Goal: Task Accomplishment & Management: Manage account settings

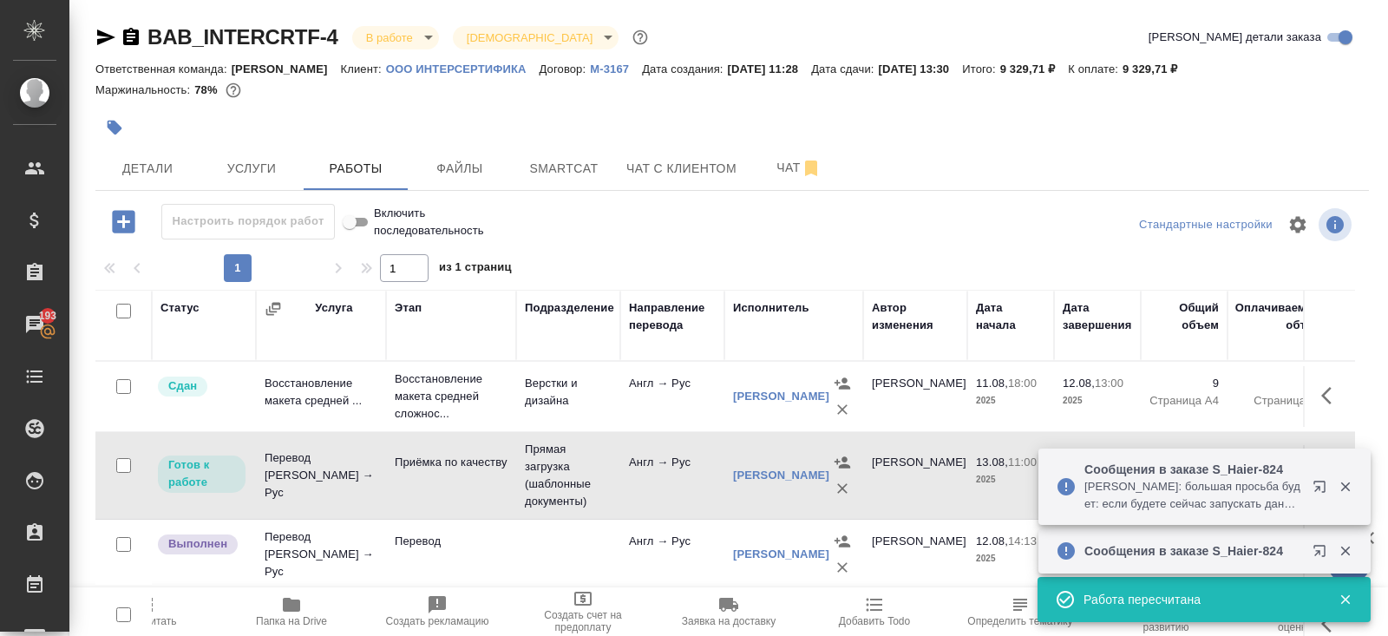
scroll to position [41, 0]
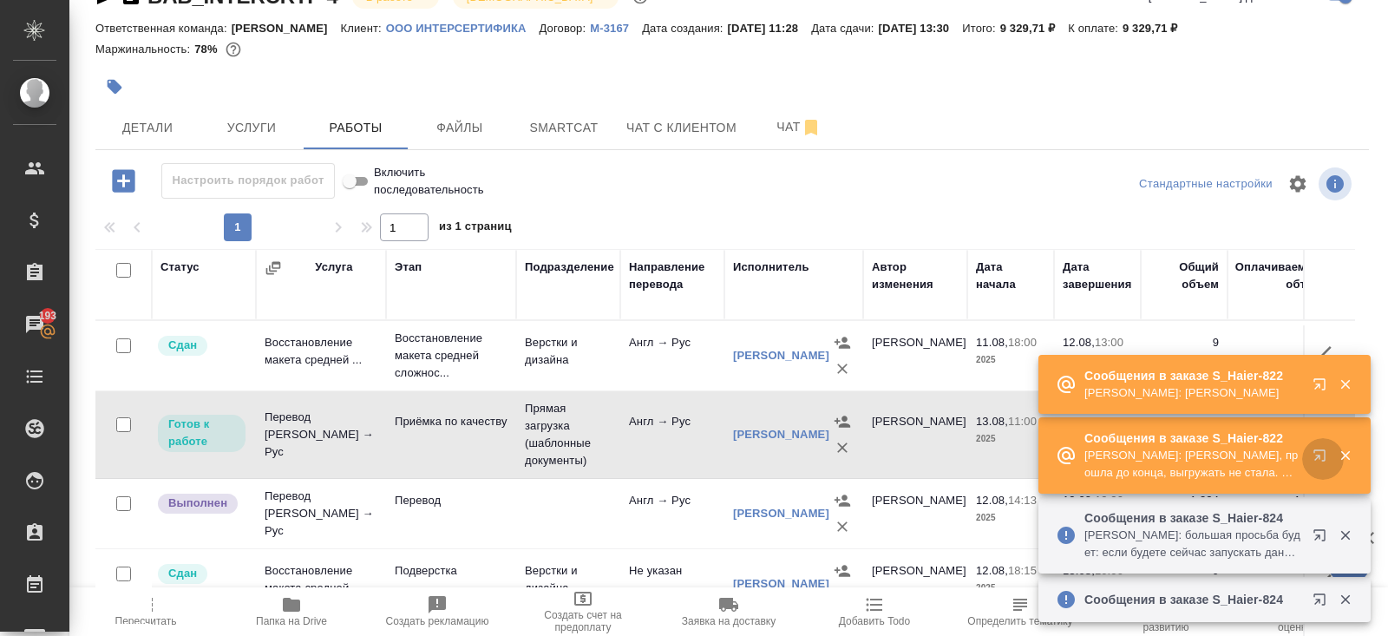
click at [1320, 451] on icon "button" at bounding box center [1318, 454] width 11 height 11
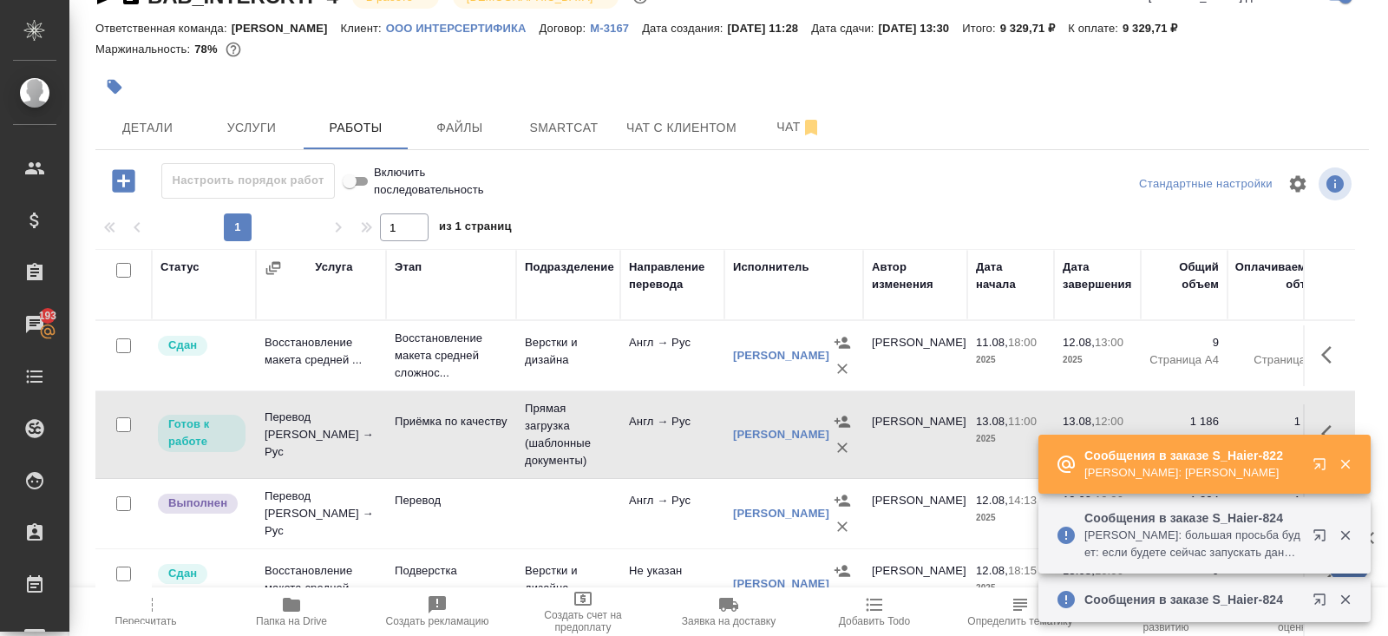
click at [167, 609] on span "Пересчитать" at bounding box center [145, 610] width 125 height 33
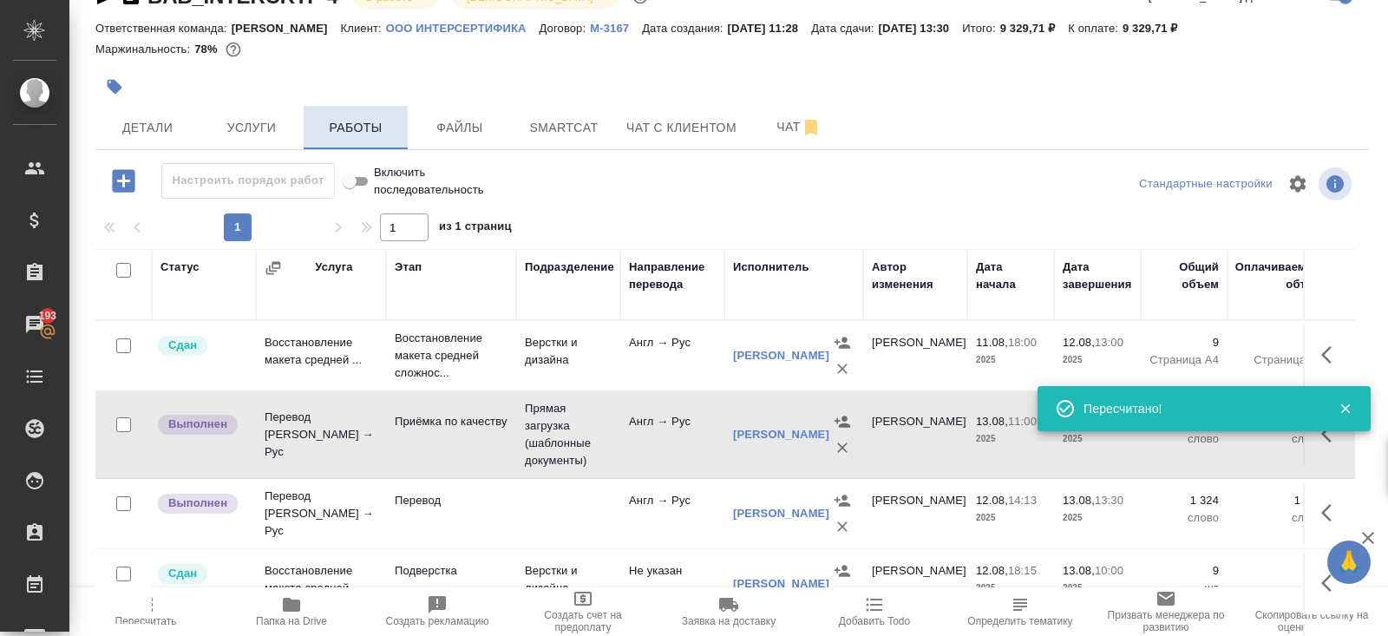
scroll to position [0, 0]
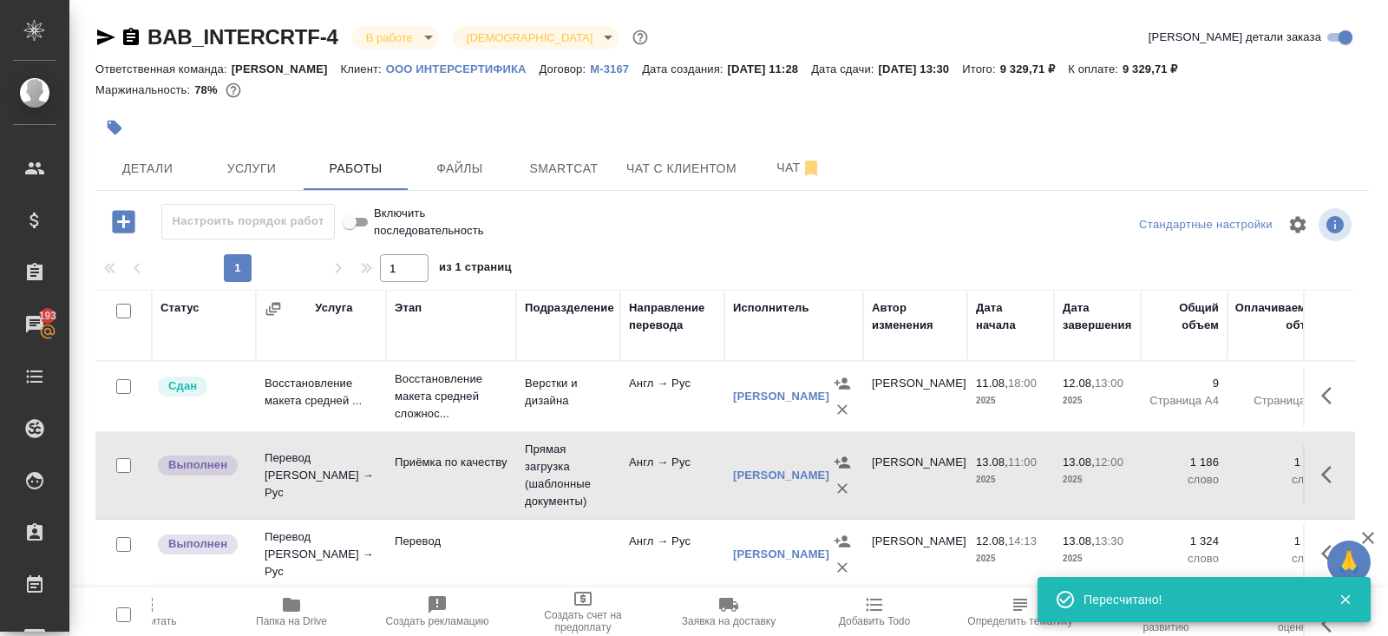
click at [386, 43] on body "🙏 .cls-1 fill:#fff; AWATERA Belyakova Yulia Клиенты Спецификации Заказы 193 Чат…" at bounding box center [694, 318] width 1388 height 636
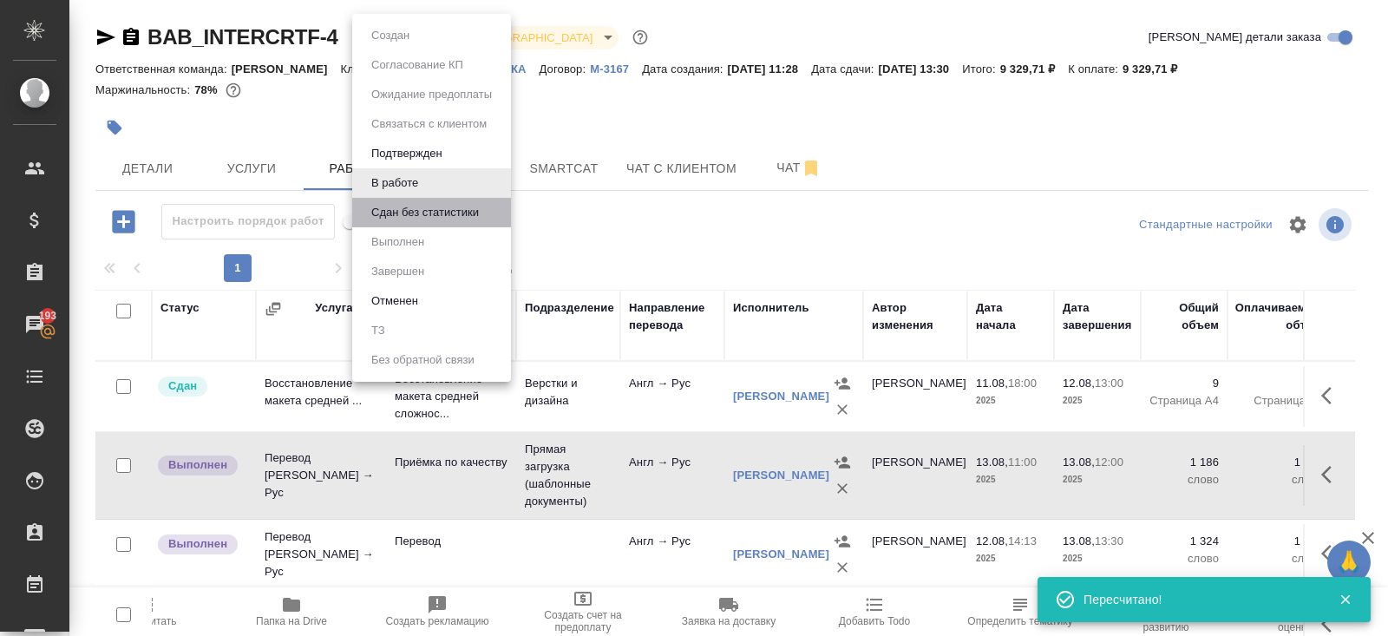
click at [396, 222] on li "Сдан без статистики" at bounding box center [431, 212] width 159 height 29
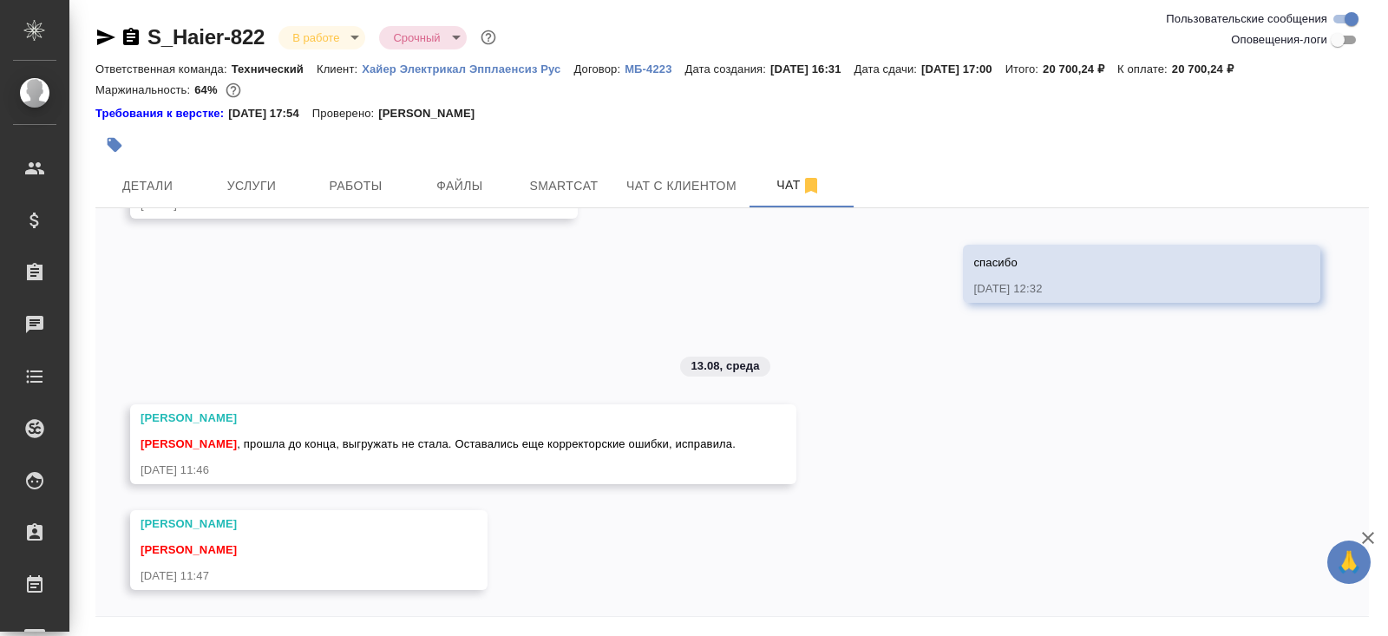
scroll to position [58, 0]
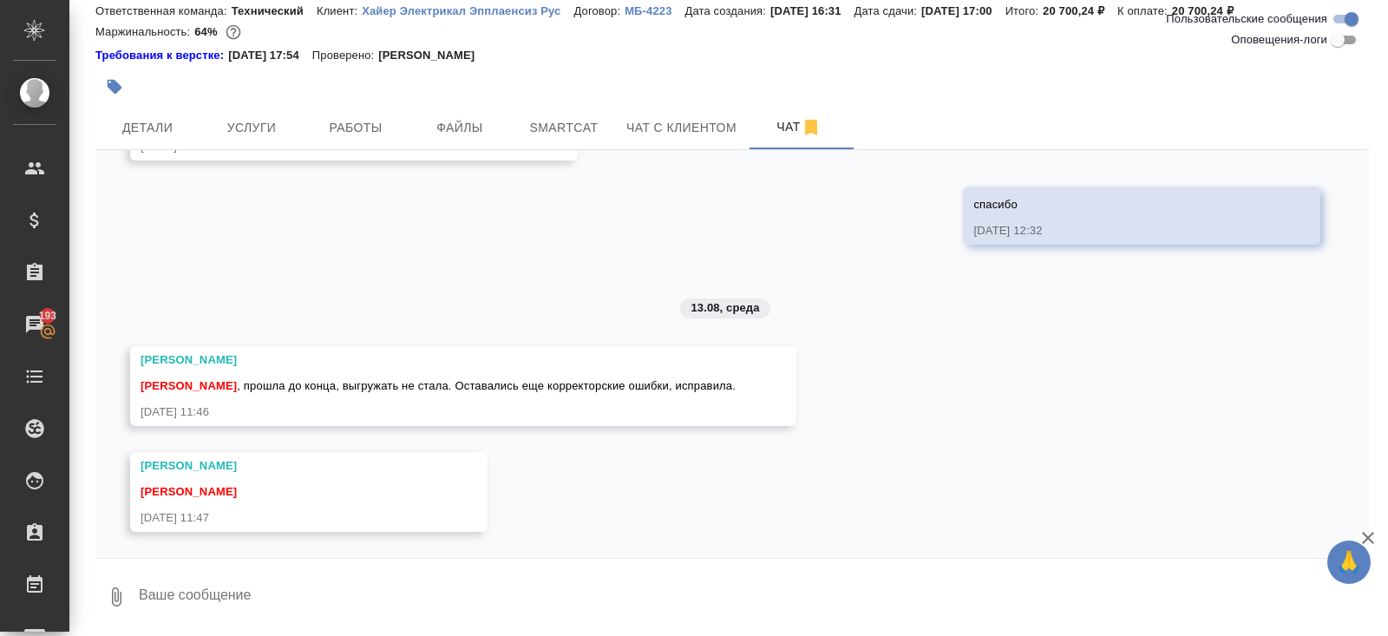
click at [287, 611] on textarea at bounding box center [753, 596] width 1232 height 59
type textarea "забираю?"
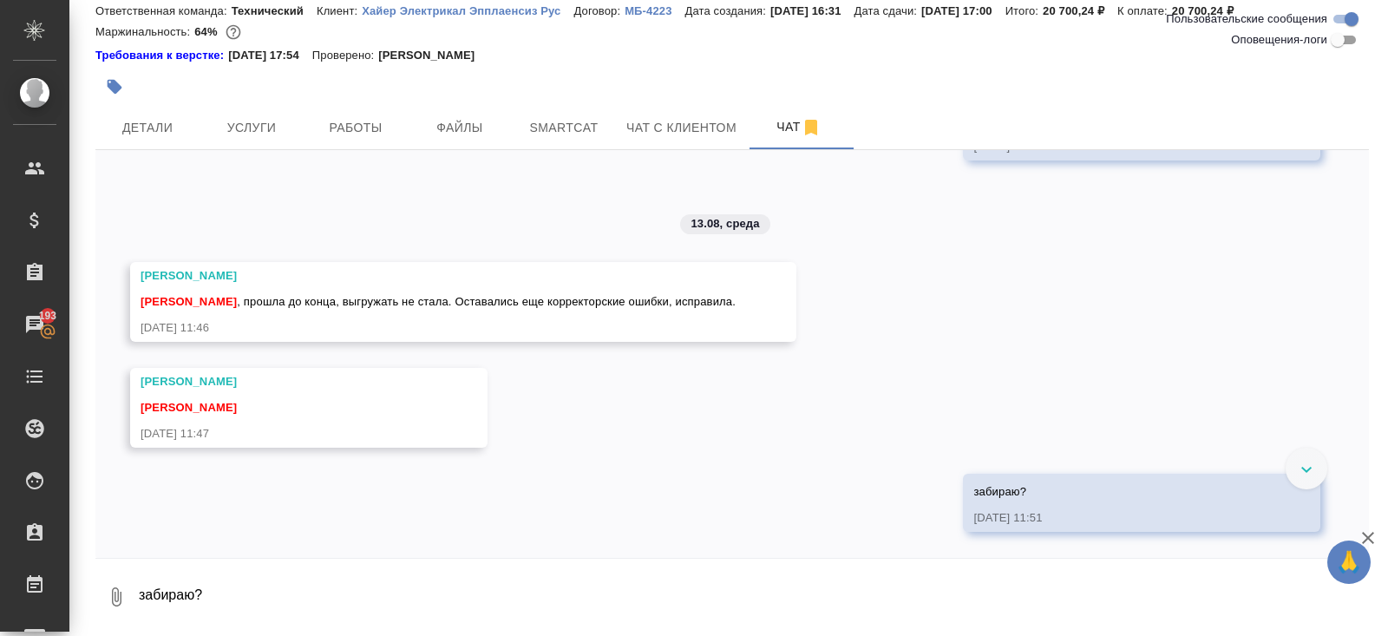
scroll to position [9046, 0]
type textarea "ок спасибо"
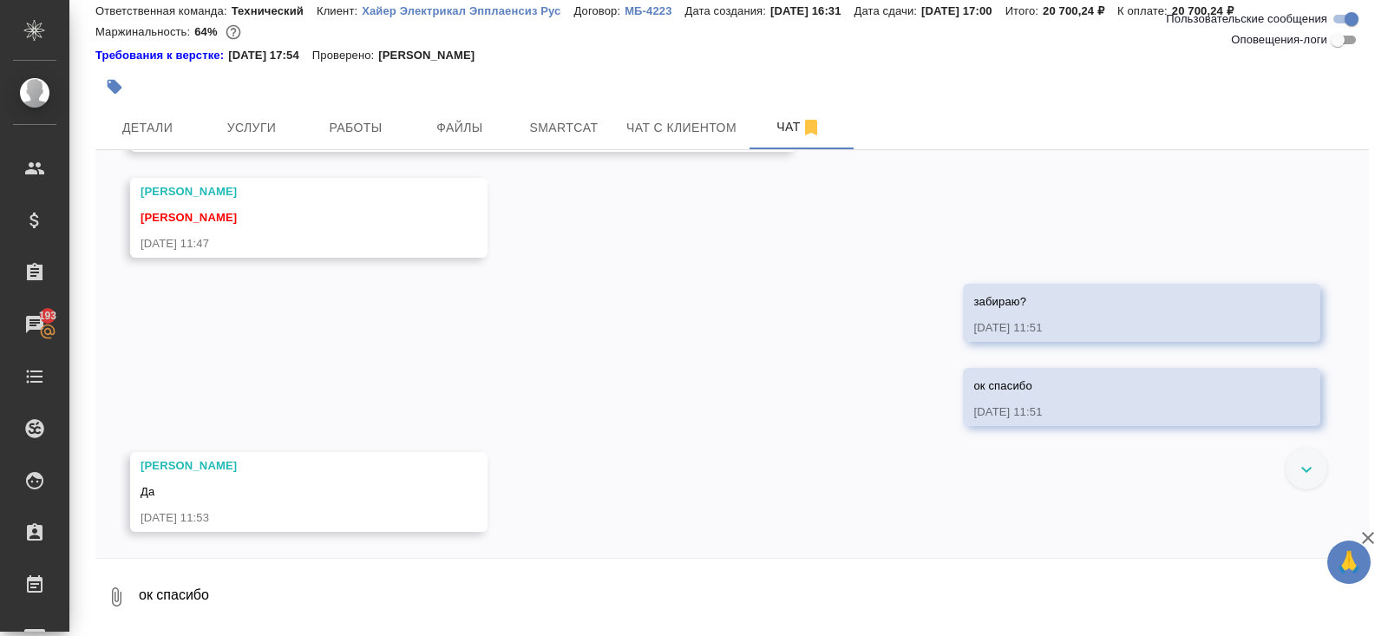
scroll to position [9236, 0]
click at [556, 131] on span "Smartcat" at bounding box center [563, 128] width 83 height 22
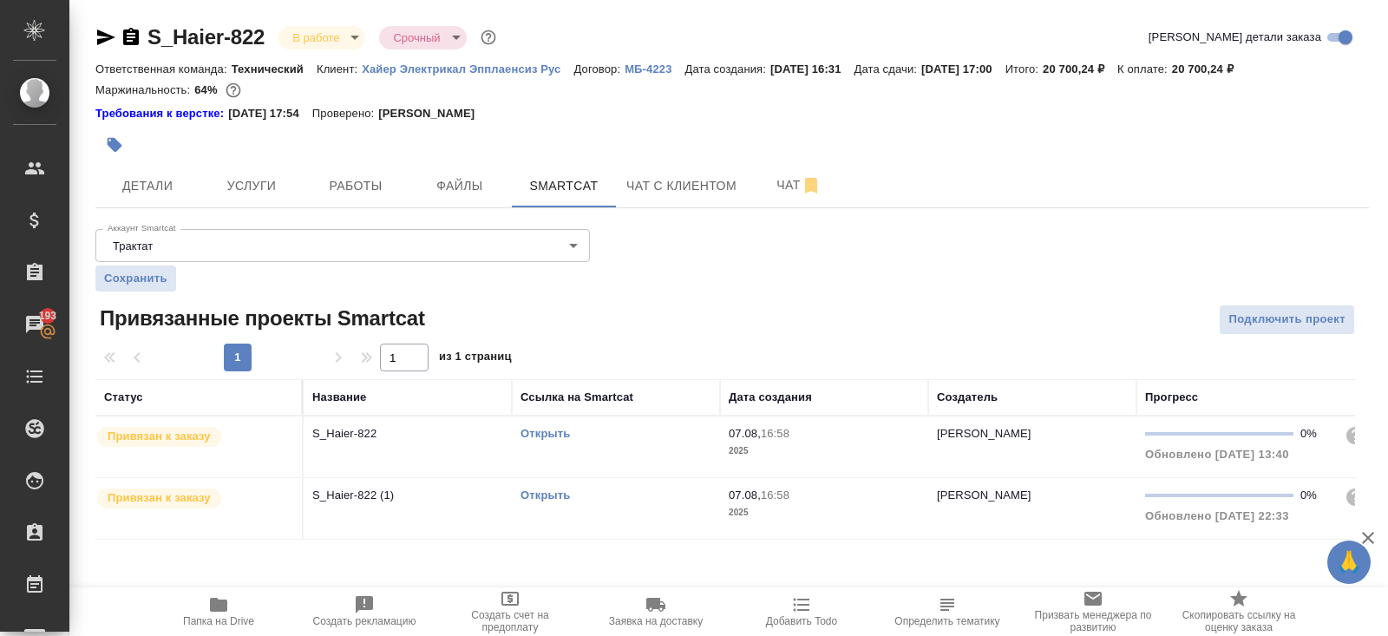
click at [543, 427] on link "Открыть" at bounding box center [544, 433] width 49 height 13
click at [205, 606] on span "Папка на Drive" at bounding box center [218, 610] width 125 height 33
click at [379, 193] on span "Работы" at bounding box center [355, 186] width 83 height 22
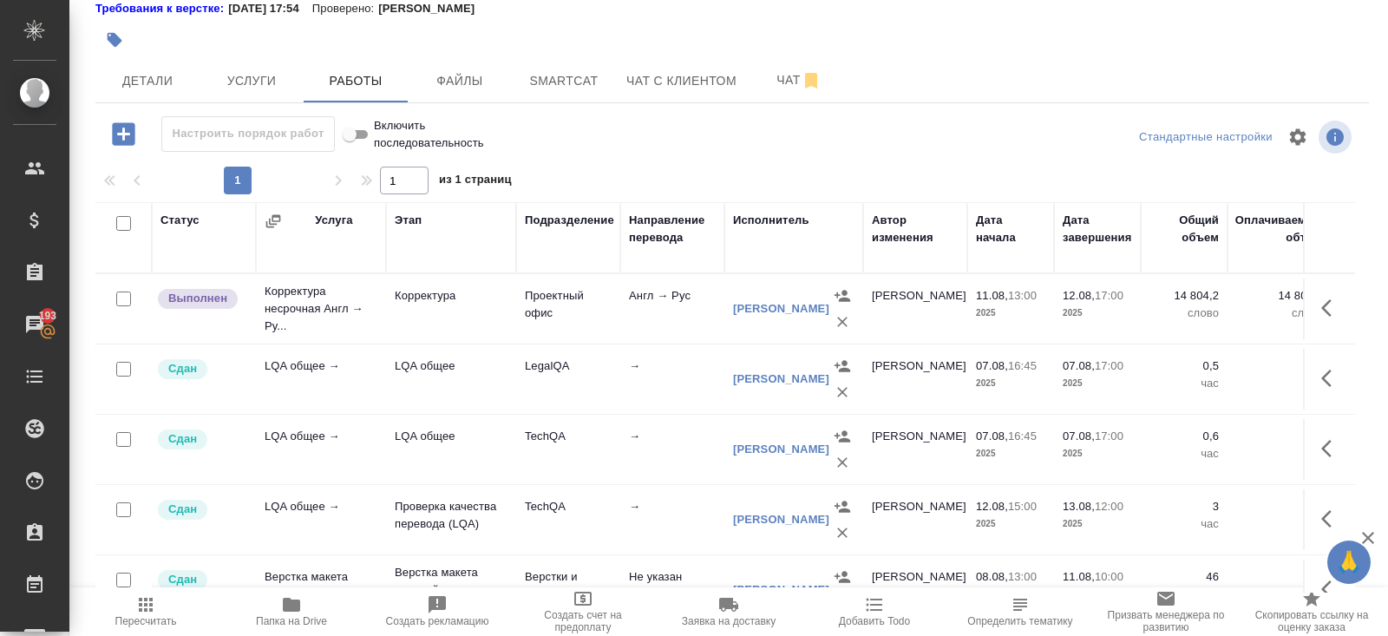
scroll to position [100, 0]
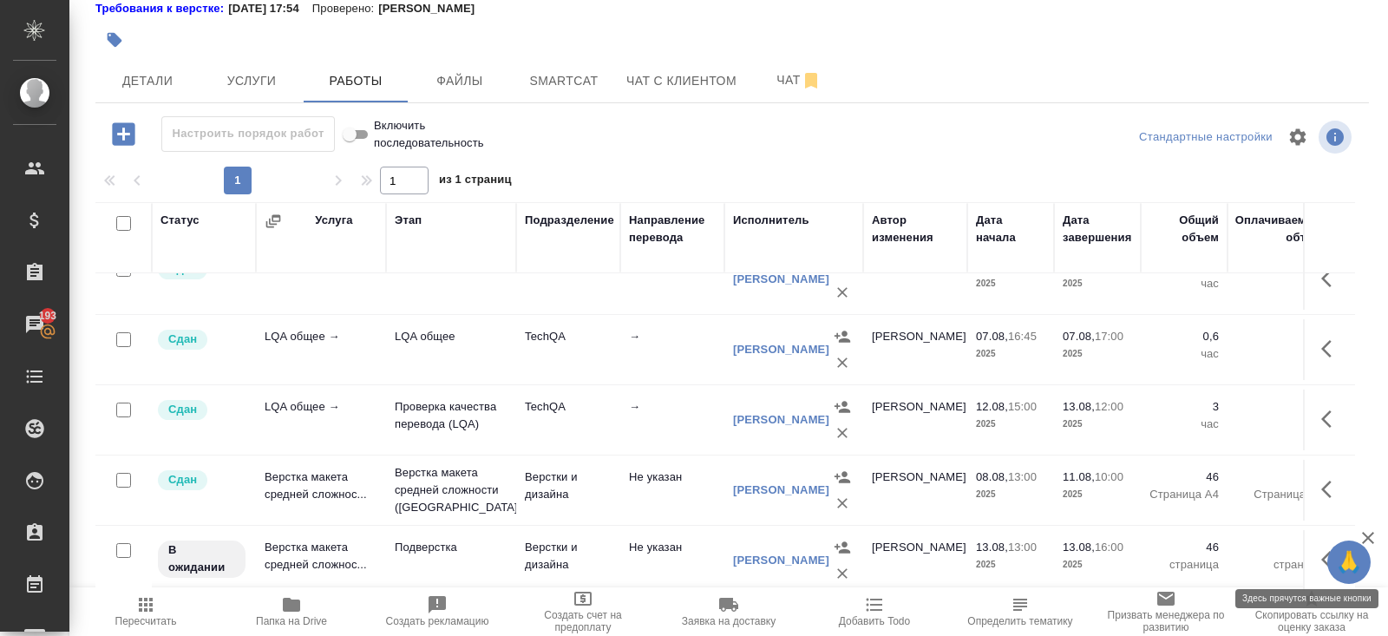
click at [1323, 553] on icon "button" at bounding box center [1331, 559] width 21 height 21
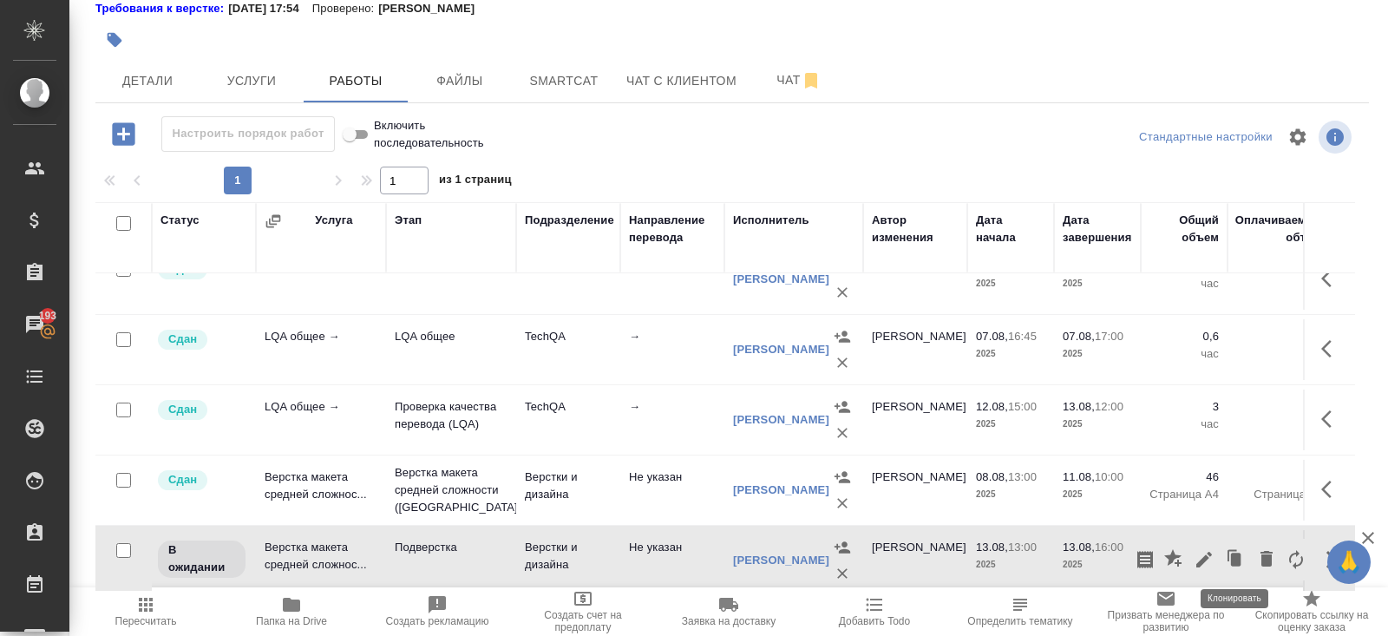
click at [1212, 560] on icon "button" at bounding box center [1204, 559] width 21 height 21
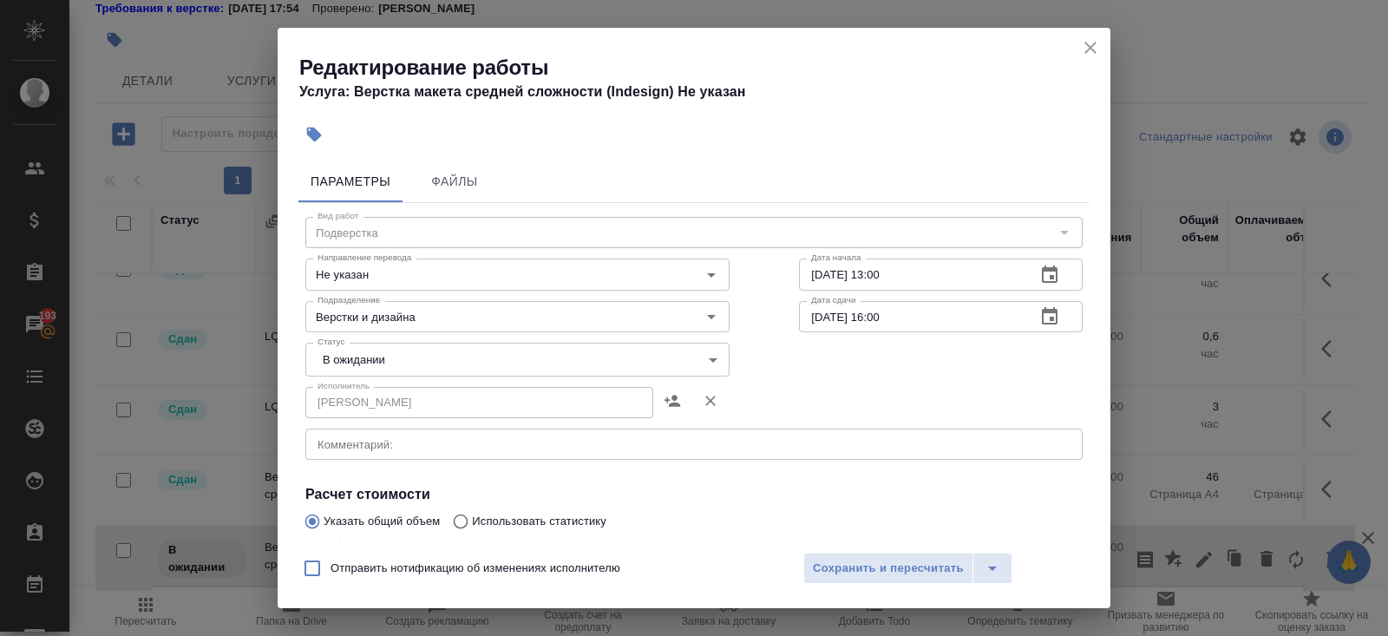
click at [359, 450] on div "x Комментарий:" at bounding box center [693, 444] width 777 height 31
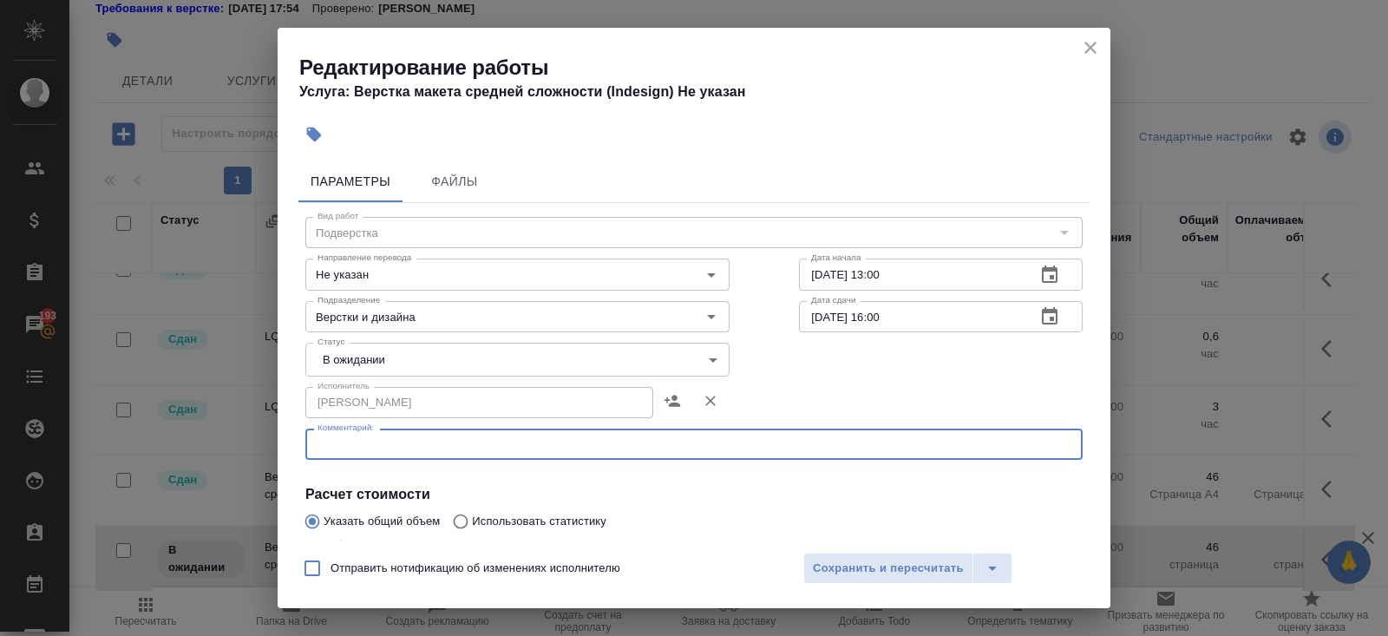
paste textarea "https://drive.awatera.com/s/tPdDct9CHjfLMQN"
type textarea "https://drive.awatera.com/s/tPdDct9CHjfLMQN"
click at [345, 360] on body "🙏 .cls-1 fill:#fff; AWATERA Belyakova Yulia Клиенты Спецификации Заказы 193 Чат…" at bounding box center [694, 318] width 1388 height 636
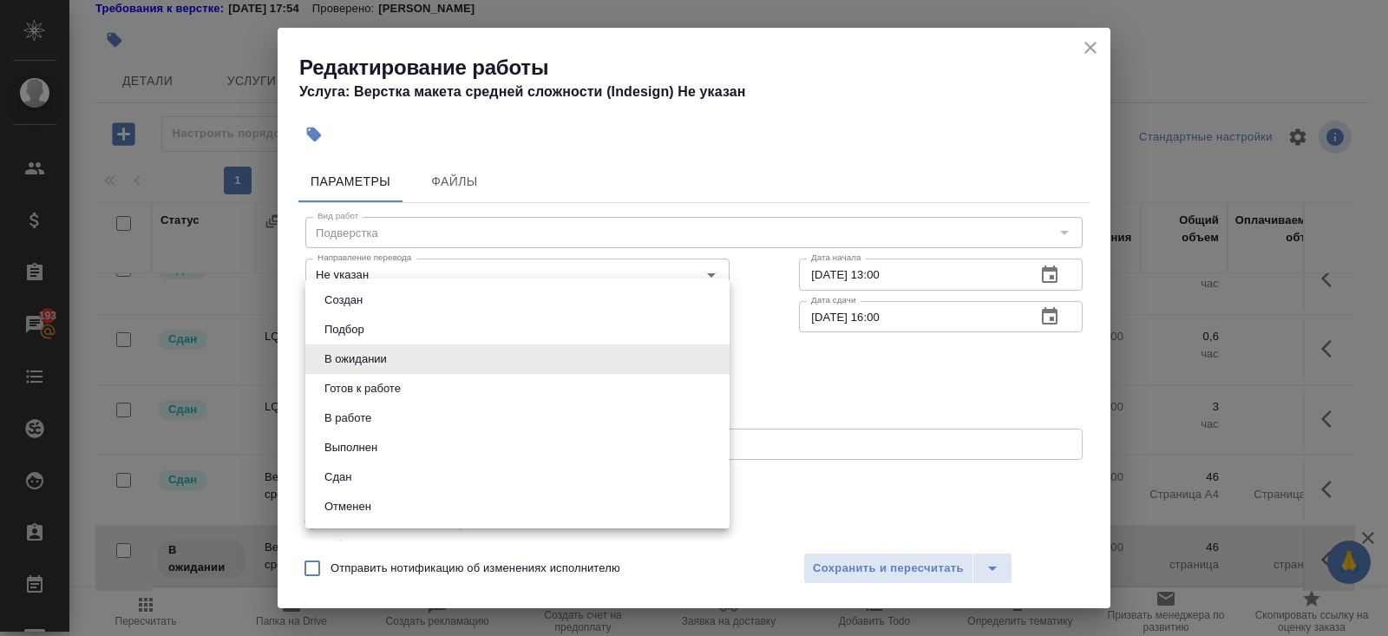
click at [345, 386] on button "Готов к работе" at bounding box center [362, 388] width 87 height 19
type input "readyForWork"
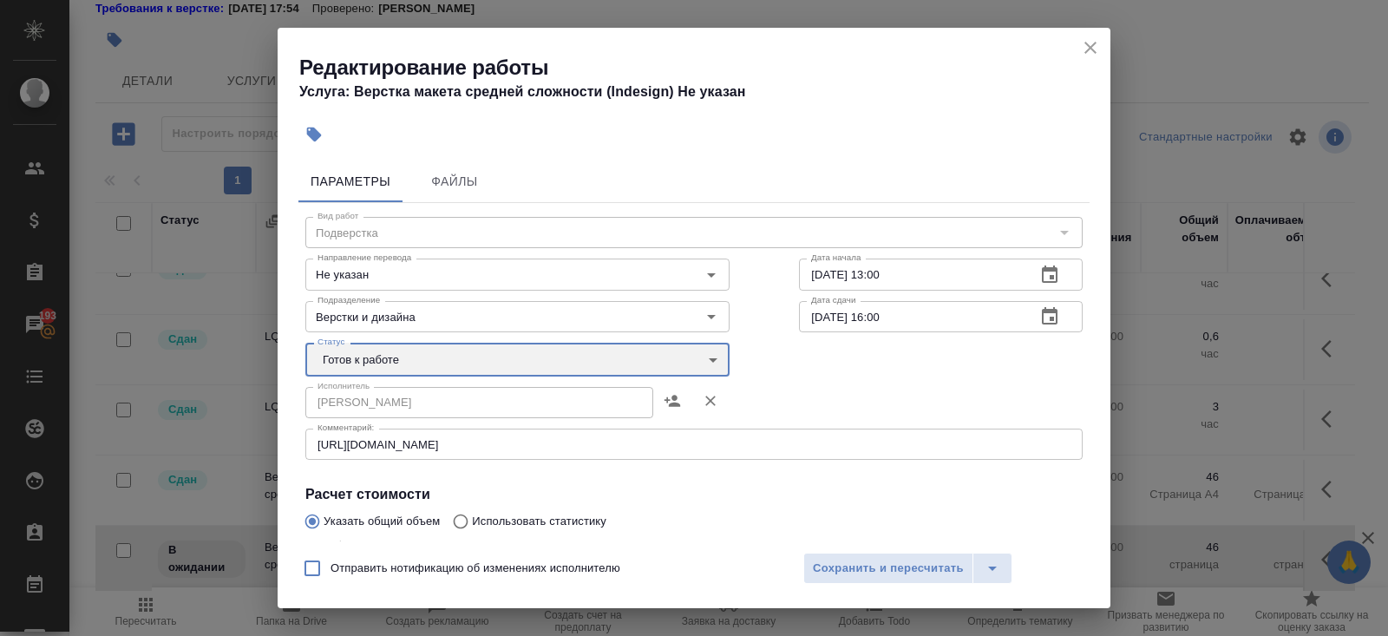
scroll to position [289, 0]
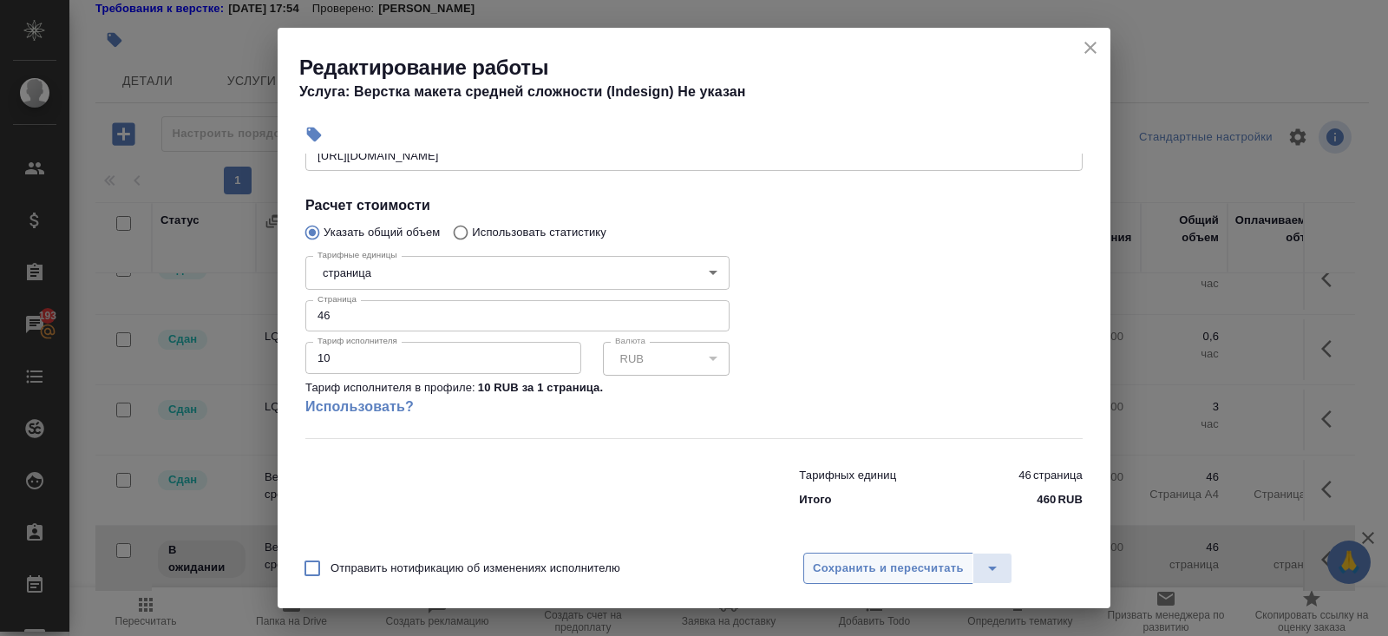
click at [854, 559] on span "Сохранить и пересчитать" at bounding box center [888, 569] width 151 height 20
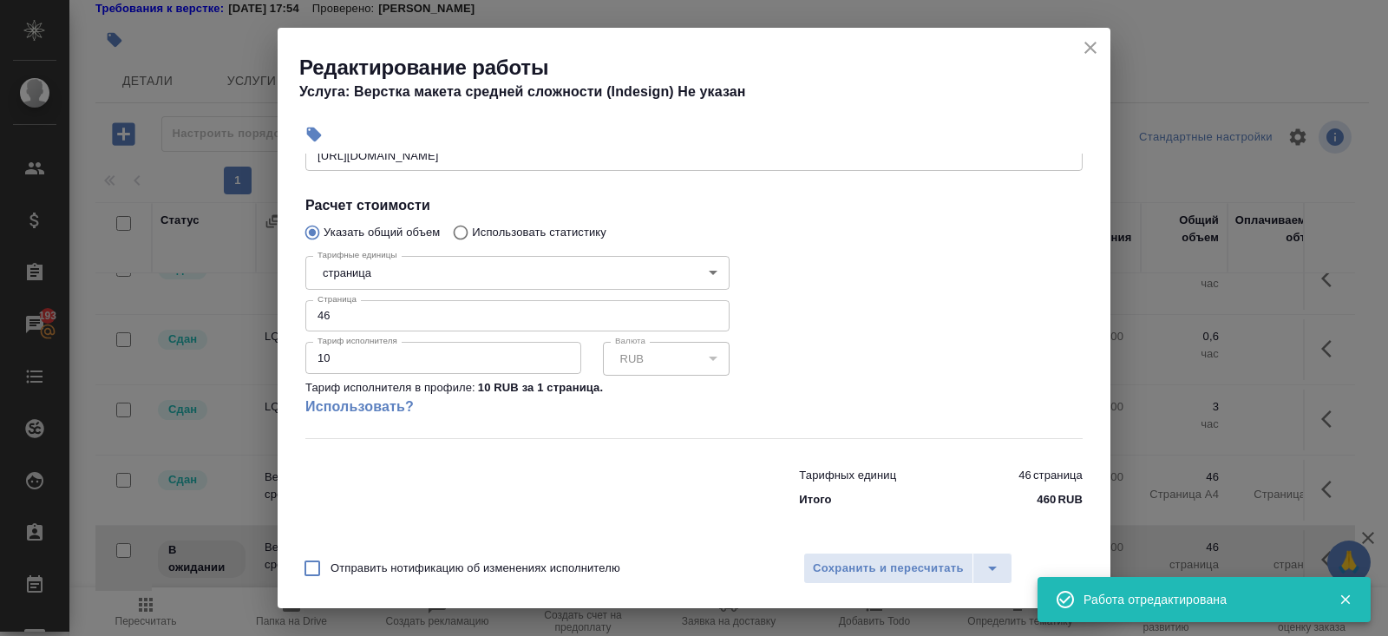
scroll to position [188, 0]
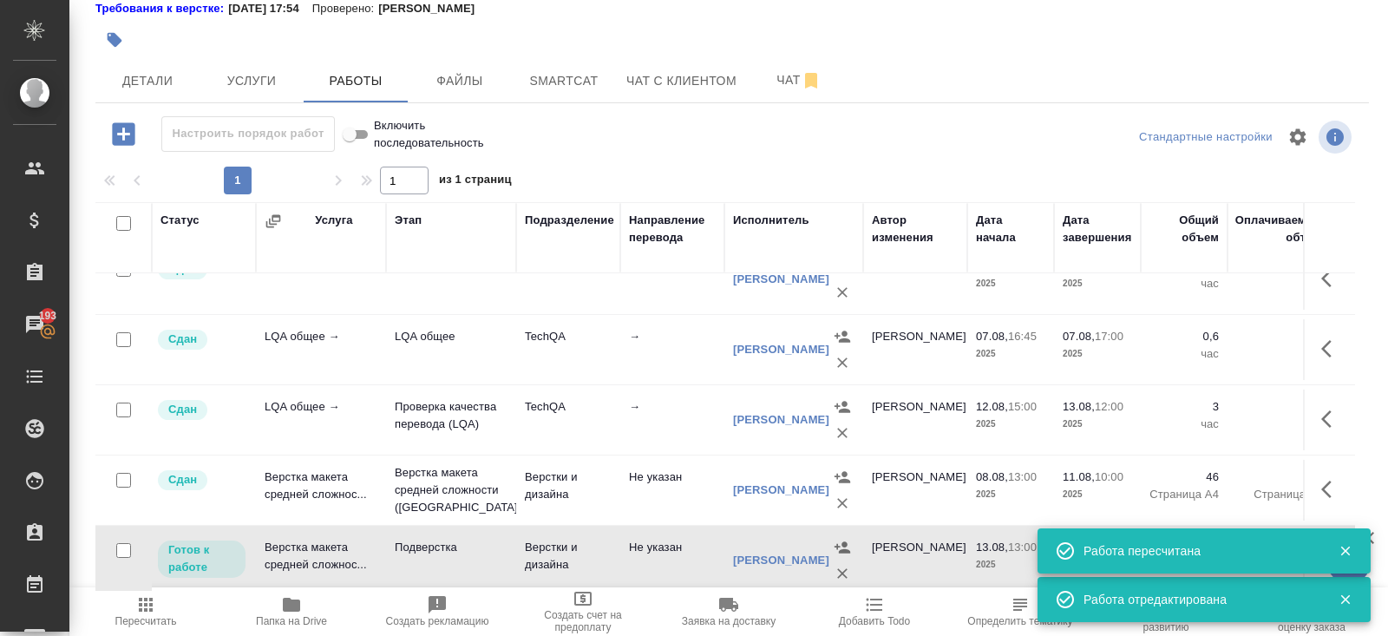
click at [1345, 549] on icon "button" at bounding box center [1345, 551] width 10 height 10
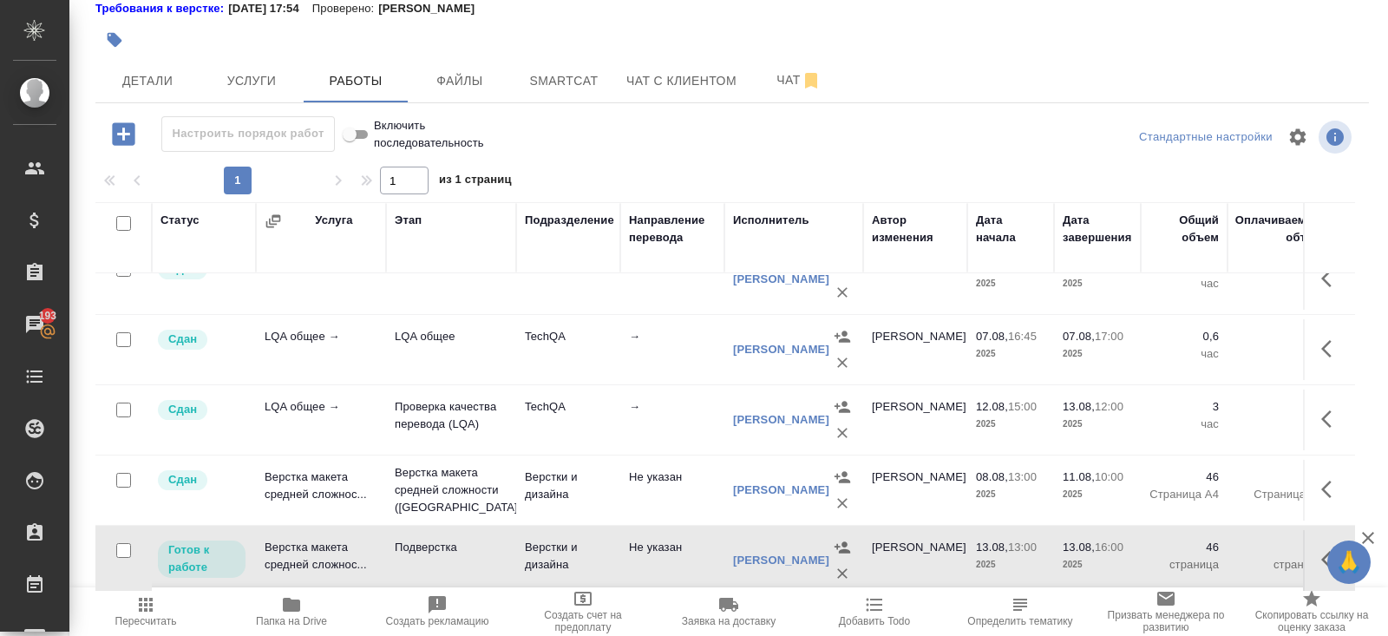
scroll to position [0, 0]
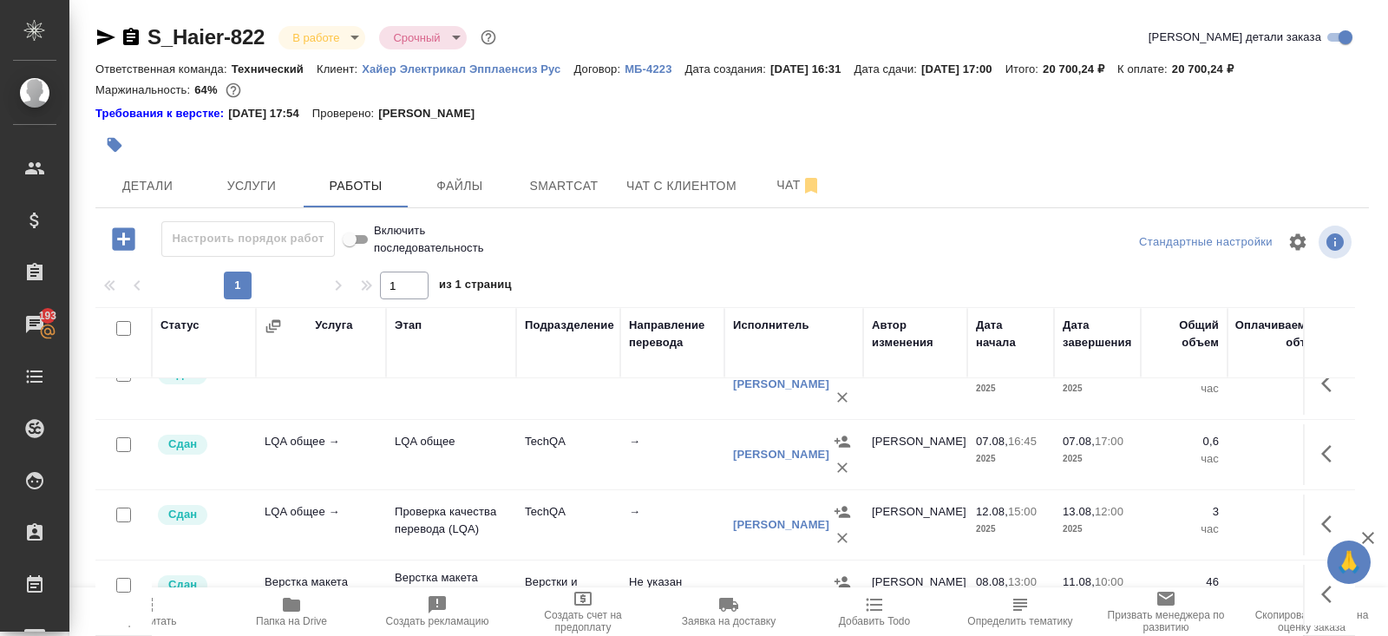
click at [102, 39] on icon "button" at bounding box center [106, 37] width 18 height 16
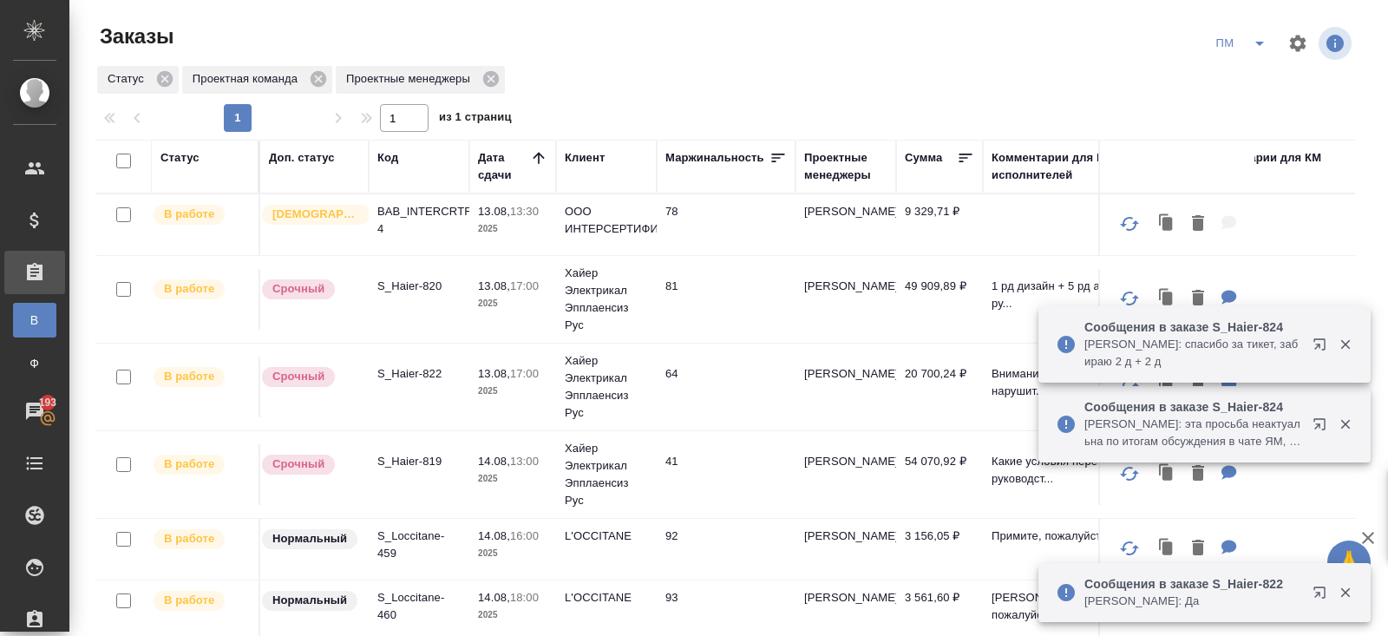
click at [1255, 49] on icon "split button" at bounding box center [1259, 43] width 21 height 21
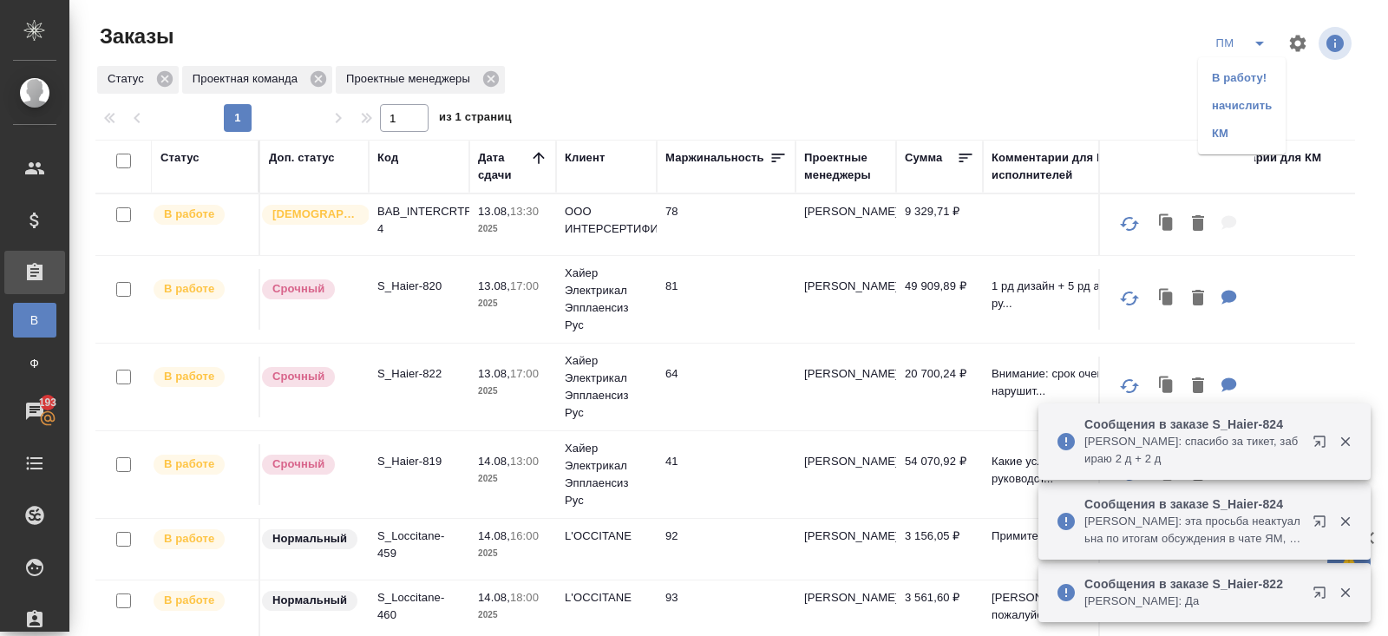
click at [1245, 81] on li "В работу!" at bounding box center [1242, 78] width 88 height 28
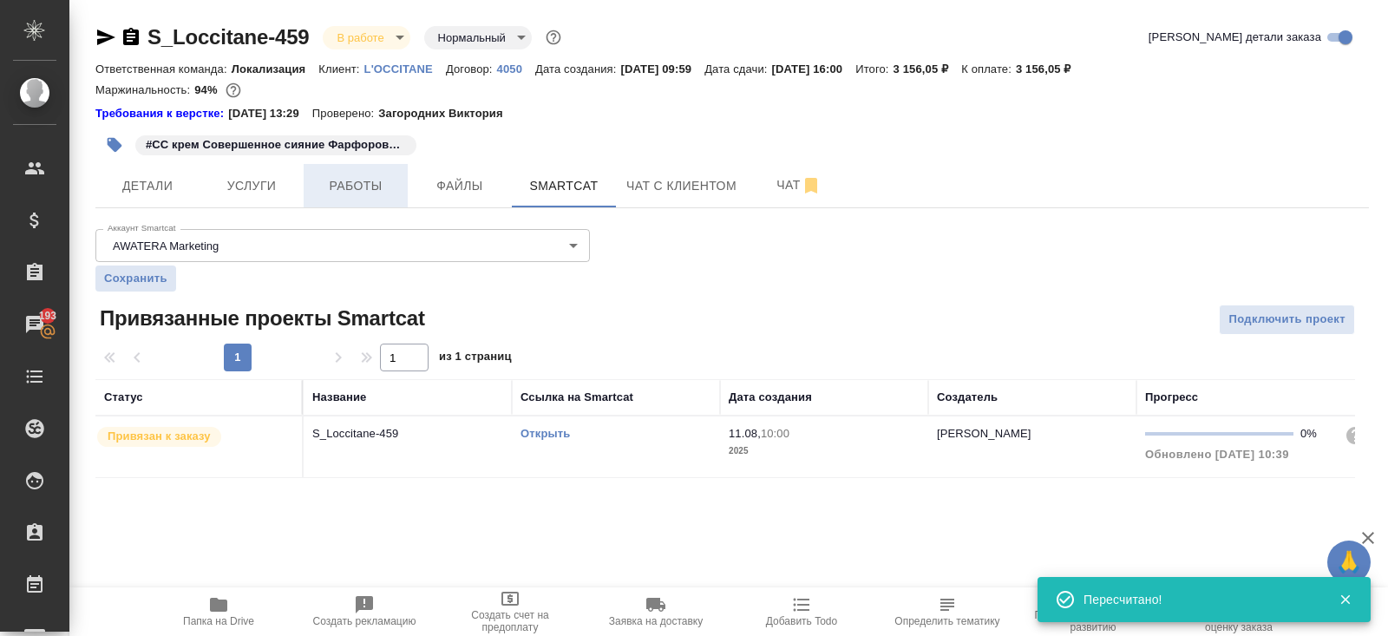
click at [372, 181] on span "Работы" at bounding box center [355, 186] width 83 height 22
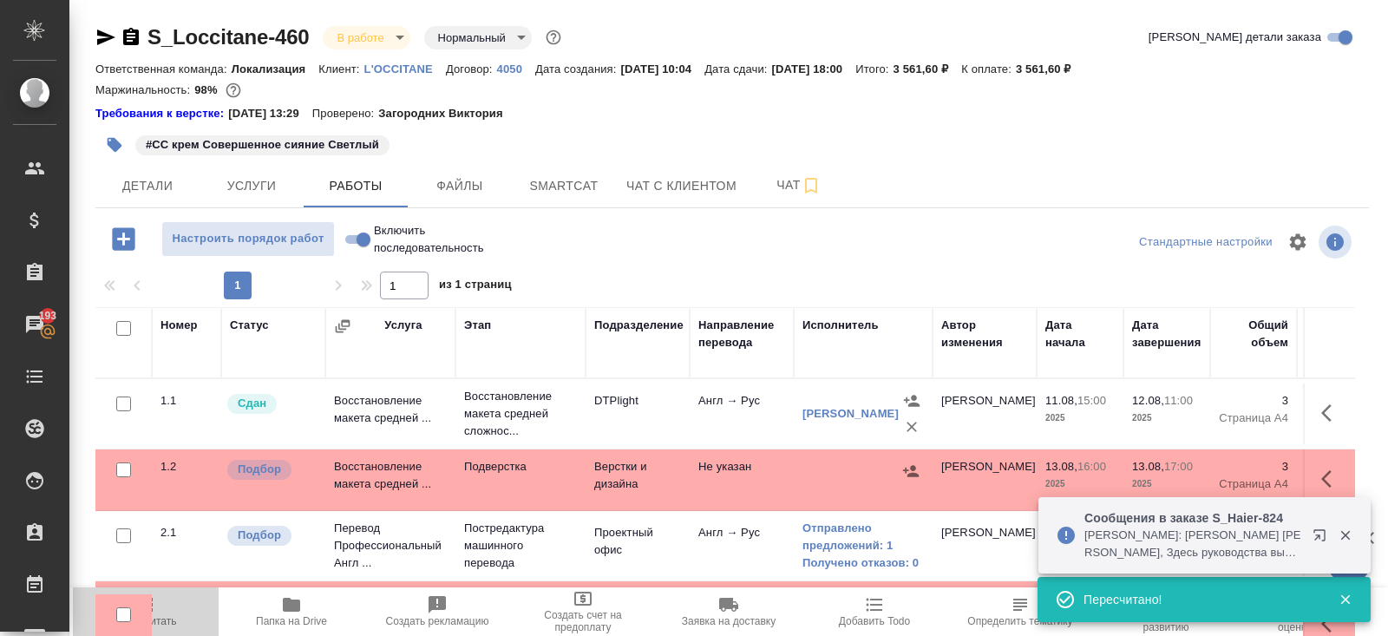
click at [160, 619] on span "Пересчитать" at bounding box center [146, 621] width 62 height 12
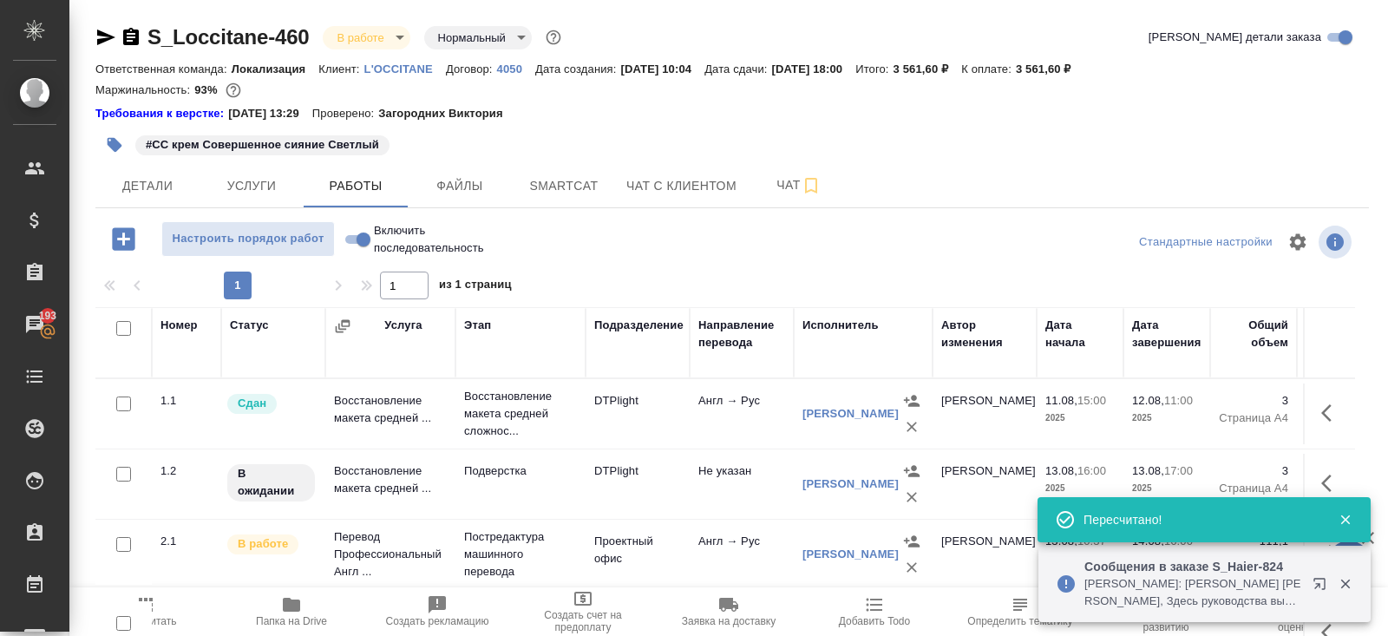
scroll to position [105, 0]
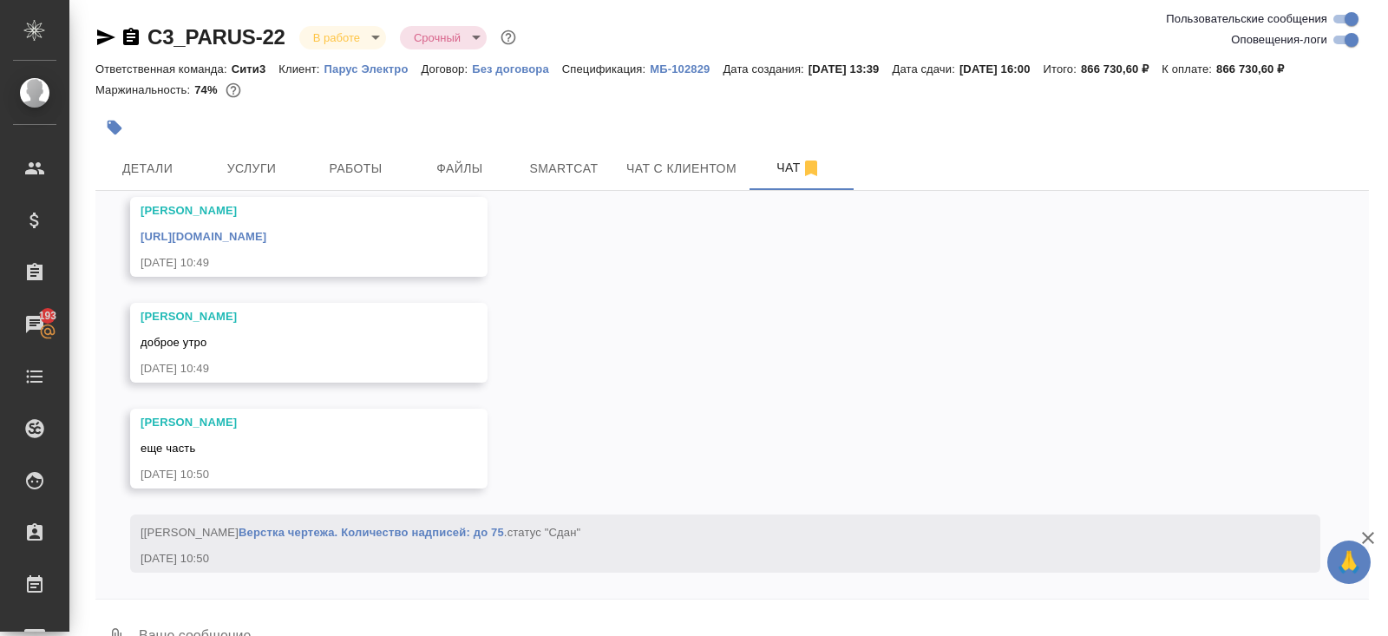
scroll to position [41, 0]
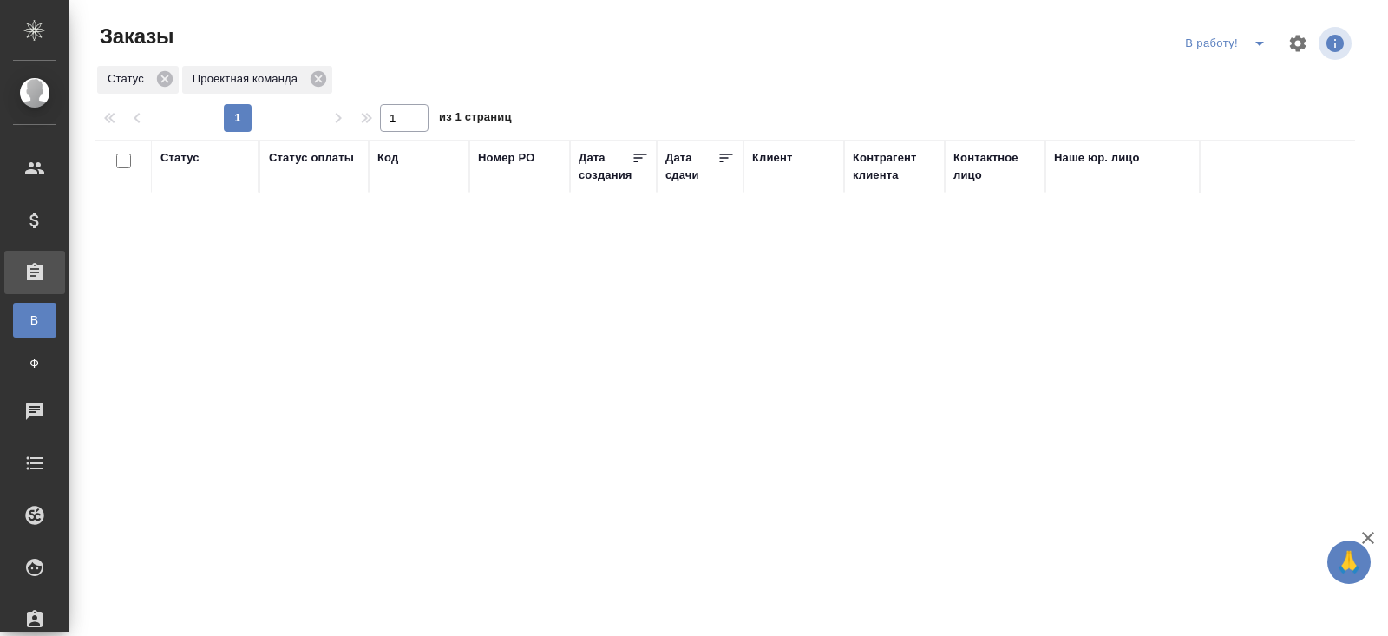
click at [1245, 47] on button "split button" at bounding box center [1259, 43] width 35 height 28
click at [1245, 77] on li "ПМ" at bounding box center [1228, 78] width 96 height 28
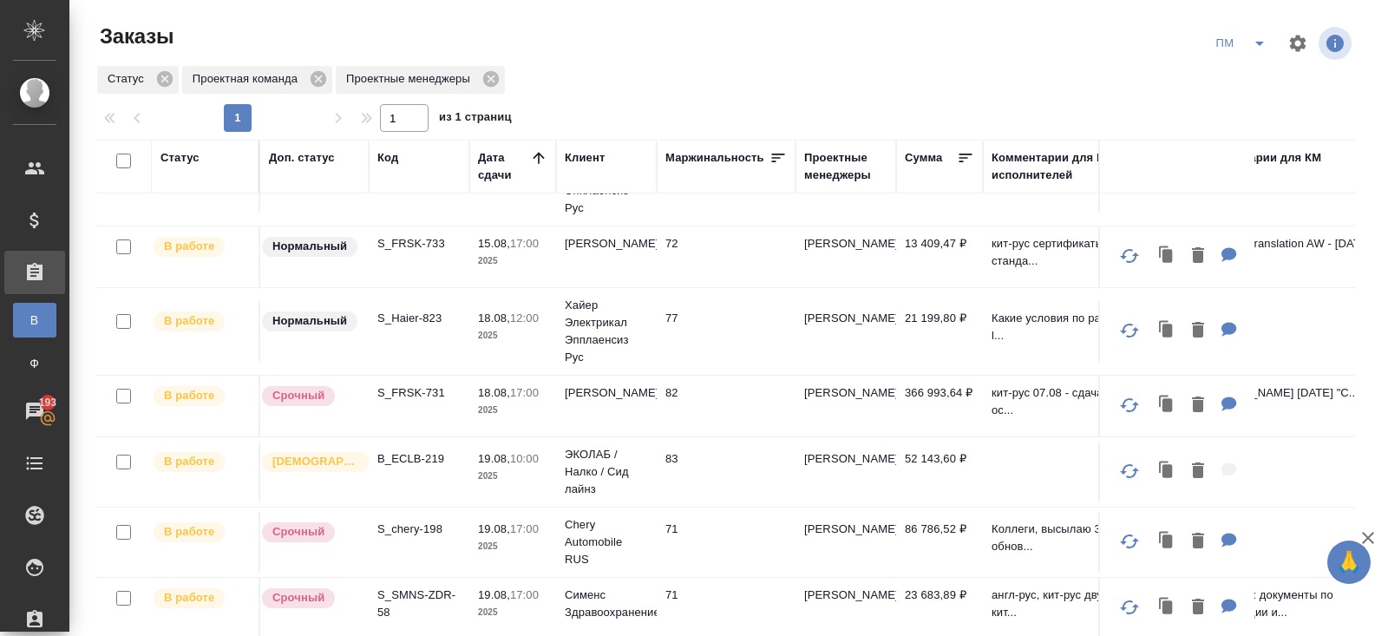
scroll to position [558, 0]
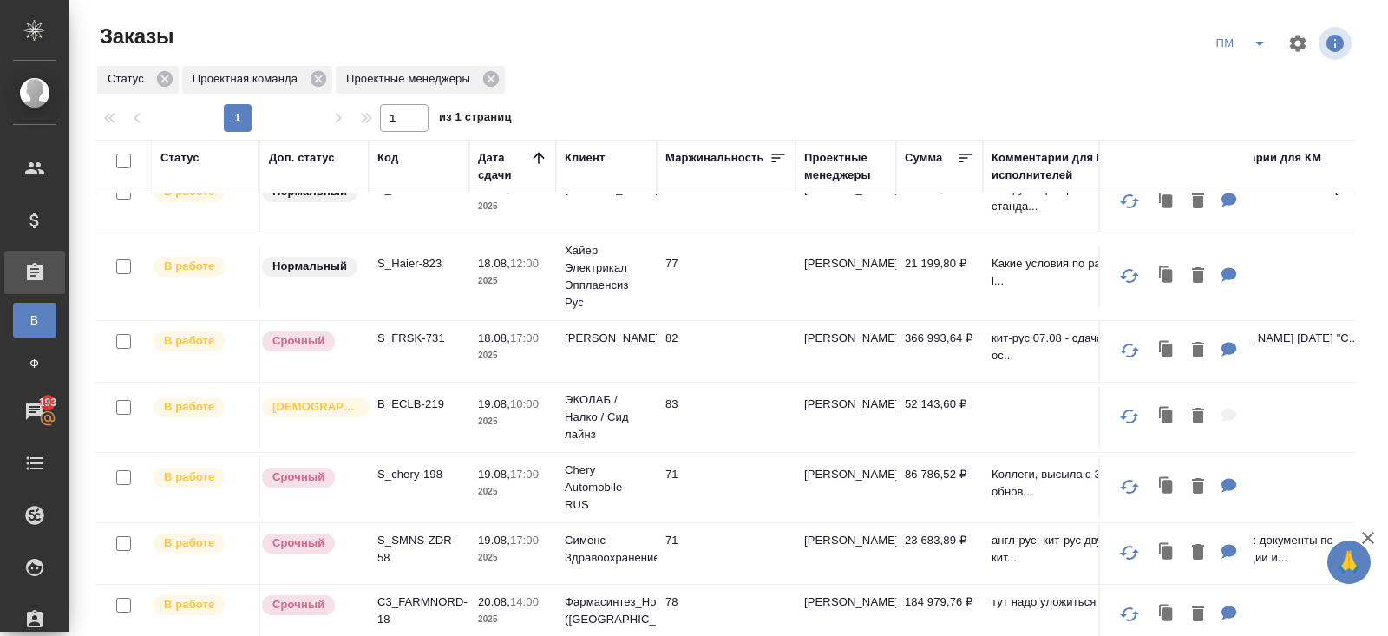
click at [408, 396] on p "B_ECLB-219" at bounding box center [418, 404] width 83 height 17
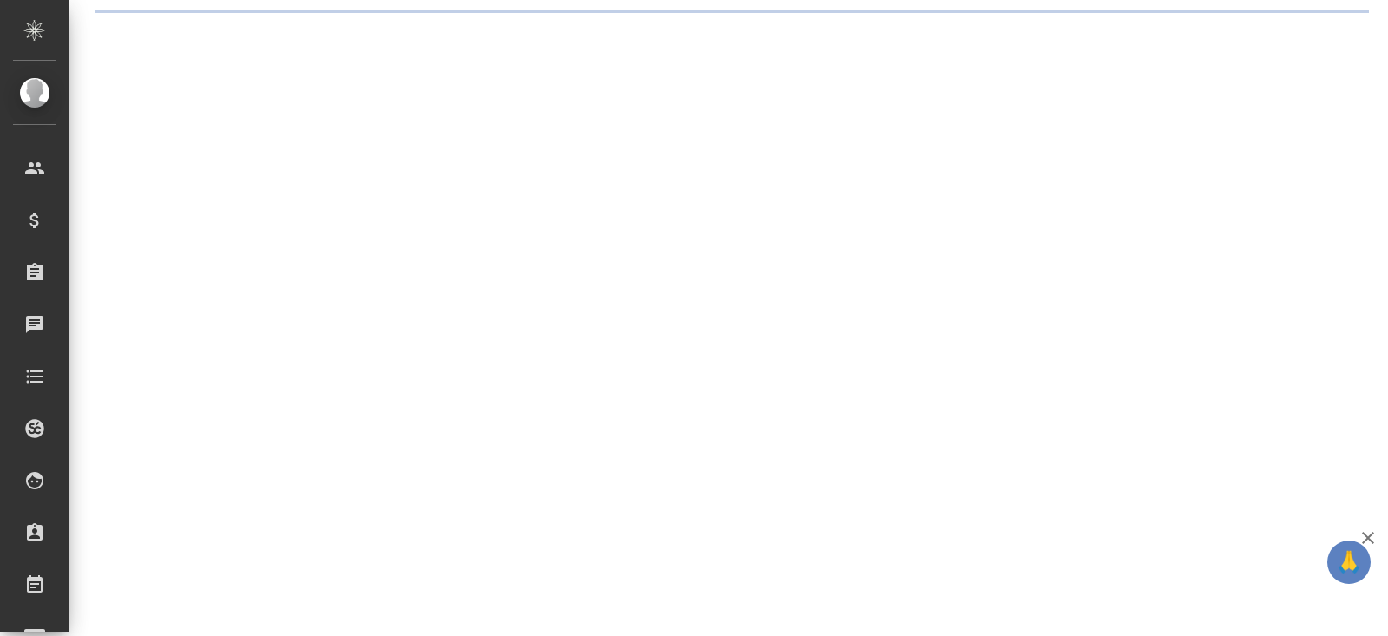
select select "RU"
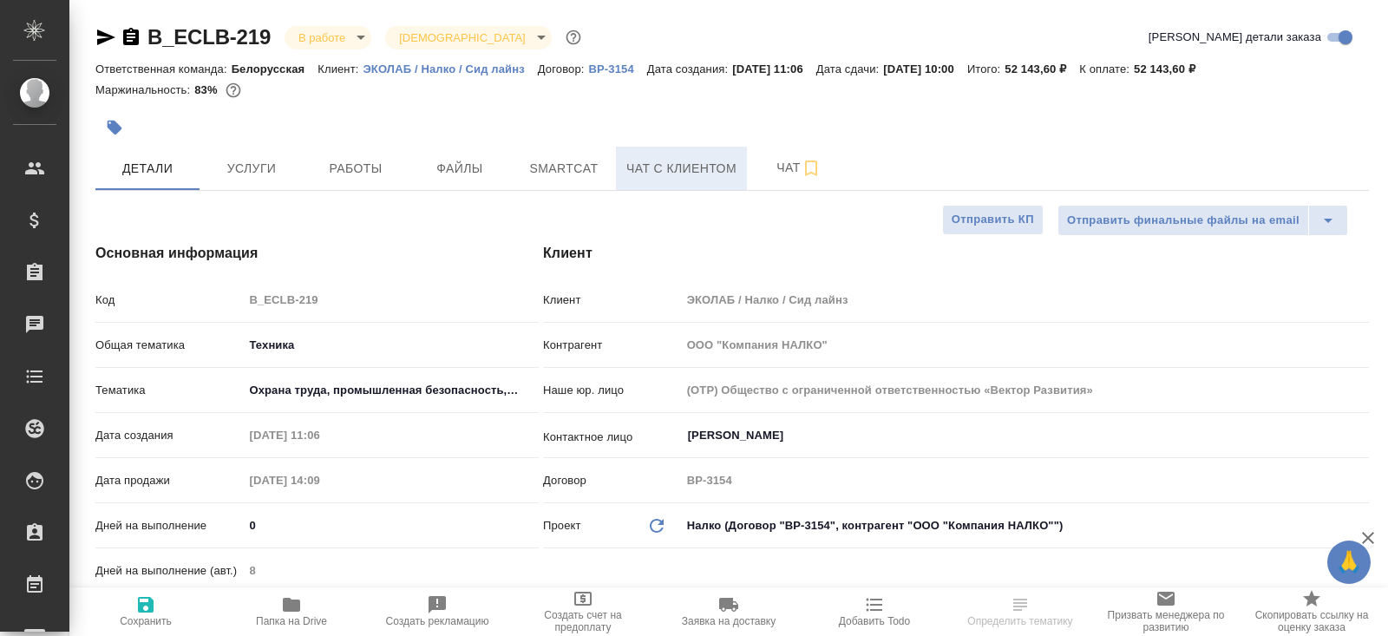
type textarea "x"
click at [572, 184] on button "Smartcat" at bounding box center [564, 168] width 104 height 43
type textarea "x"
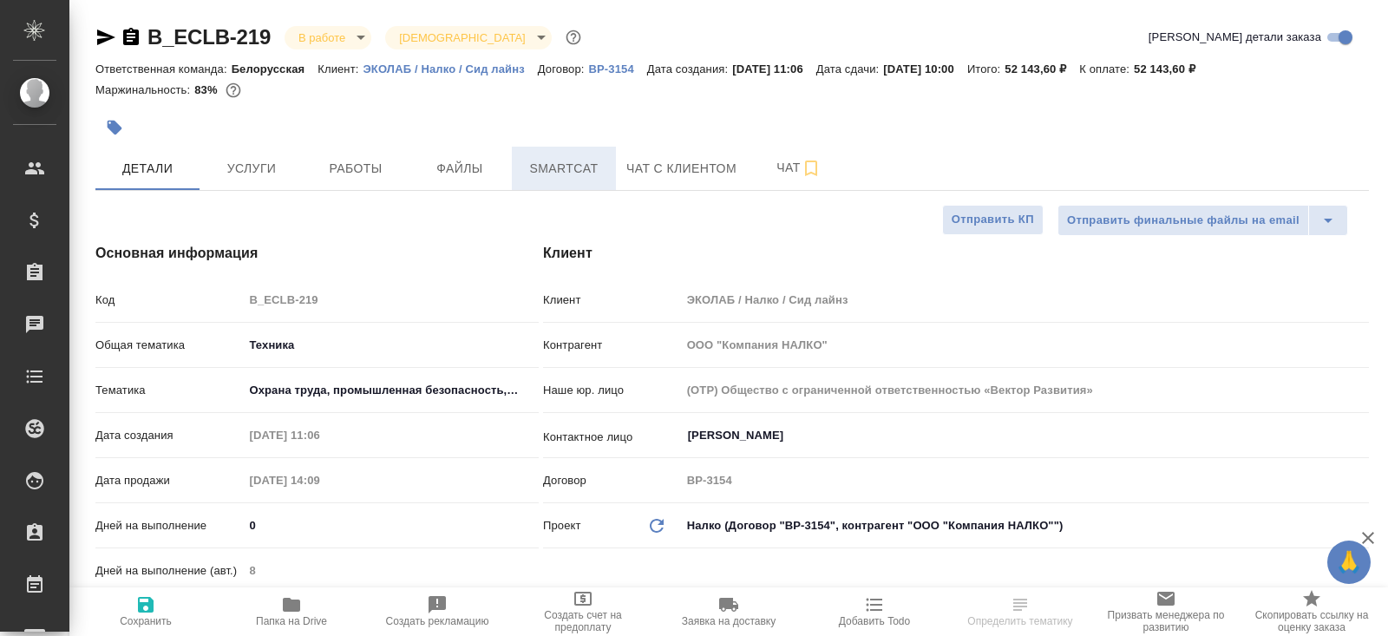
type textarea "x"
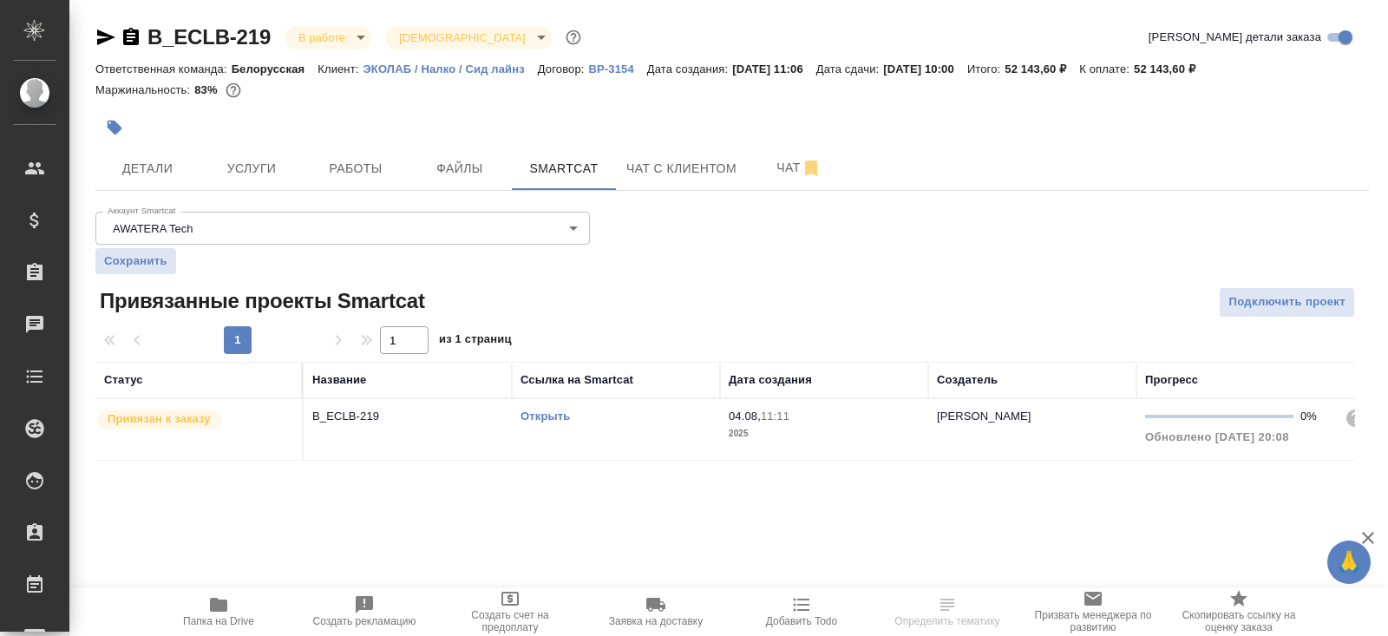
click at [543, 415] on link "Открыть" at bounding box center [544, 415] width 49 height 13
click at [362, 160] on span "Работы" at bounding box center [355, 169] width 83 height 22
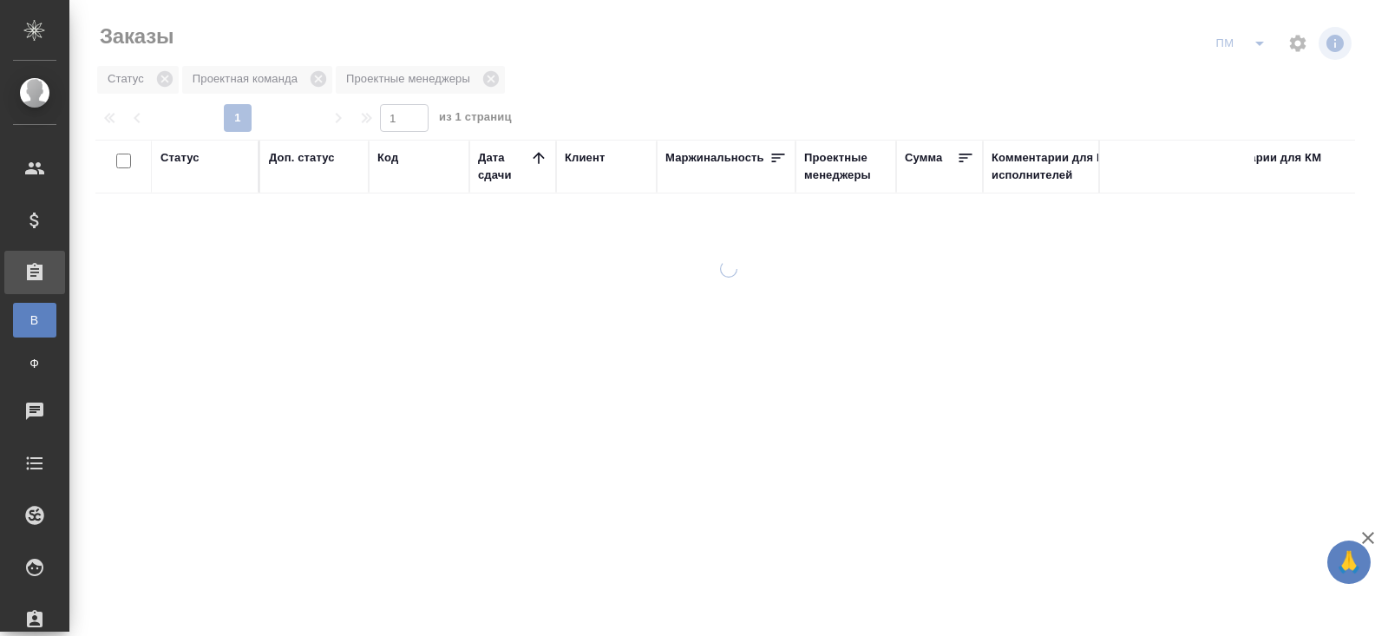
click at [1261, 47] on icon "split button" at bounding box center [1259, 43] width 21 height 21
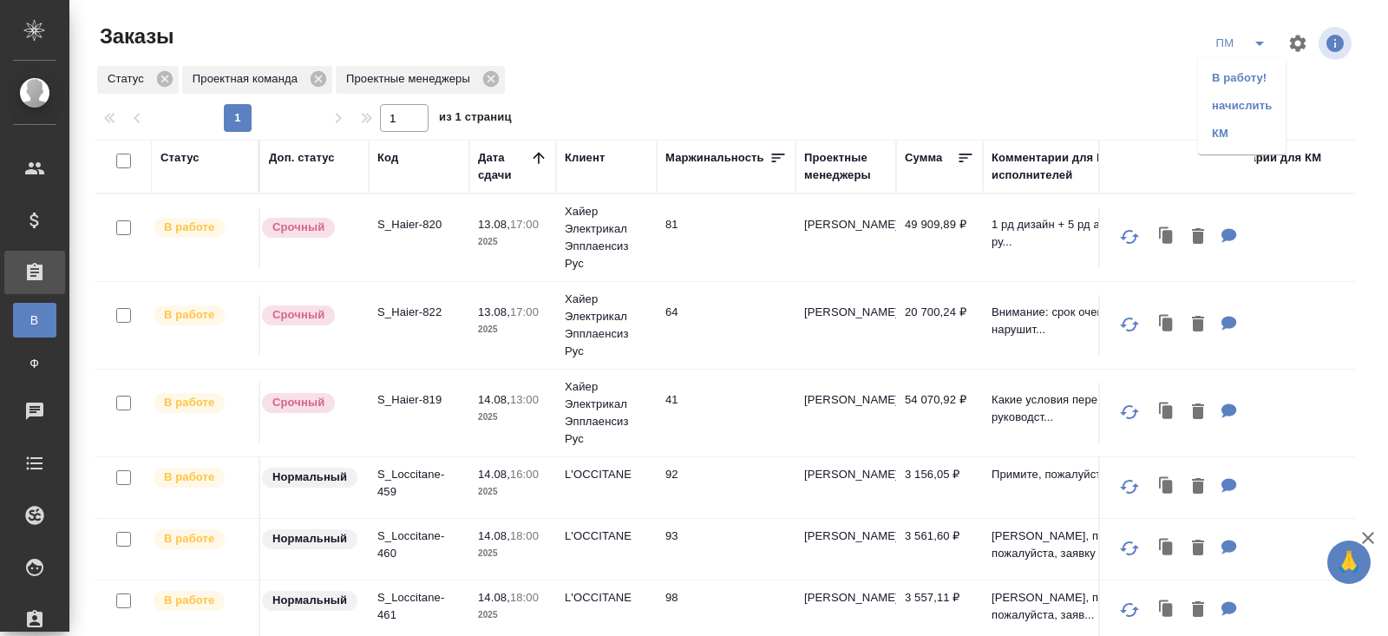
click at [1248, 67] on li "В работу!" at bounding box center [1242, 78] width 88 height 28
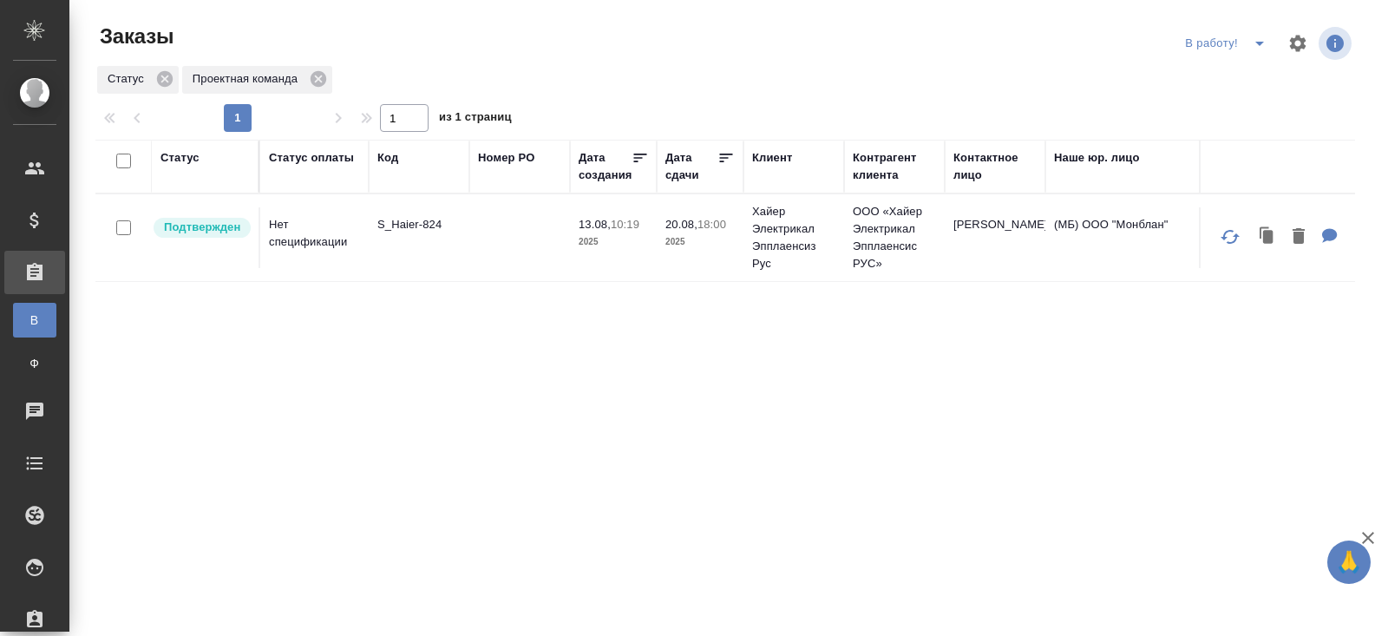
click at [392, 228] on p "S_Haier-824" at bounding box center [418, 224] width 83 height 17
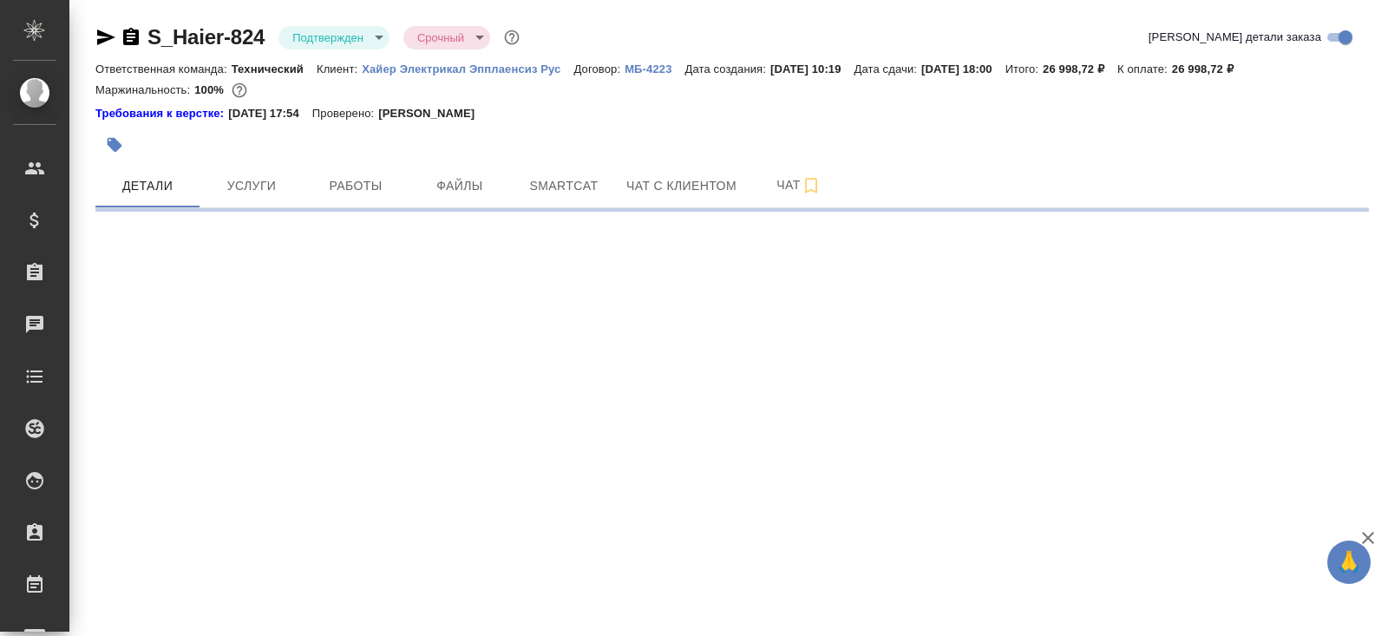
select select "RU"
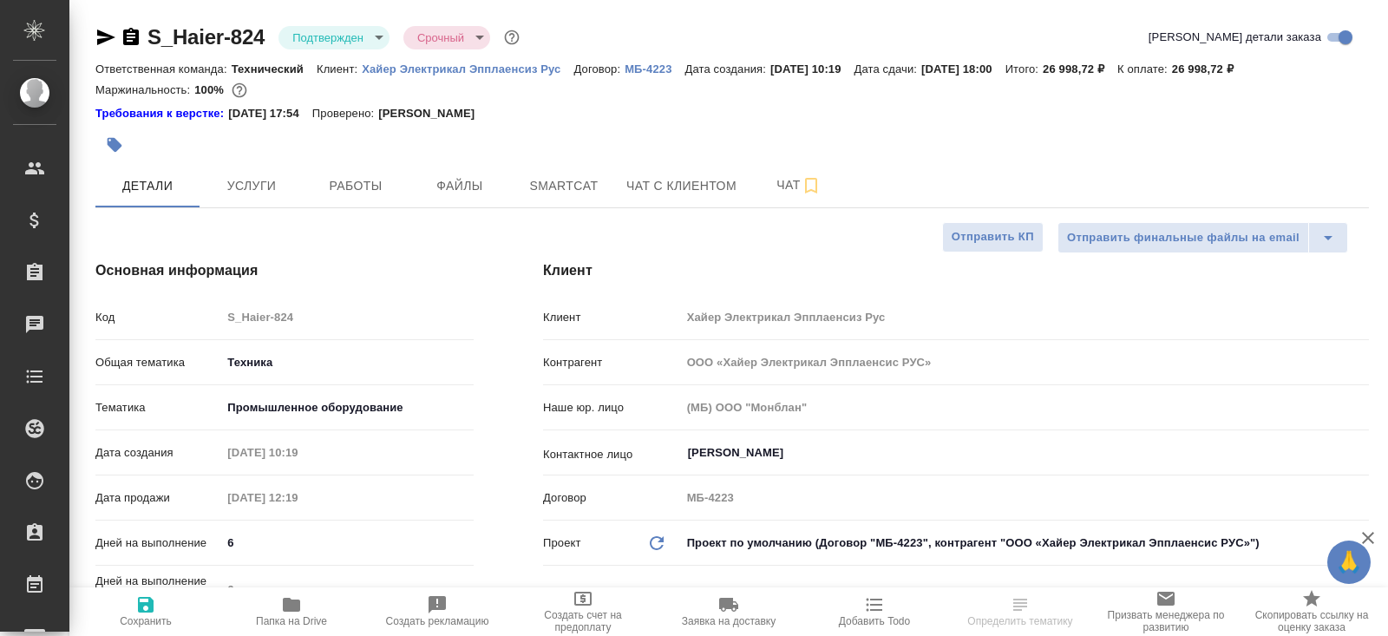
type textarea "x"
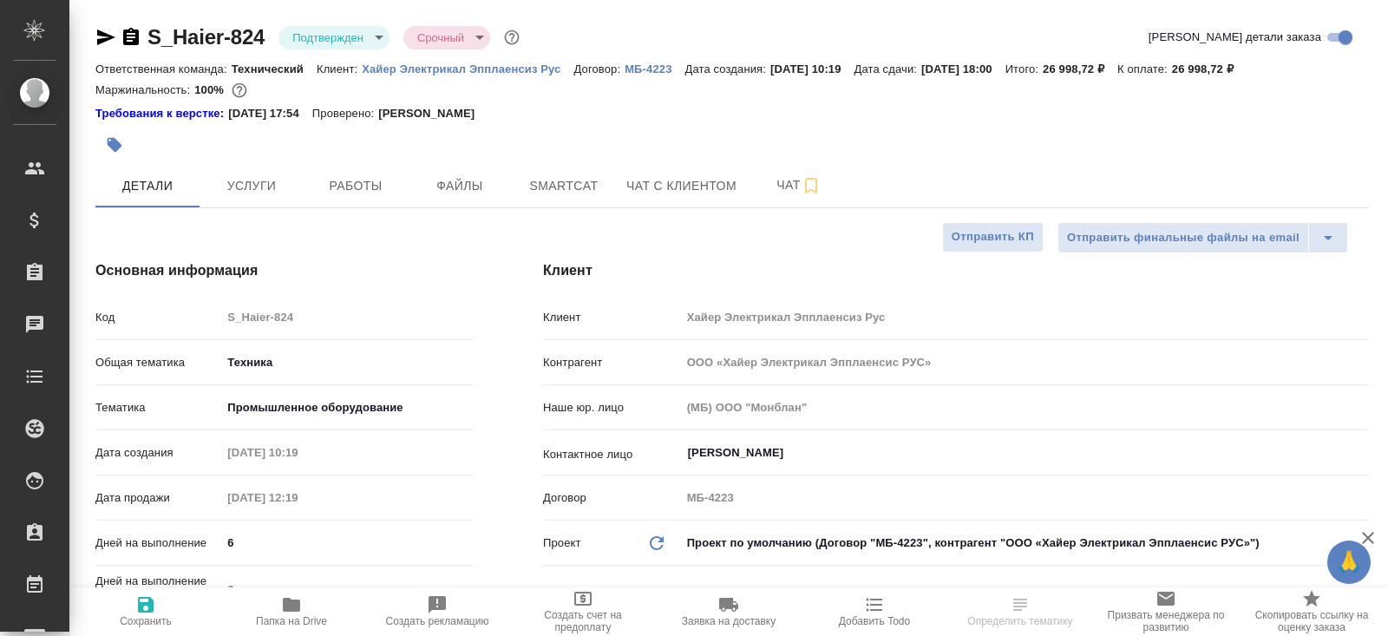
type textarea "x"
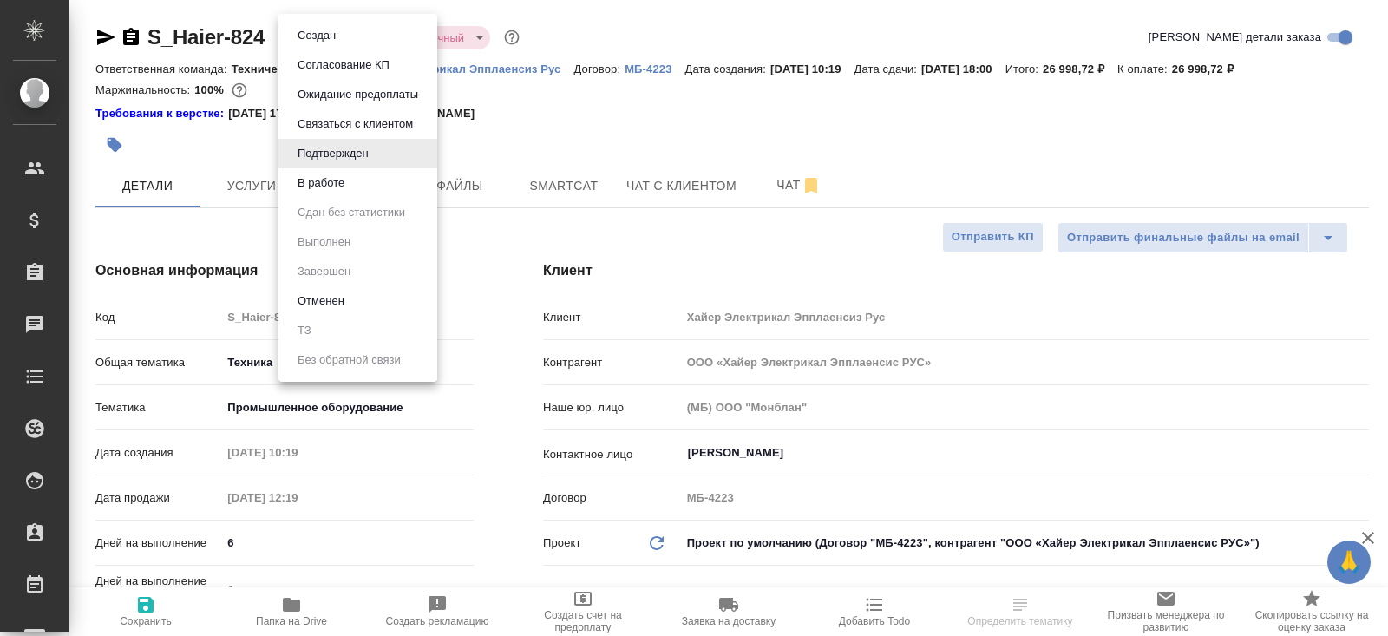
click at [326, 40] on body "🙏 .cls-1 fill:#fff; AWATERA Belyakova Yulia Клиенты Спецификации Заказы Чаты To…" at bounding box center [694, 318] width 1388 height 636
click at [325, 186] on button "В работе" at bounding box center [320, 182] width 57 height 19
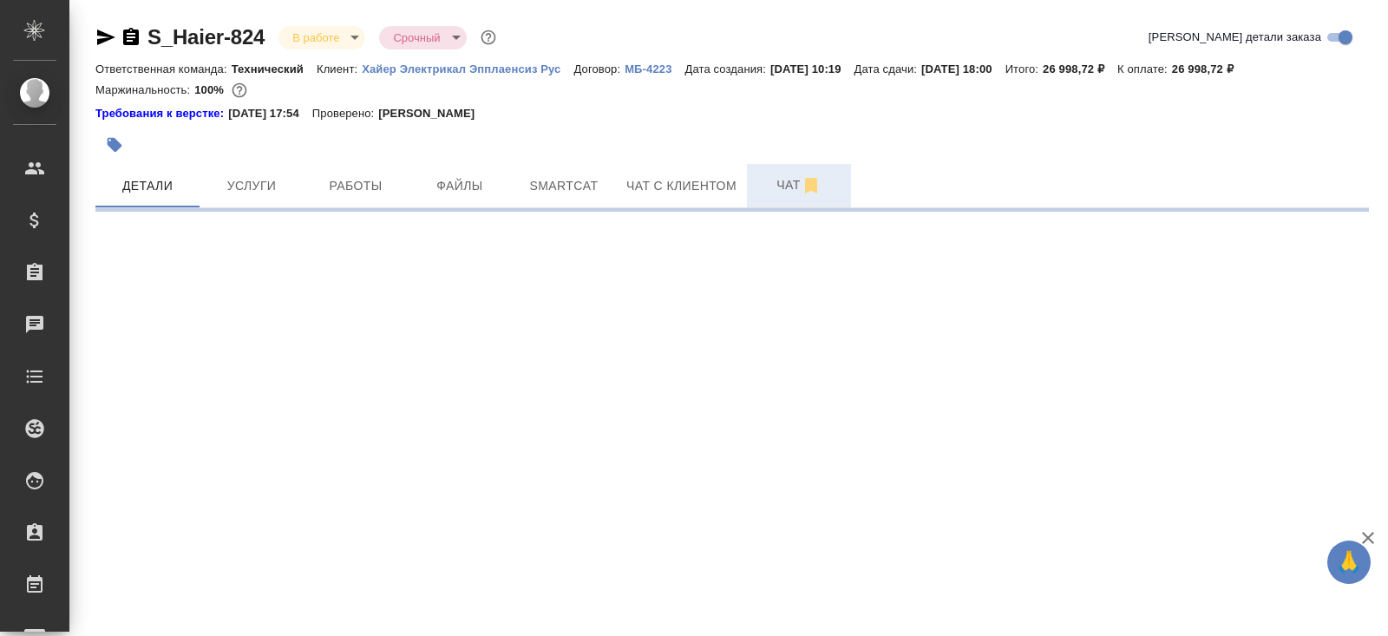
click at [787, 190] on span "Чат" at bounding box center [798, 185] width 83 height 22
select select "RU"
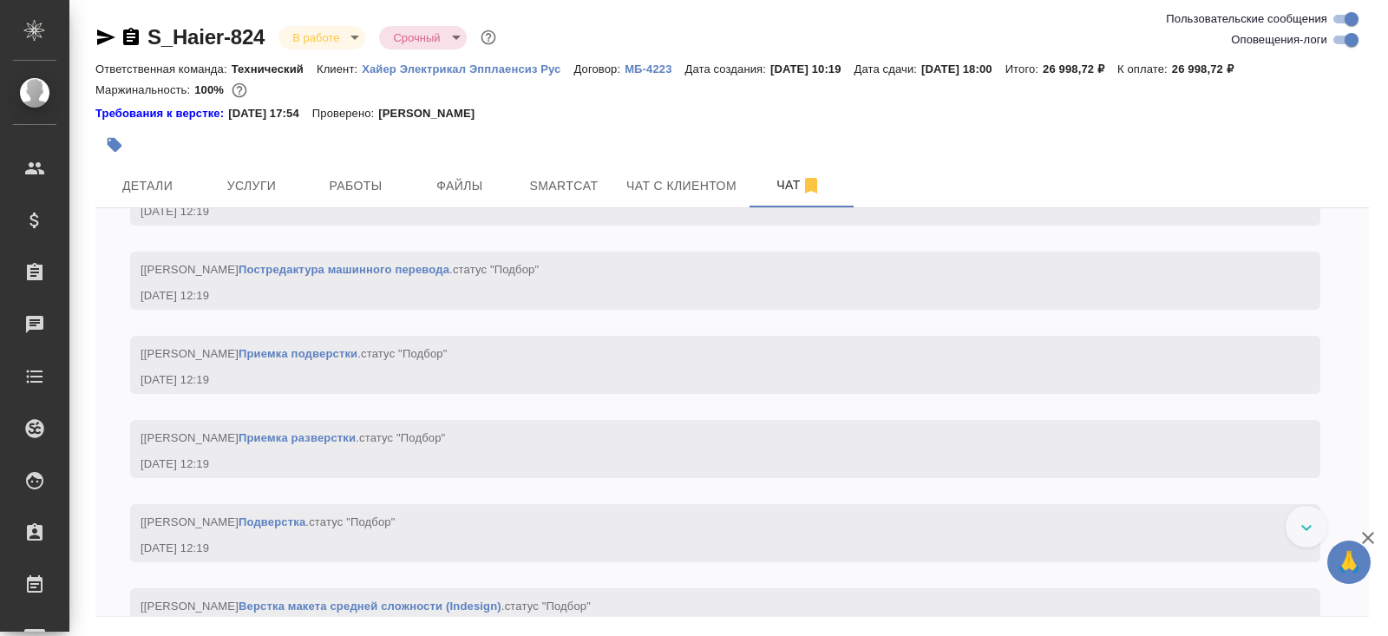
click at [1350, 47] on input "Оповещения-логи" at bounding box center [1351, 39] width 62 height 21
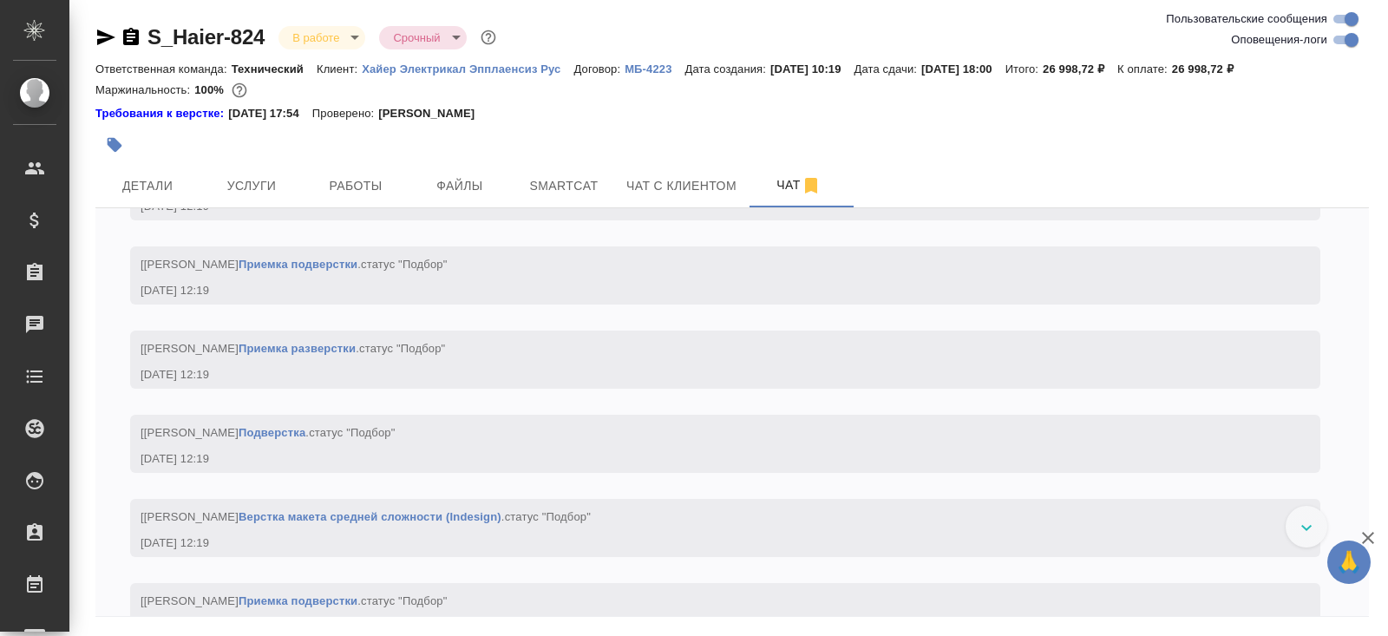
checkbox input "false"
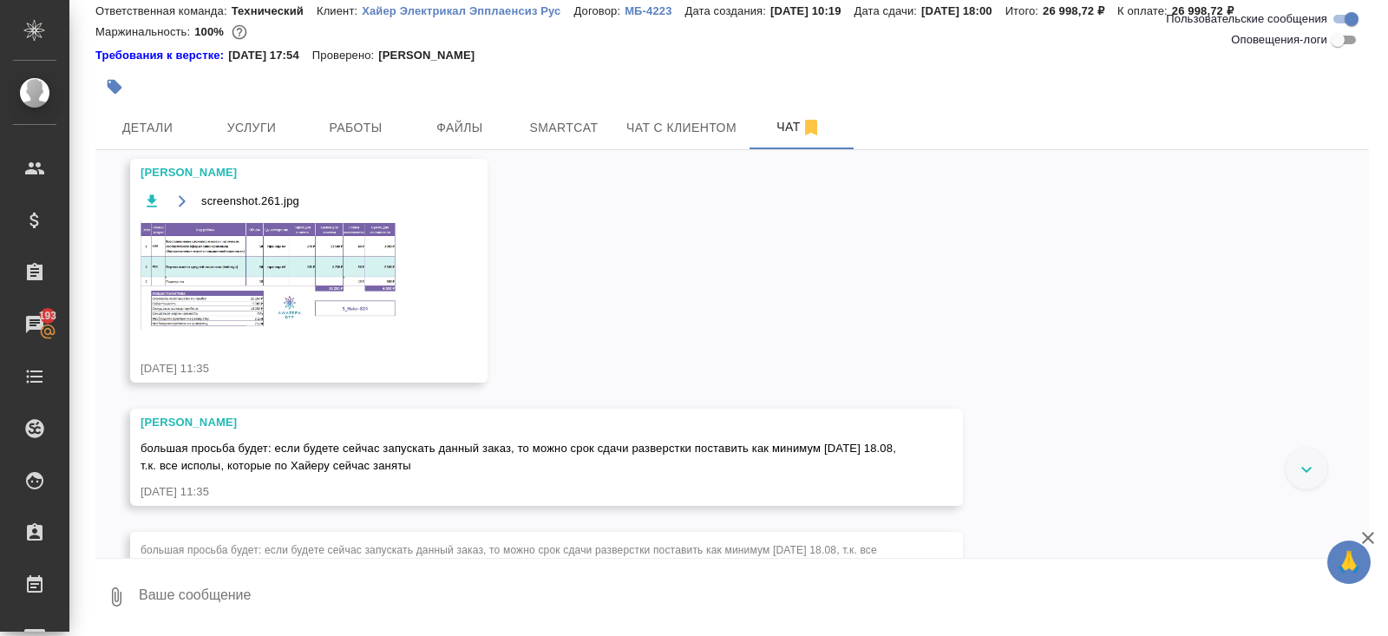
scroll to position [472, 0]
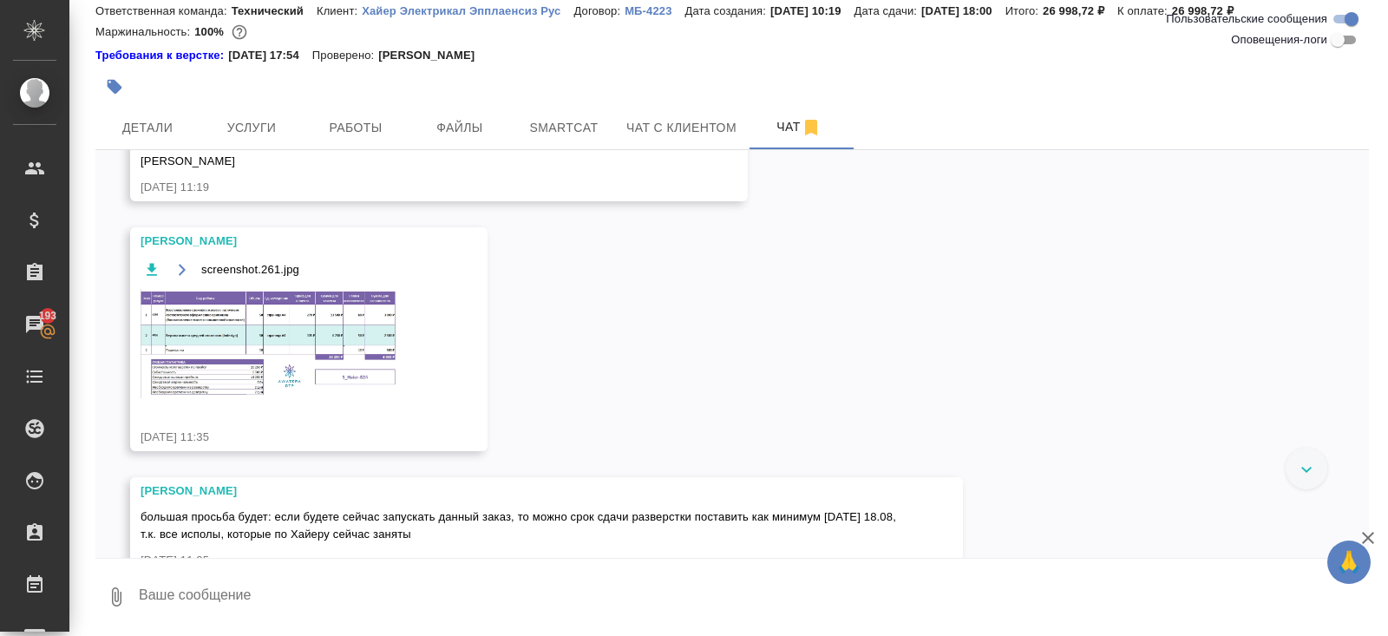
click at [330, 337] on img at bounding box center [271, 343] width 260 height 109
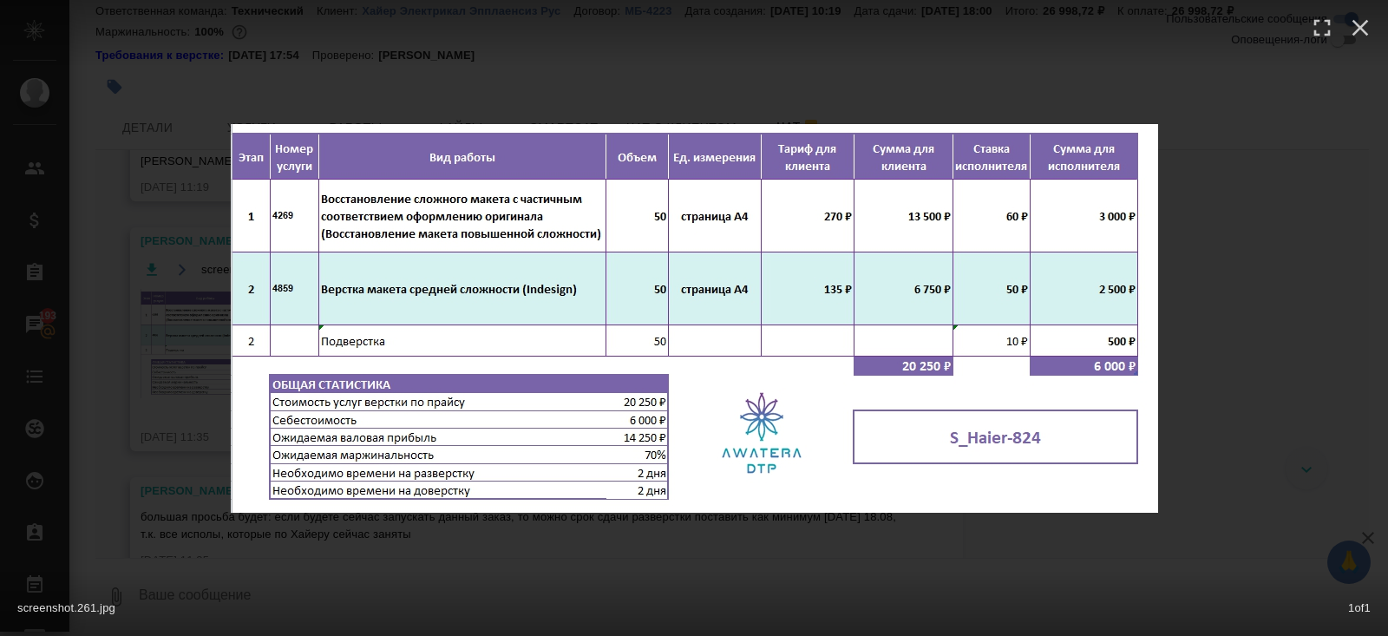
click at [171, 359] on div "screenshot.261.jpg 1 of 1" at bounding box center [694, 318] width 1388 height 636
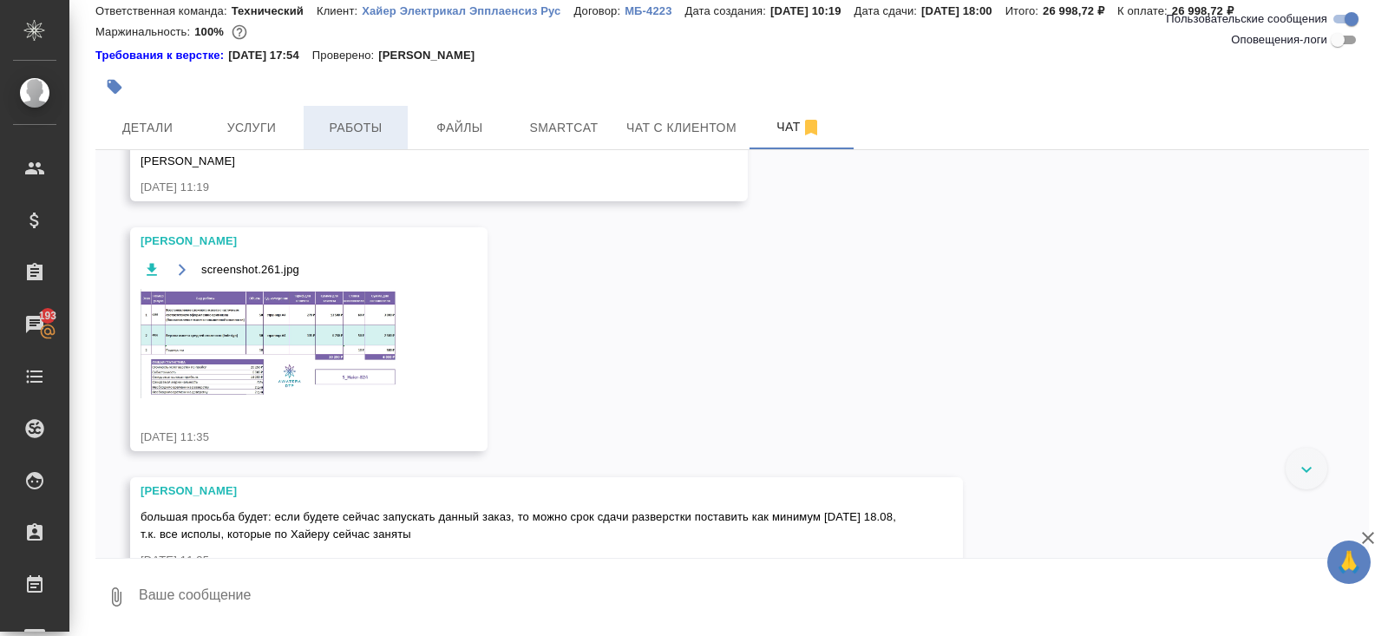
click at [352, 121] on span "Работы" at bounding box center [355, 128] width 83 height 22
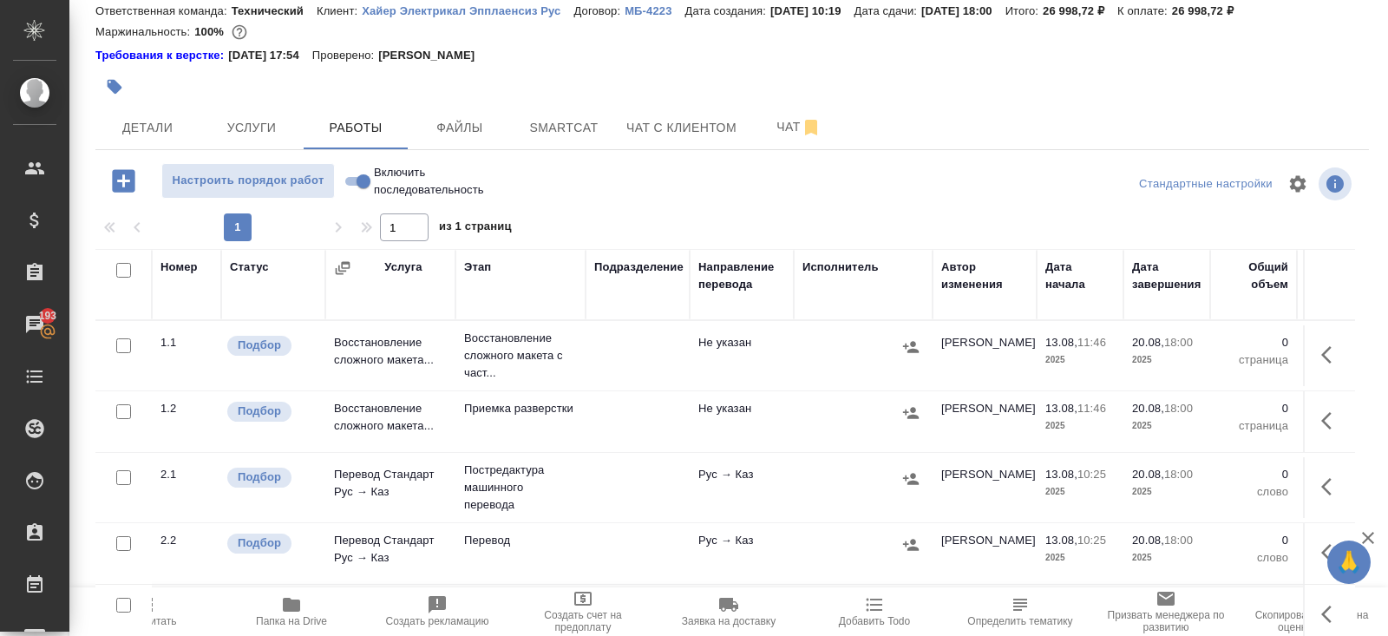
scroll to position [105, 0]
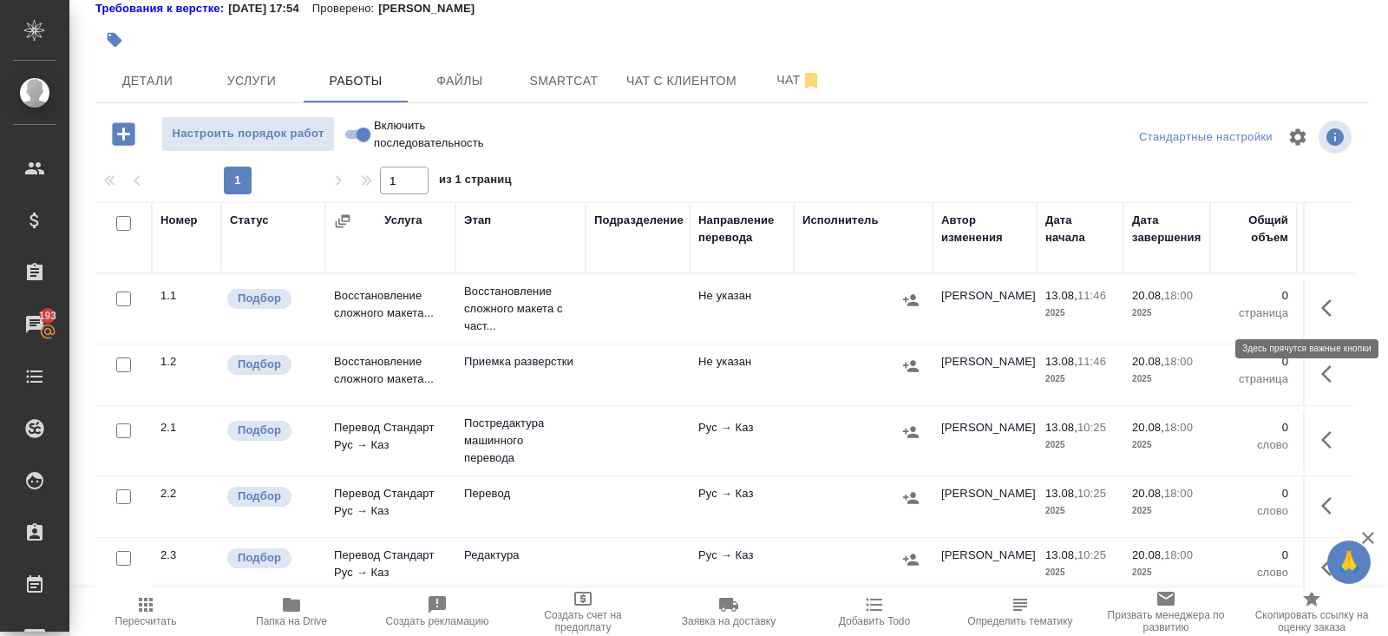
click at [1344, 298] on button "button" at bounding box center [1332, 308] width 42 height 42
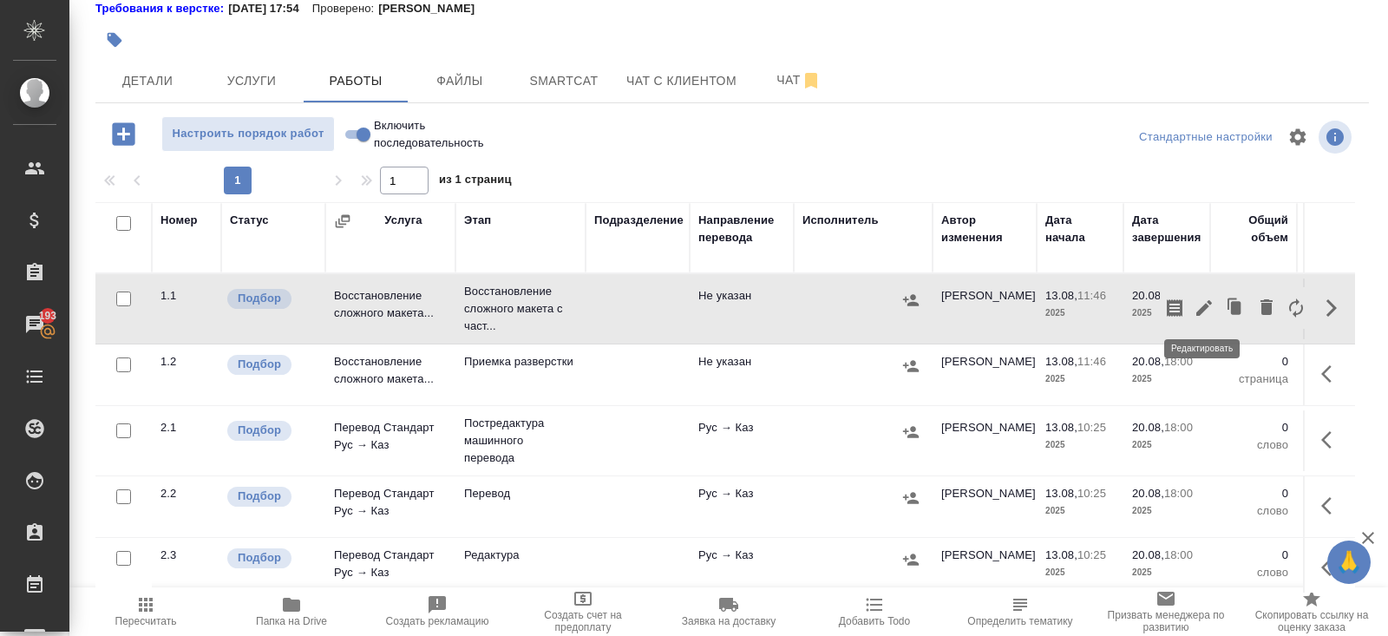
click at [1206, 301] on icon "button" at bounding box center [1204, 308] width 16 height 16
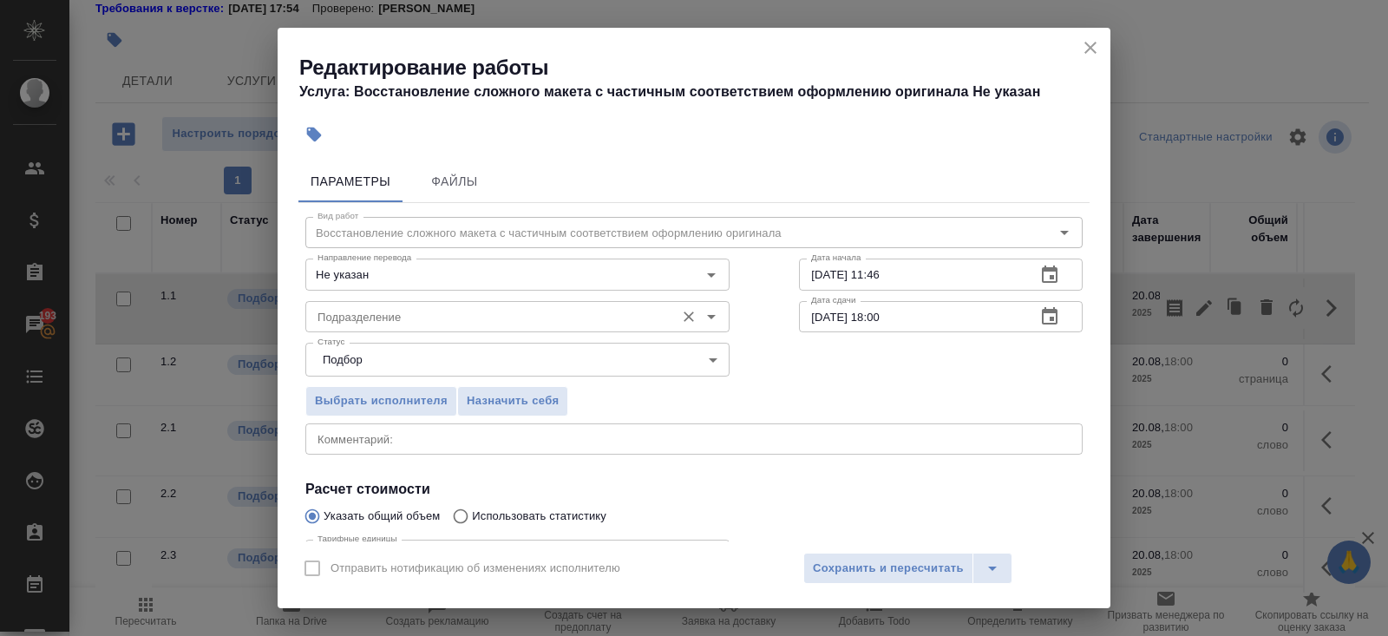
click at [560, 322] on input "Подразделение" at bounding box center [489, 316] width 356 height 21
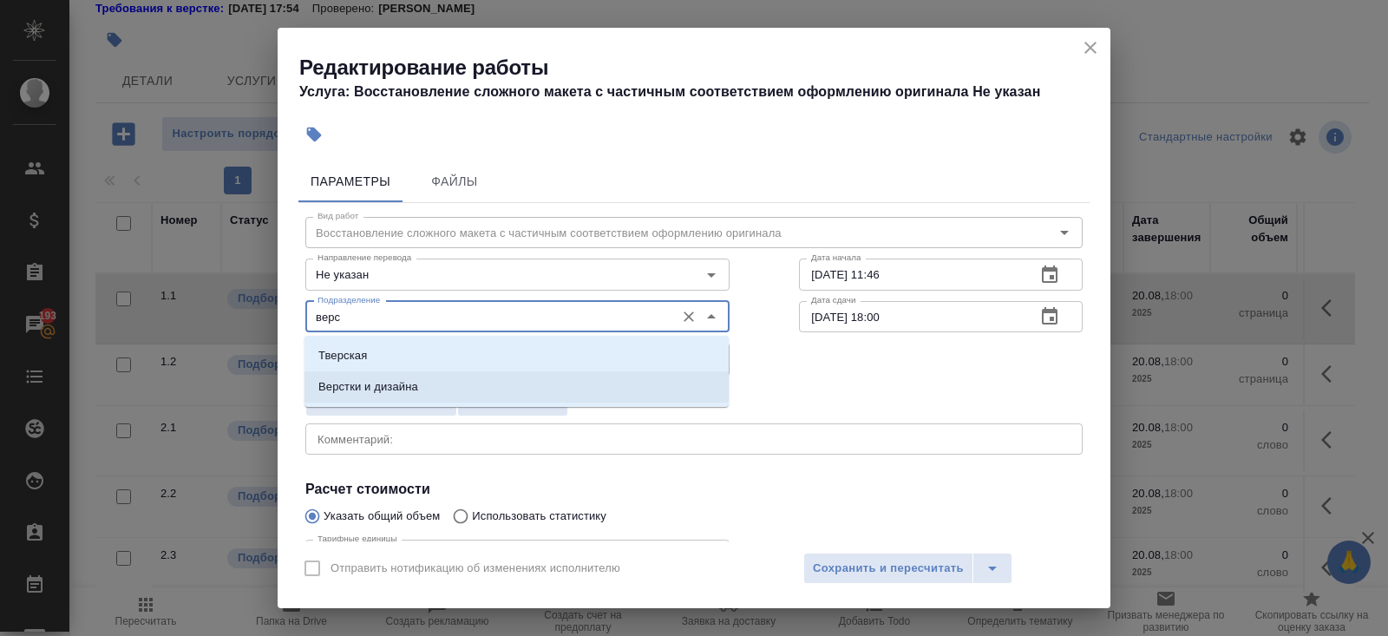
click at [482, 381] on li "Верстки и дизайна" at bounding box center [516, 386] width 424 height 31
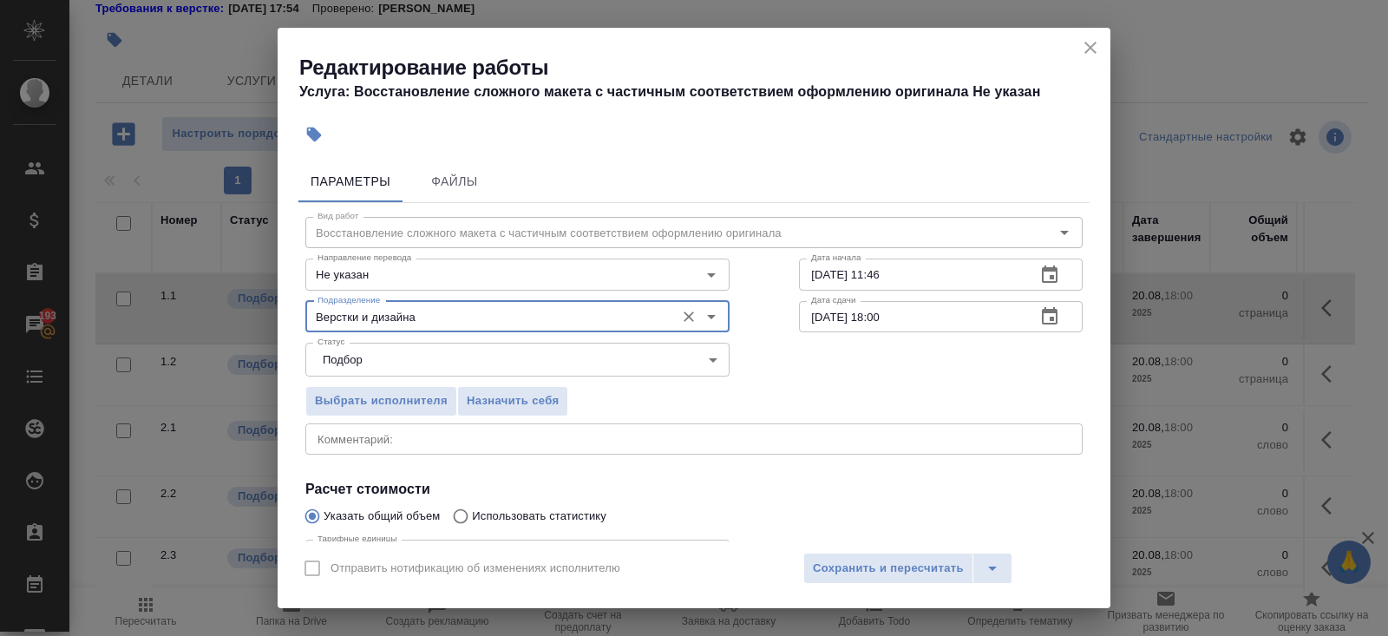
scroll to position [180, 0]
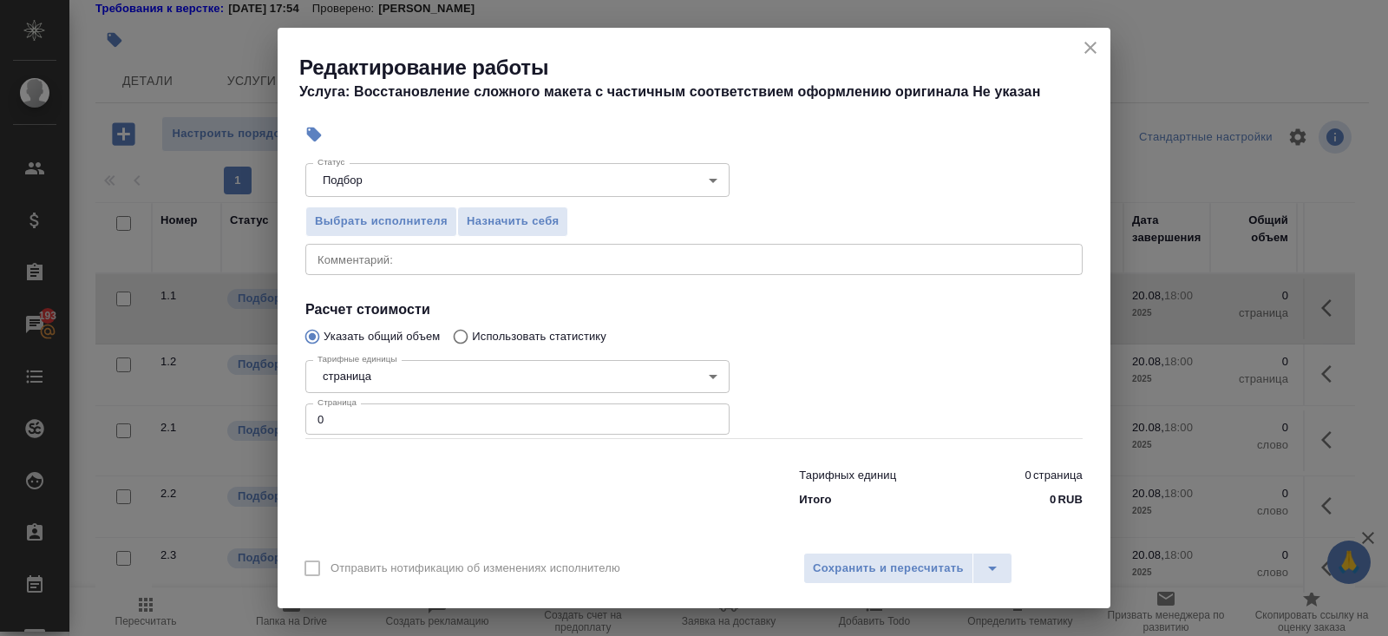
type input "Верстки и дизайна"
click at [449, 429] on input "0" at bounding box center [517, 418] width 424 height 31
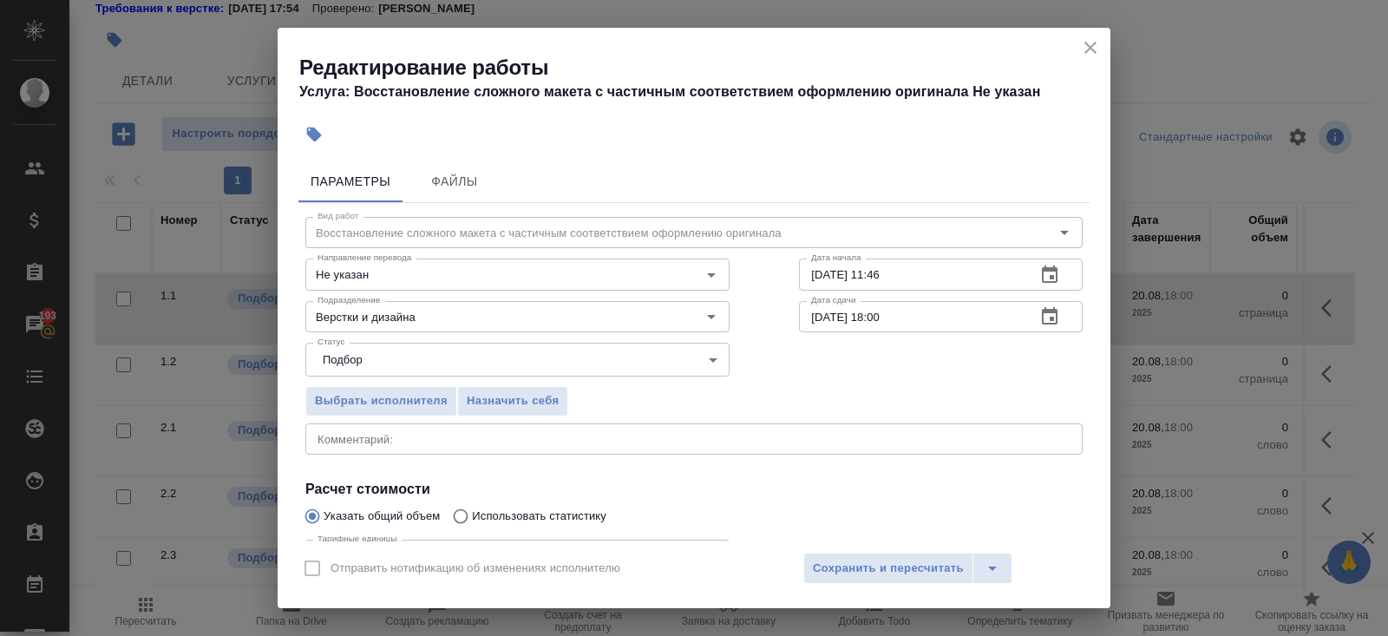
type input "50"
click at [1042, 290] on button "button" at bounding box center [1050, 275] width 42 height 42
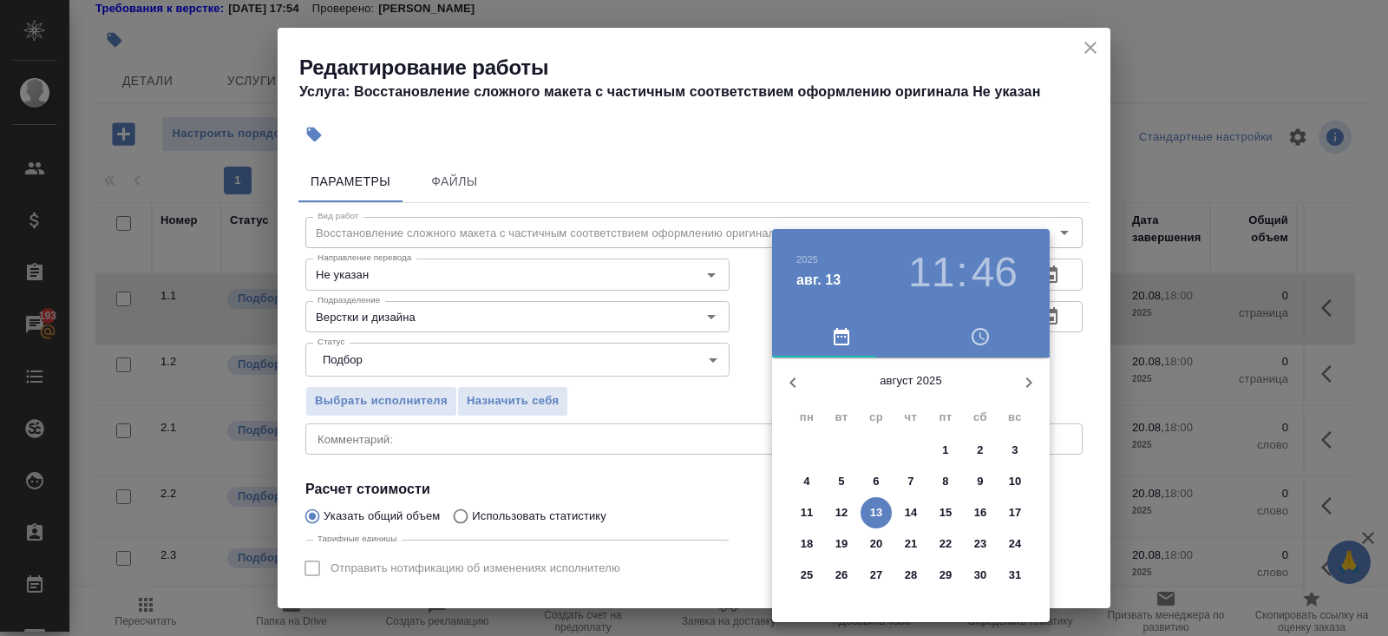
click at [878, 511] on p "13" at bounding box center [876, 512] width 13 height 17
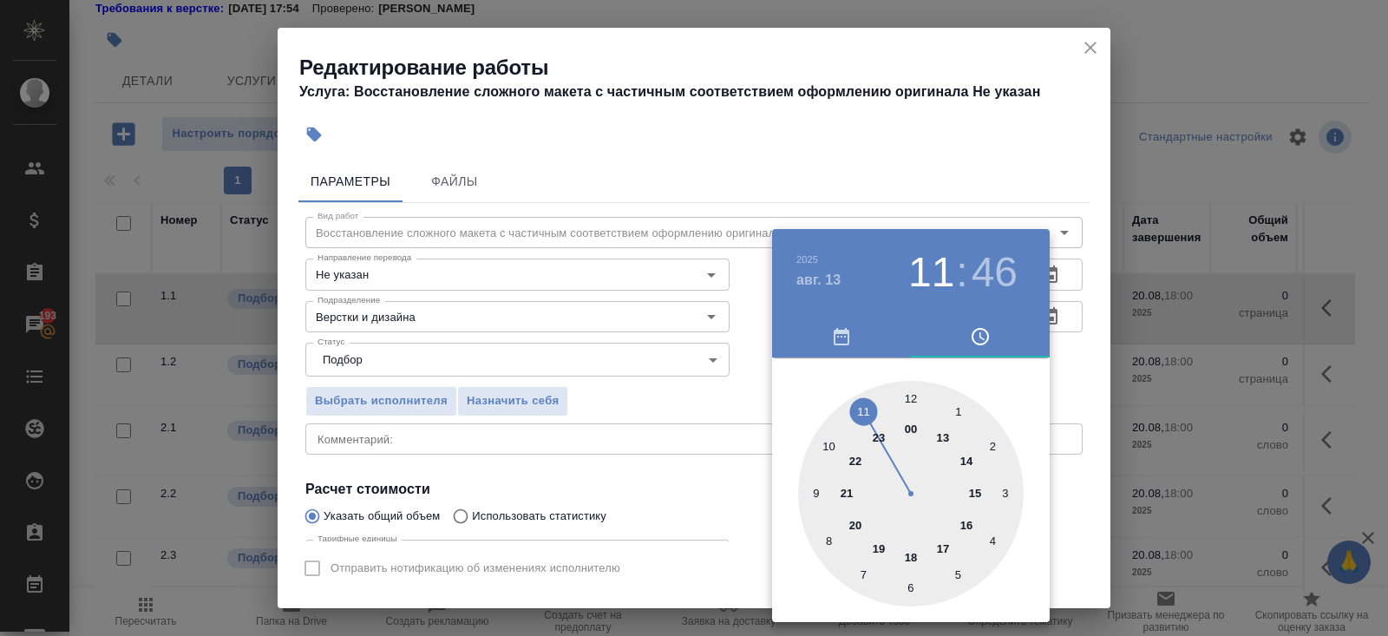
click at [911, 397] on div at bounding box center [911, 494] width 226 height 226
type input "13.08.2025 12:30"
click at [912, 581] on div at bounding box center [911, 494] width 226 height 226
click at [1106, 344] on div at bounding box center [694, 318] width 1388 height 636
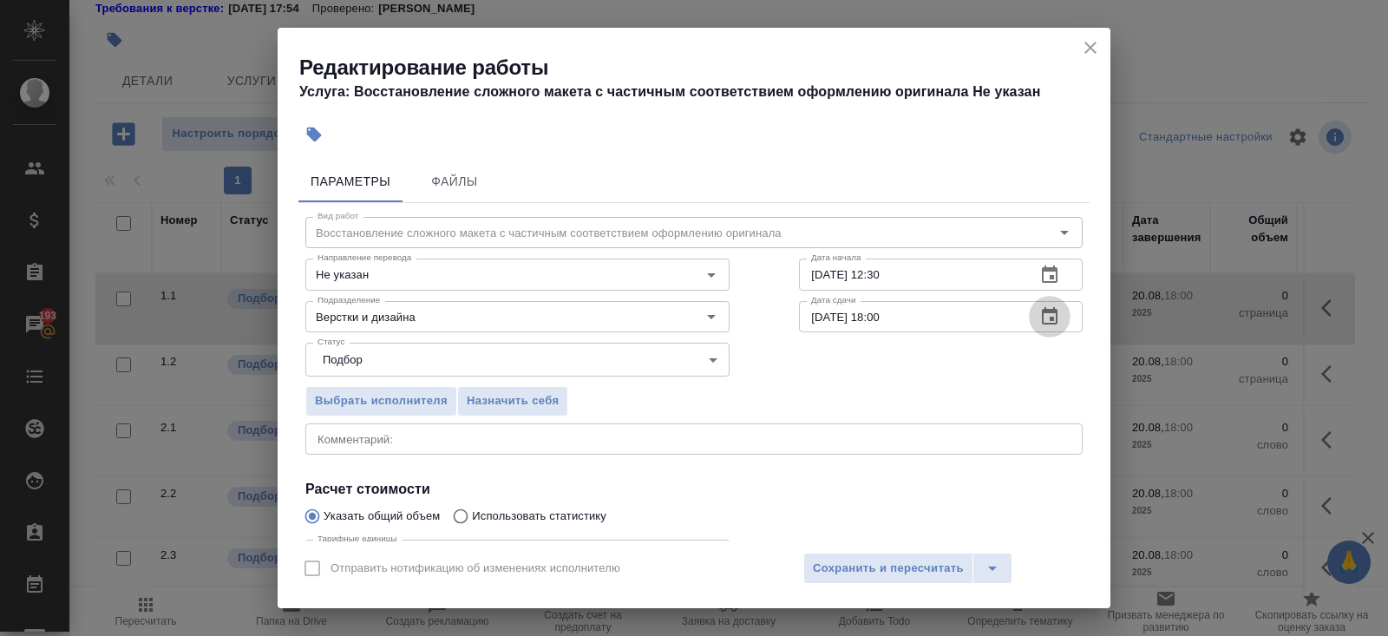
click at [1044, 311] on icon "button" at bounding box center [1050, 315] width 16 height 17
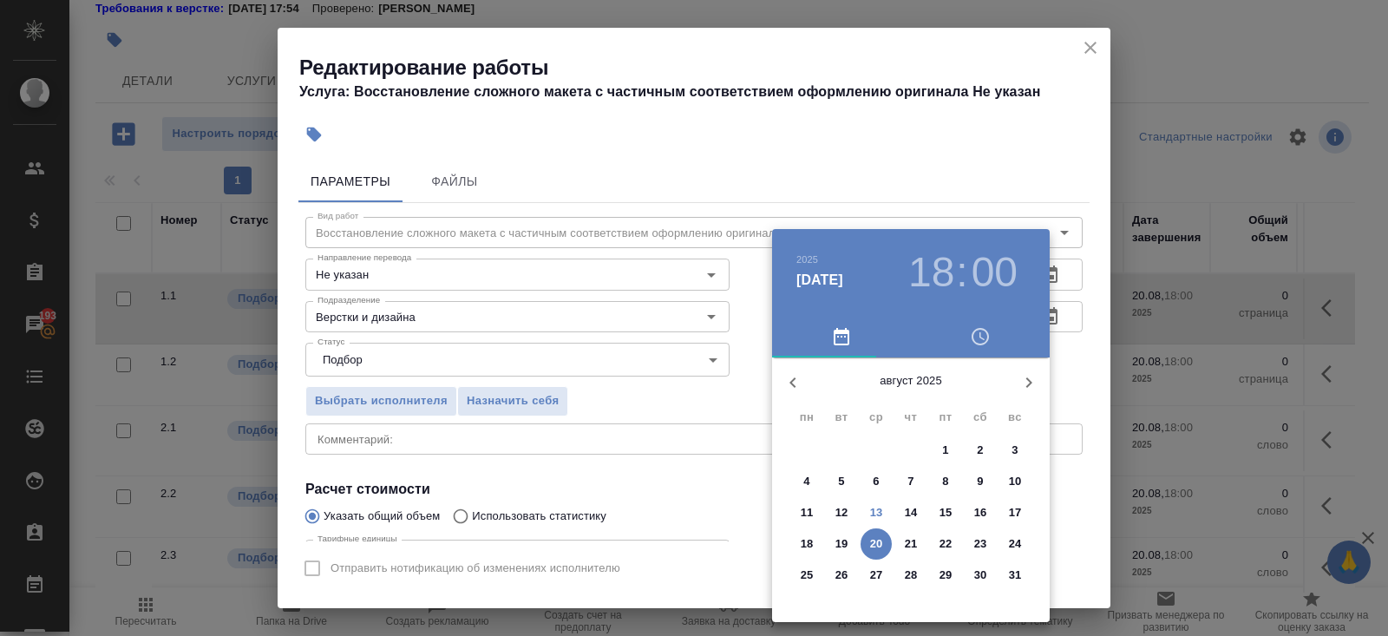
click at [945, 509] on p "15" at bounding box center [945, 512] width 13 height 17
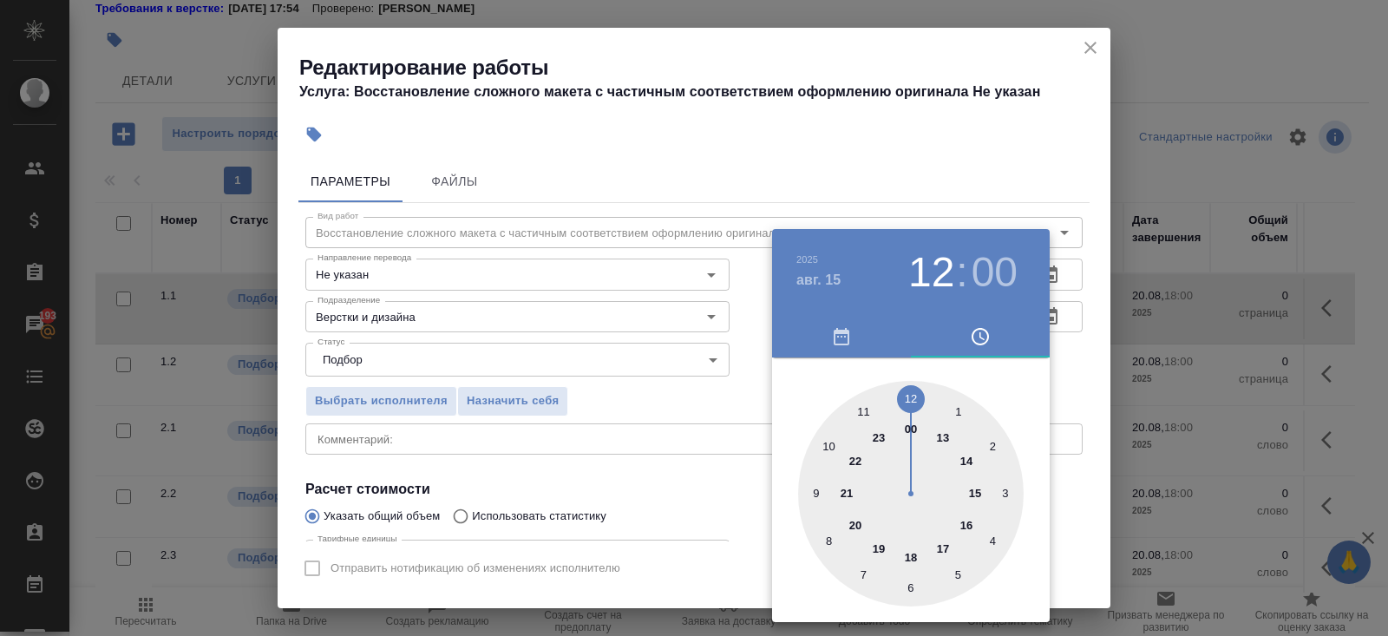
click at [912, 397] on div at bounding box center [911, 494] width 226 height 226
type input "15.08.2025 12:30"
click at [908, 584] on div at bounding box center [911, 494] width 226 height 226
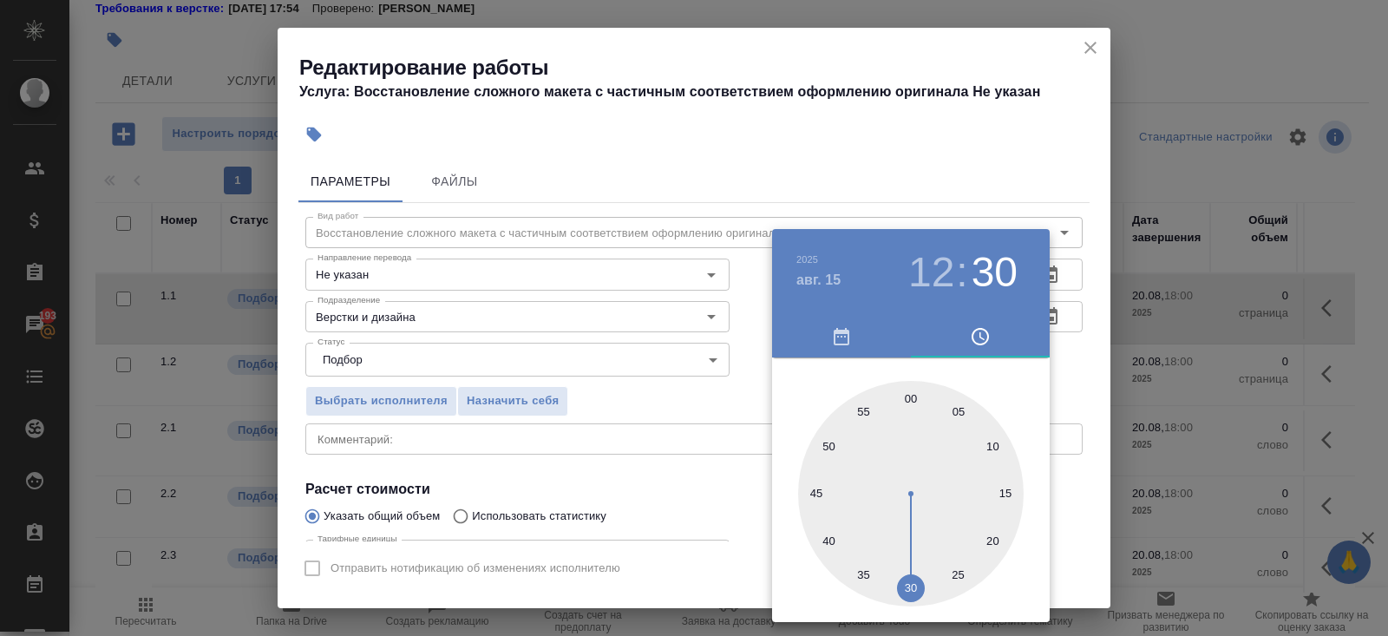
click at [668, 514] on div at bounding box center [694, 318] width 1388 height 636
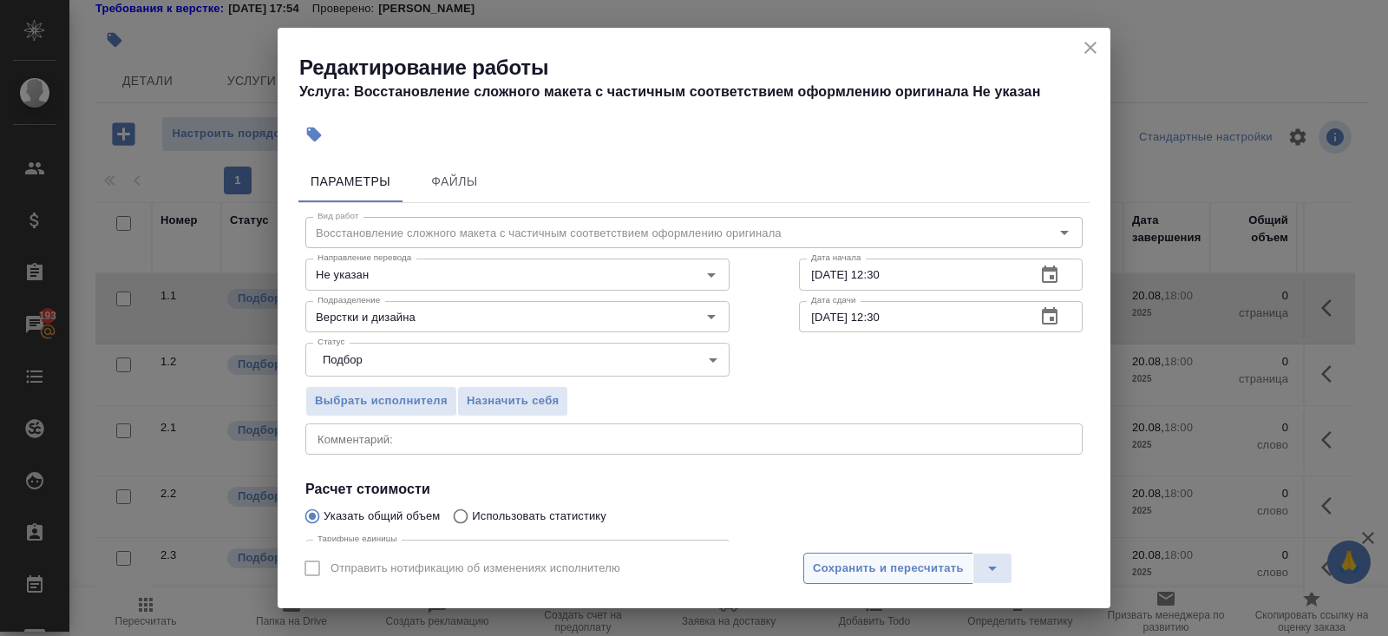
click at [834, 565] on span "Сохранить и пересчитать" at bounding box center [888, 569] width 151 height 20
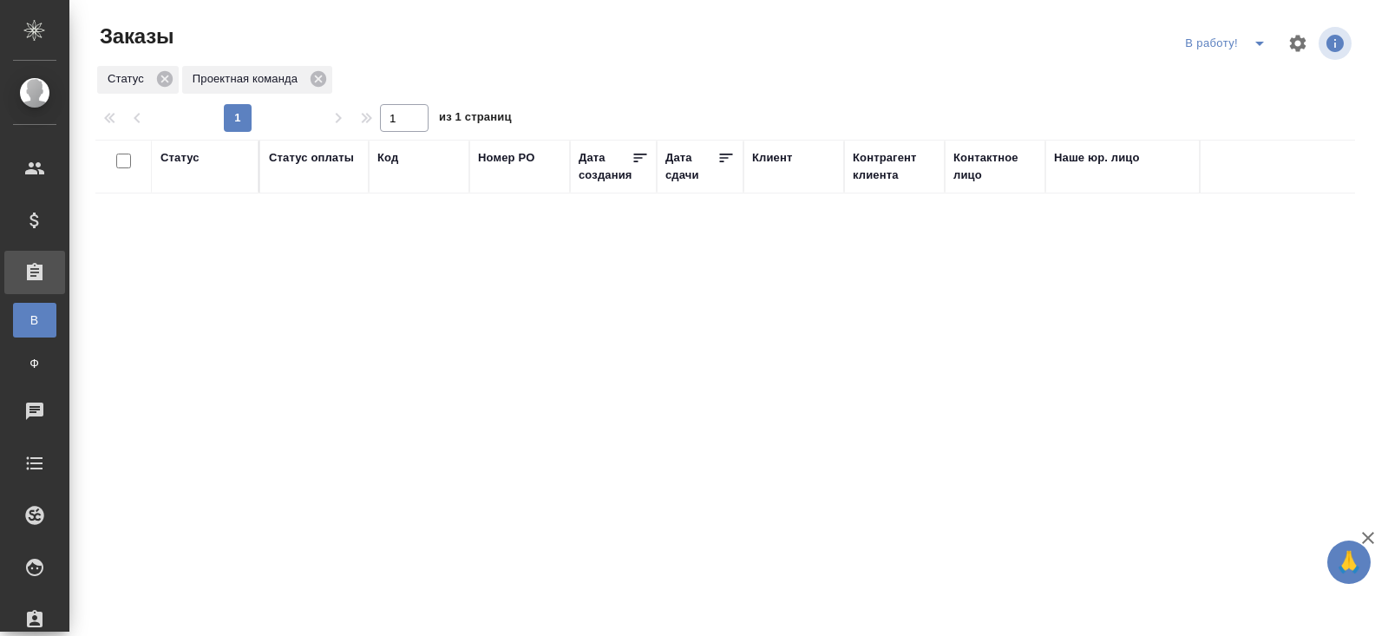
click at [1255, 48] on icon "split button" at bounding box center [1259, 43] width 21 height 21
click at [1253, 69] on li "ПМ" at bounding box center [1228, 78] width 96 height 28
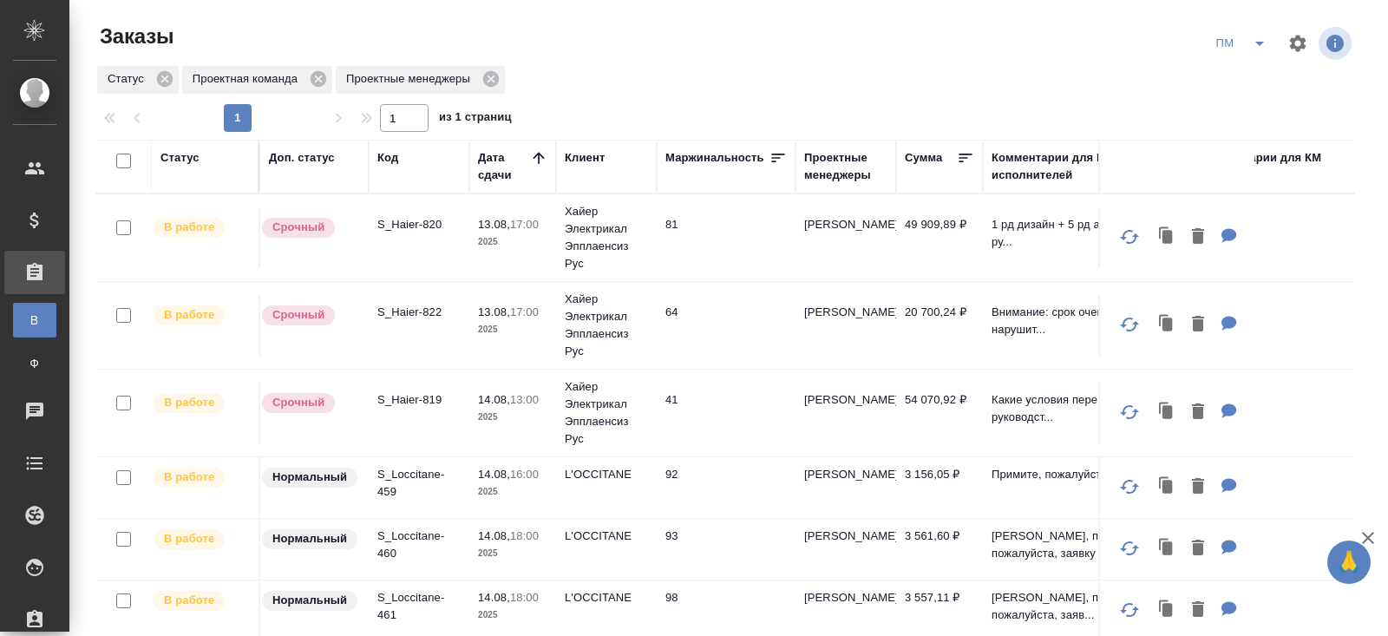
click at [397, 392] on p "S_Haier-819" at bounding box center [418, 399] width 83 height 17
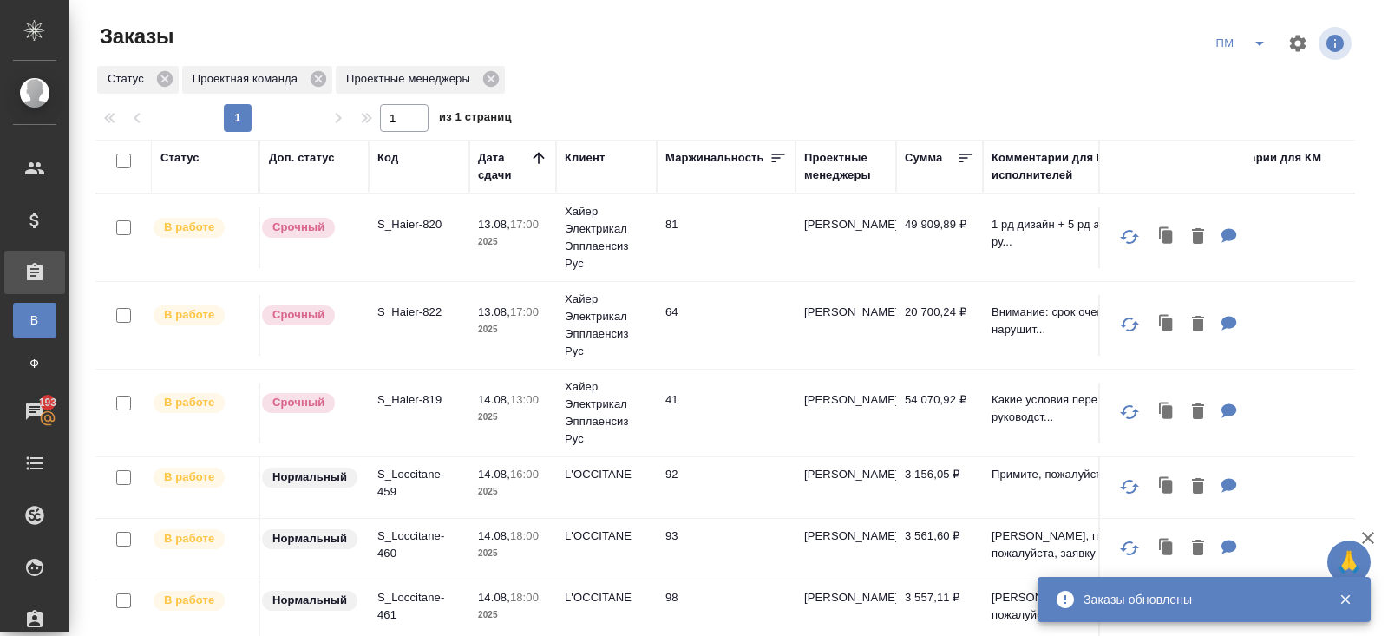
click at [1253, 51] on icon "split button" at bounding box center [1259, 43] width 21 height 21
click at [1251, 88] on li "В работу!" at bounding box center [1242, 78] width 88 height 28
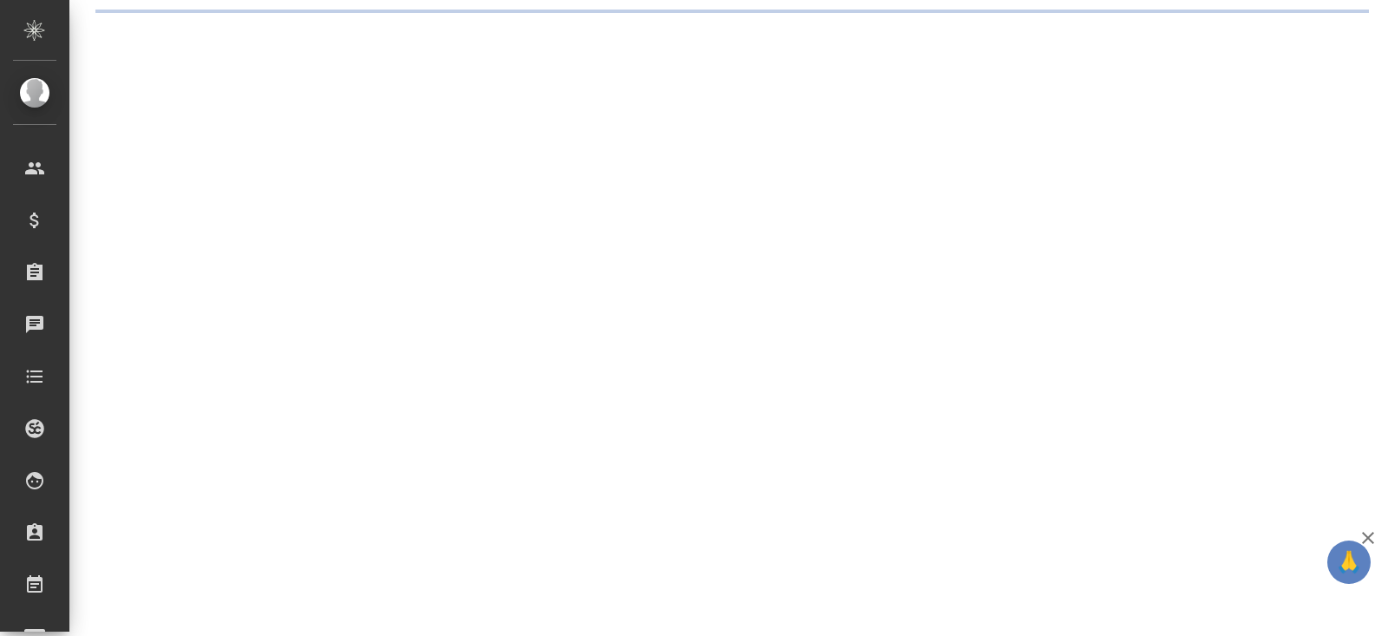
select select "RU"
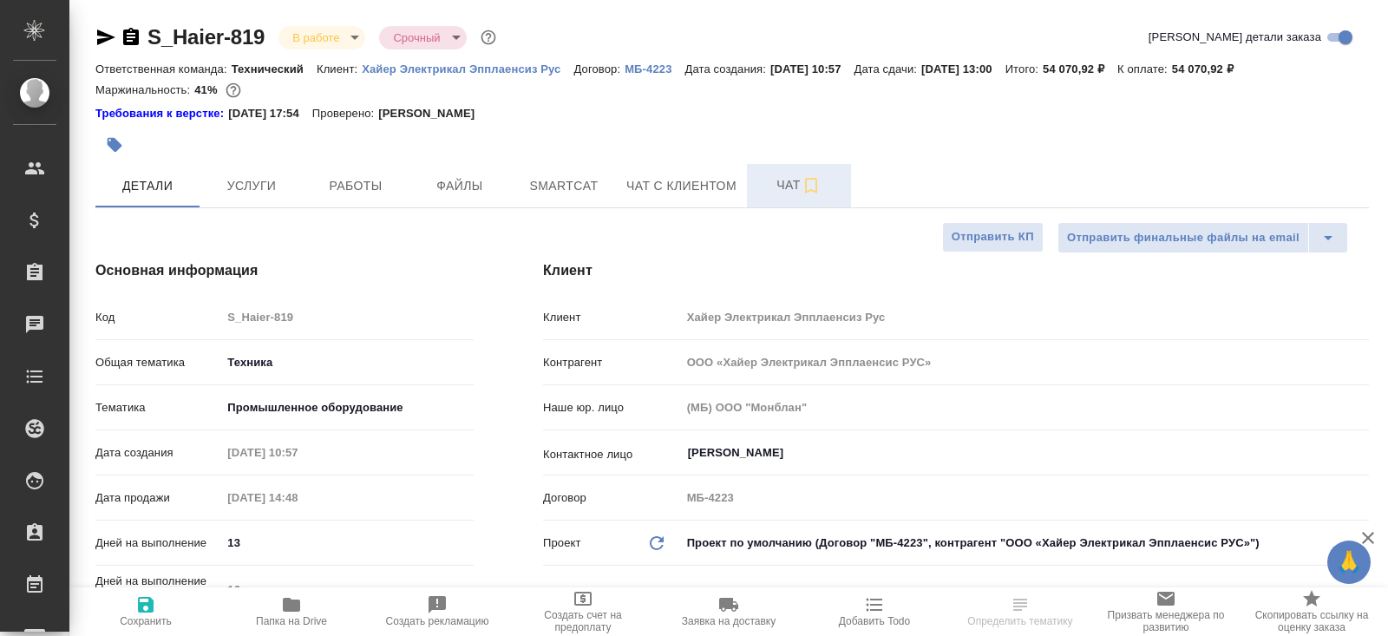
type textarea "x"
click at [774, 194] on span "Чат" at bounding box center [798, 185] width 83 height 22
type textarea "x"
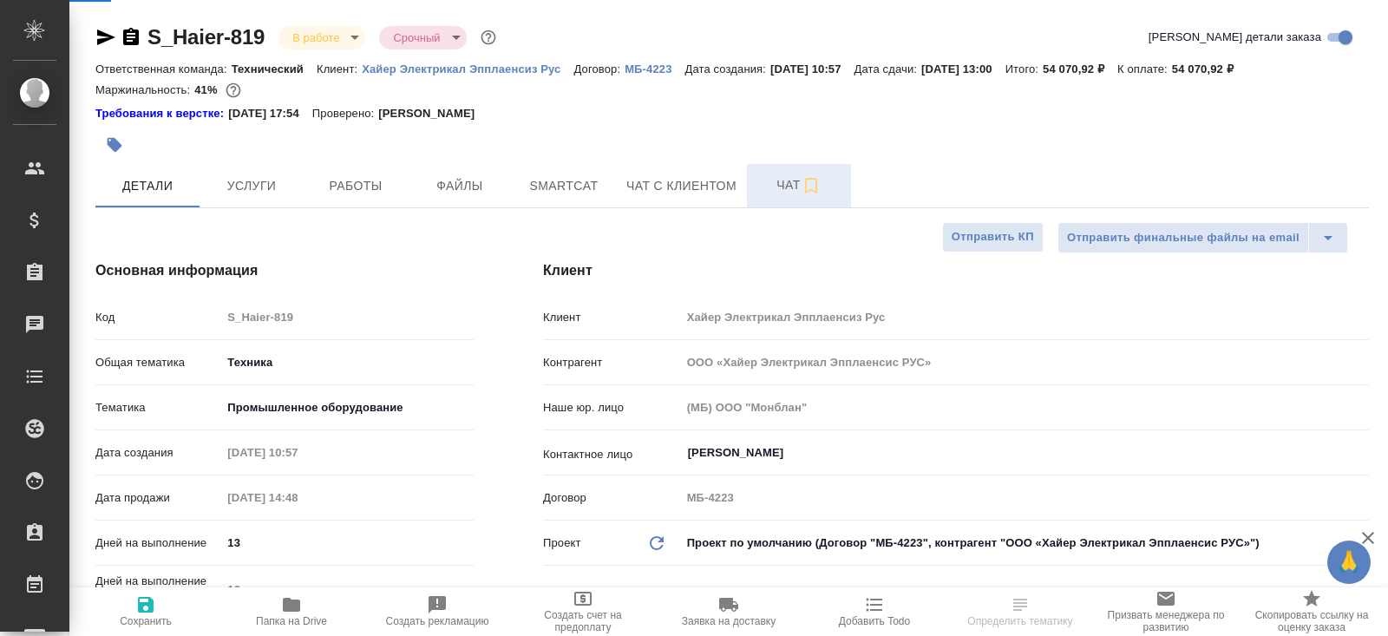
type textarea "x"
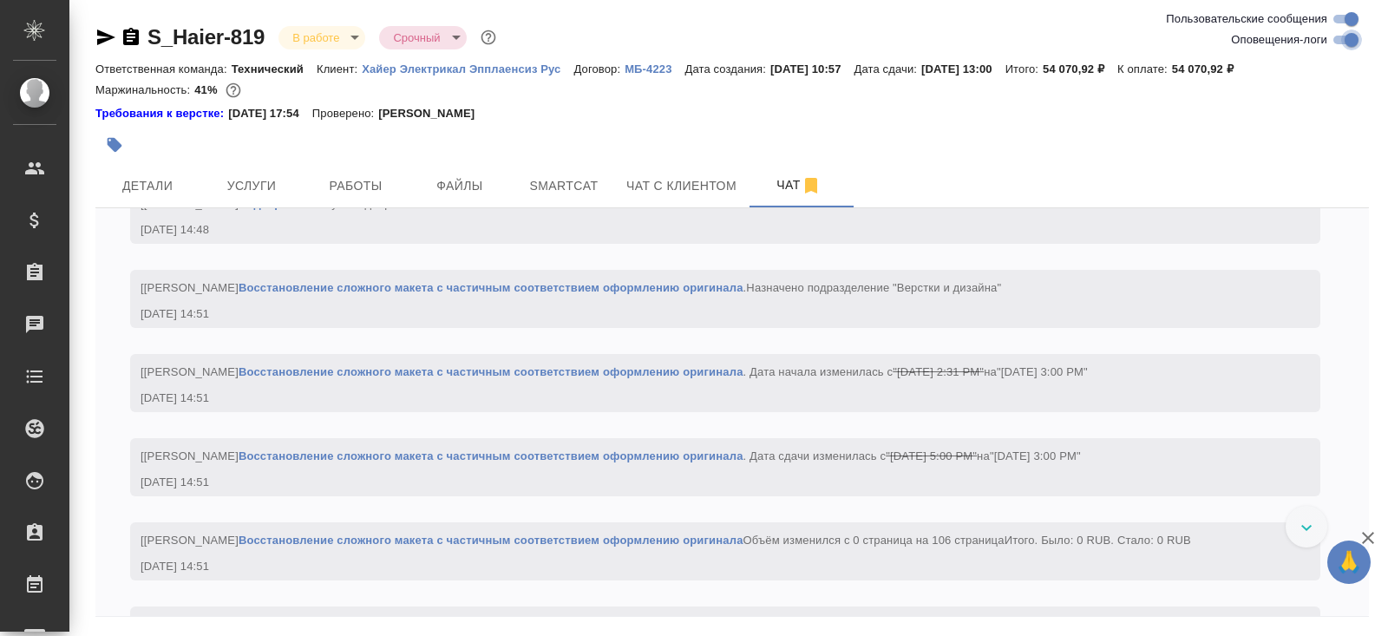
click at [1338, 49] on input "Оповещения-логи" at bounding box center [1351, 39] width 62 height 21
checkbox input "false"
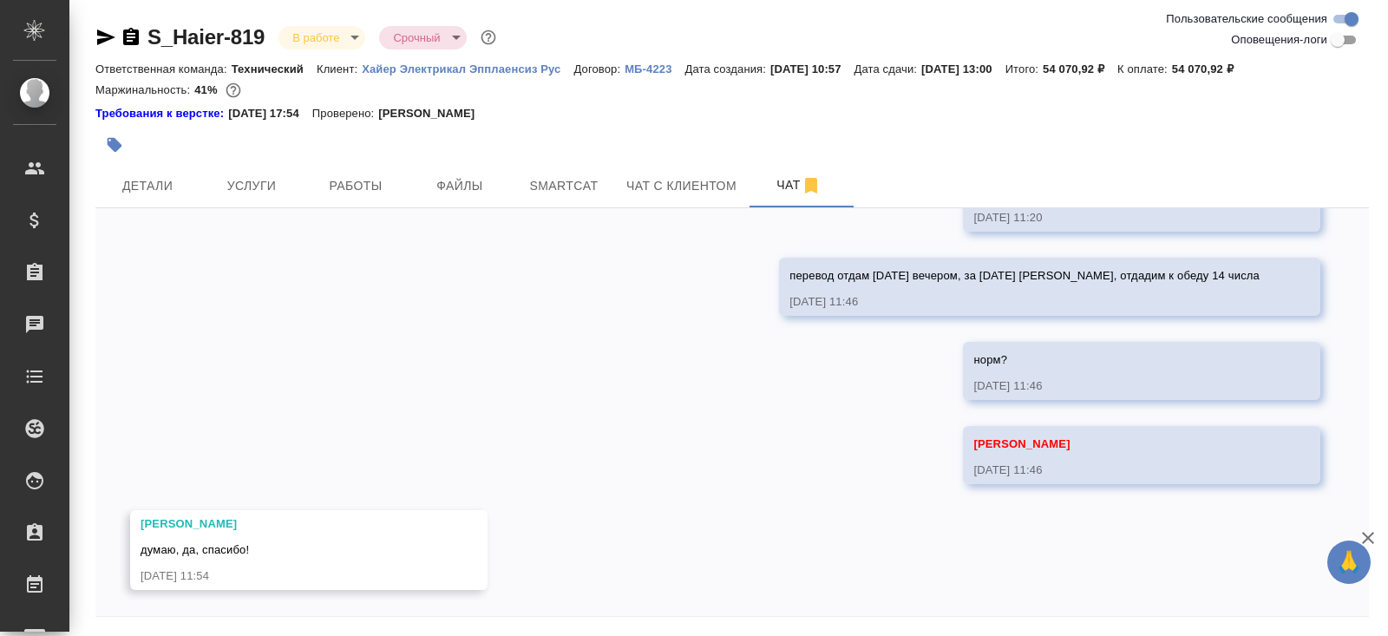
scroll to position [2854, 0]
click at [417, 160] on div at bounding box center [519, 145] width 849 height 38
click at [385, 190] on span "Работы" at bounding box center [355, 186] width 83 height 22
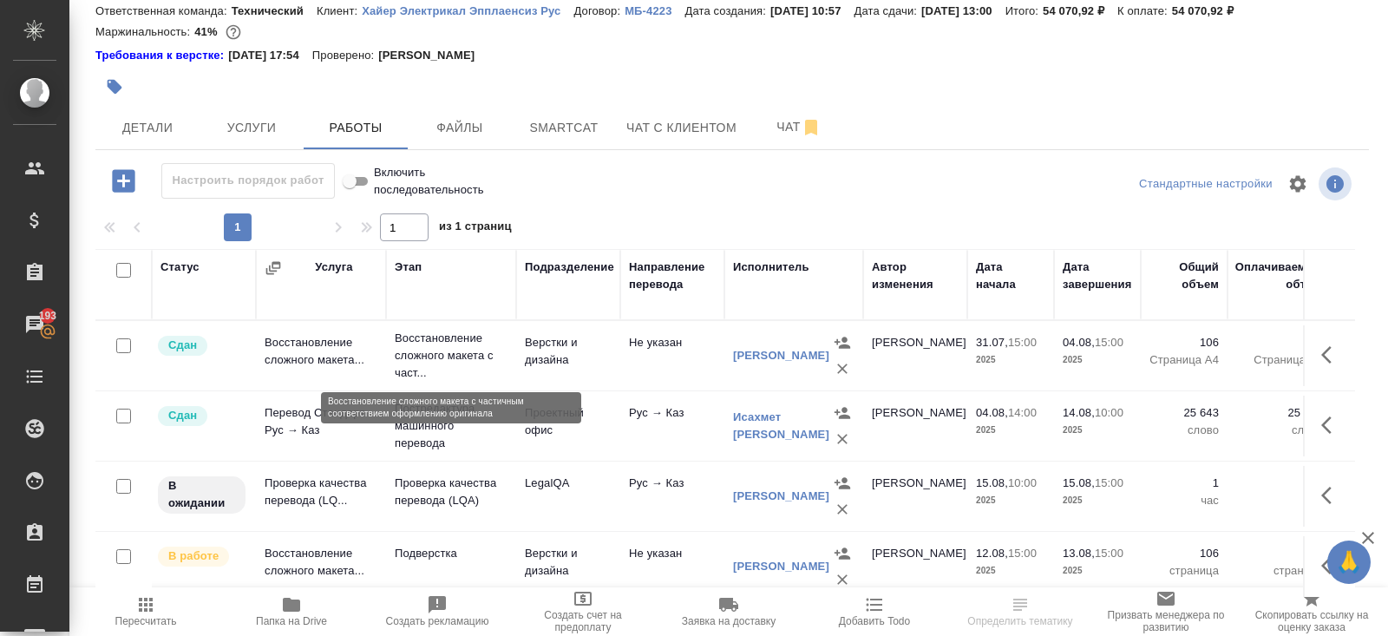
scroll to position [105, 0]
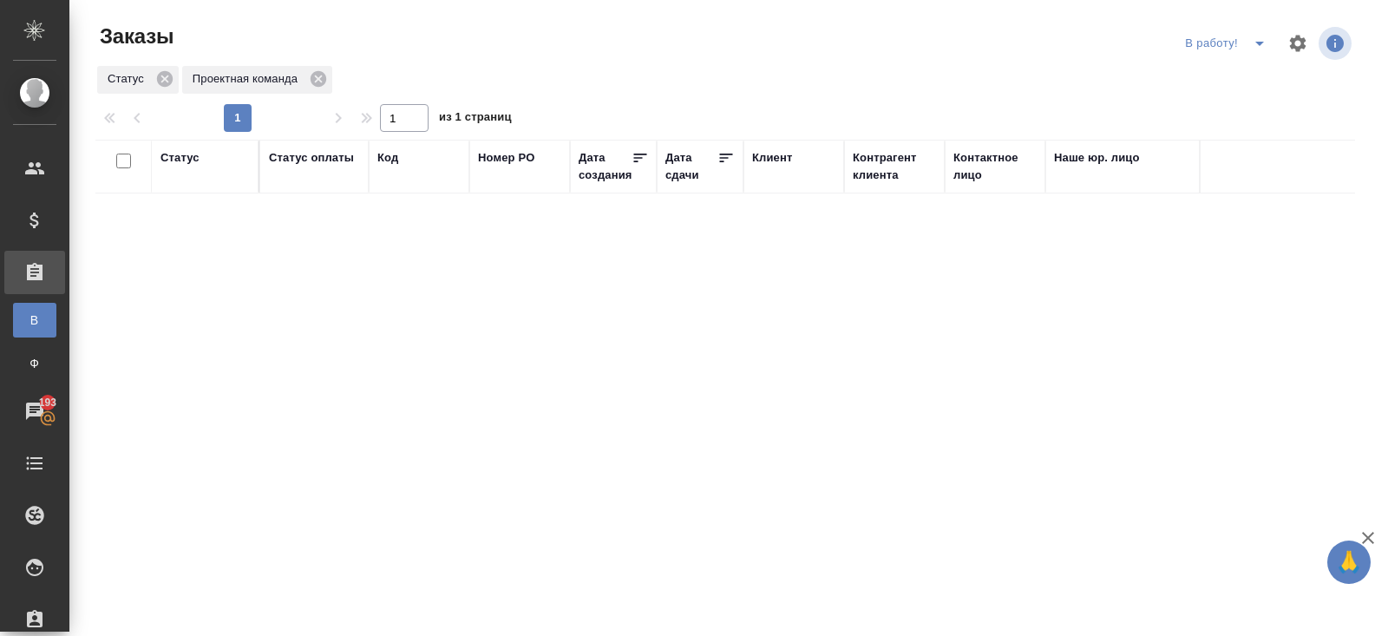
click at [1249, 43] on icon "split button" at bounding box center [1259, 43] width 21 height 21
click at [1248, 77] on li "ПМ" at bounding box center [1228, 78] width 96 height 28
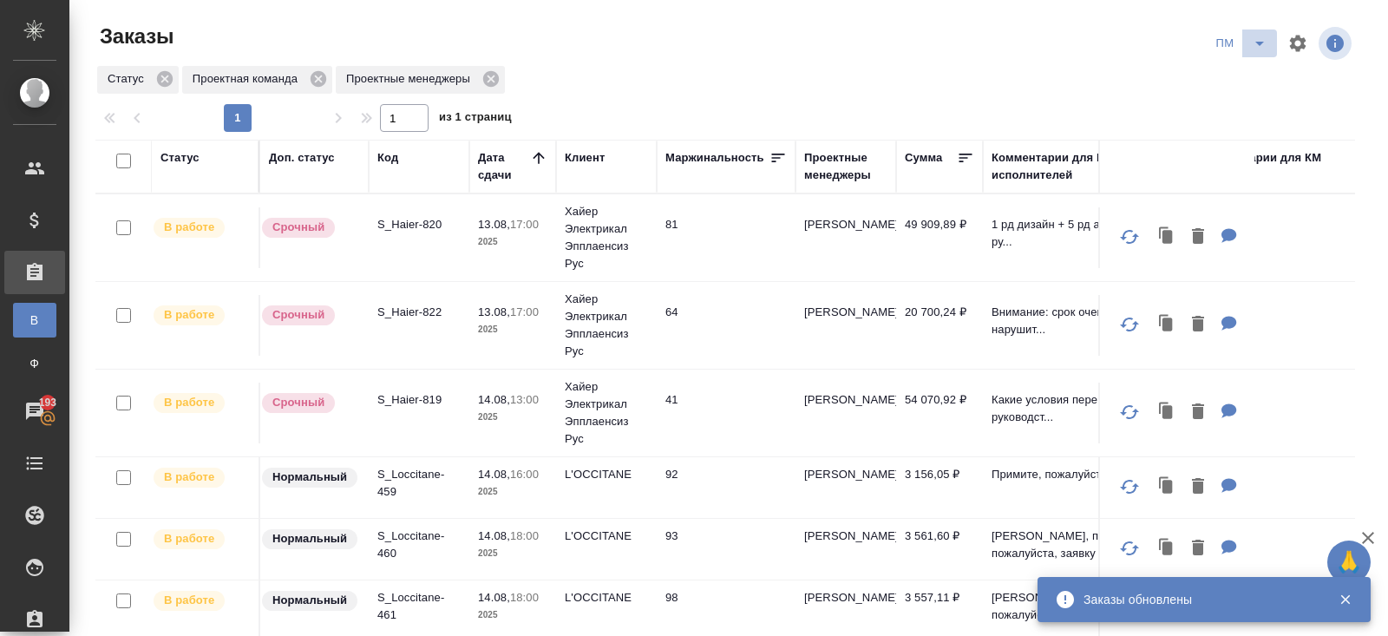
click at [1256, 44] on icon "split button" at bounding box center [1259, 43] width 21 height 21
click at [1256, 72] on li "В работу!" at bounding box center [1242, 78] width 88 height 28
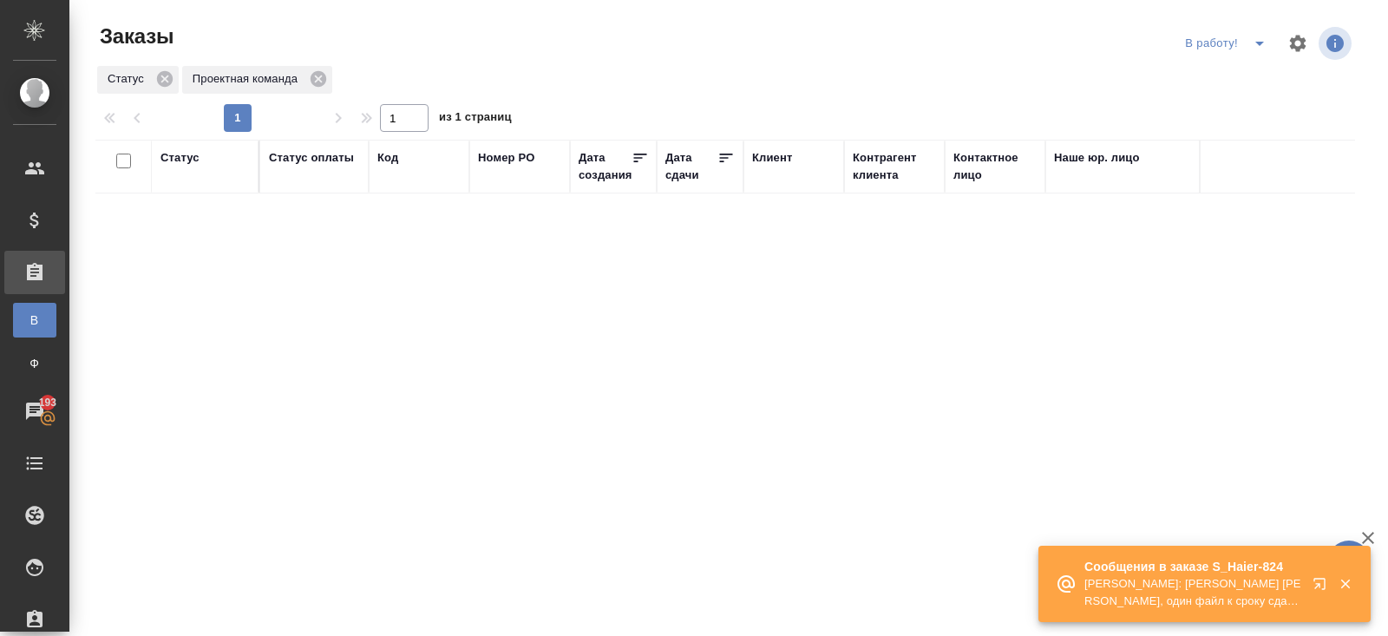
click at [1322, 586] on icon "button" at bounding box center [1322, 587] width 21 height 21
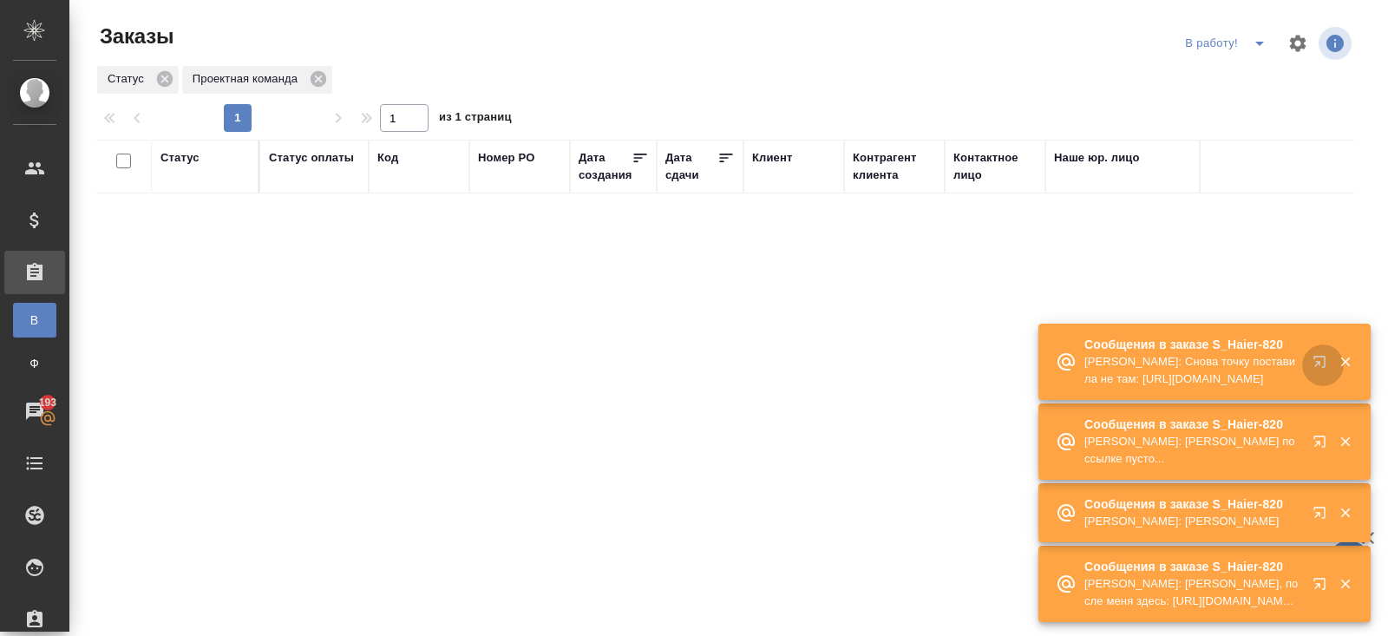
click at [1318, 370] on icon "button" at bounding box center [1322, 365] width 21 height 21
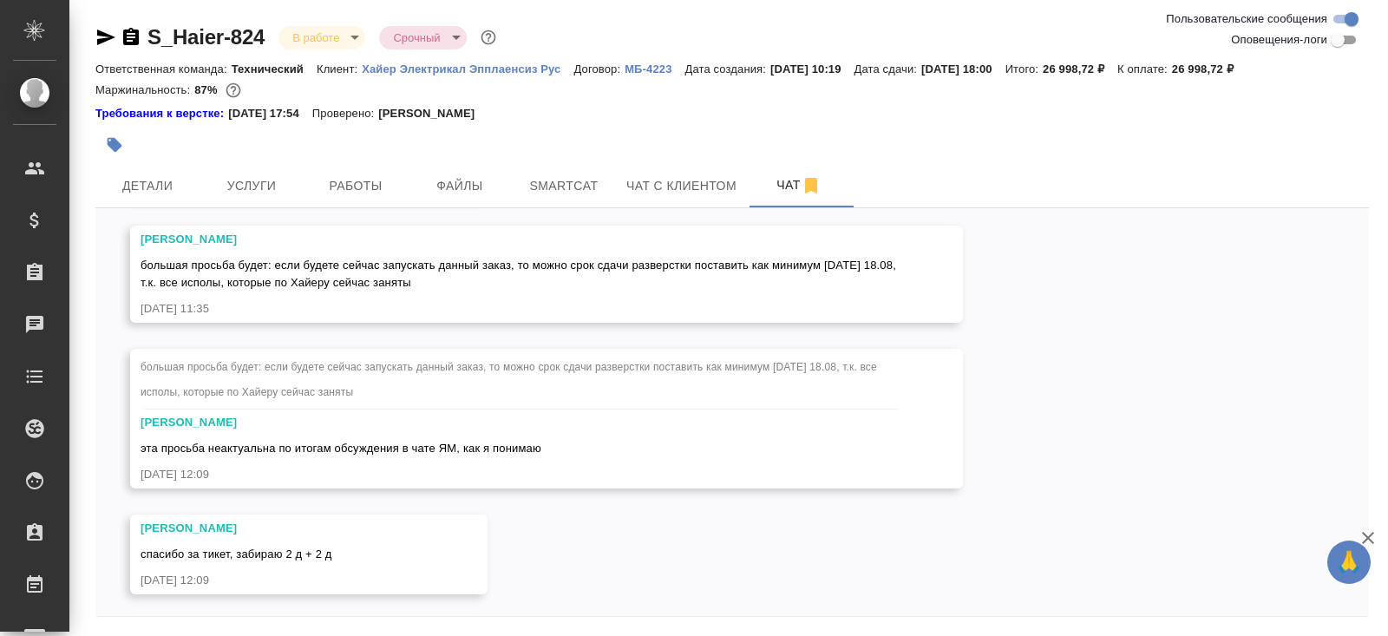
scroll to position [891, 0]
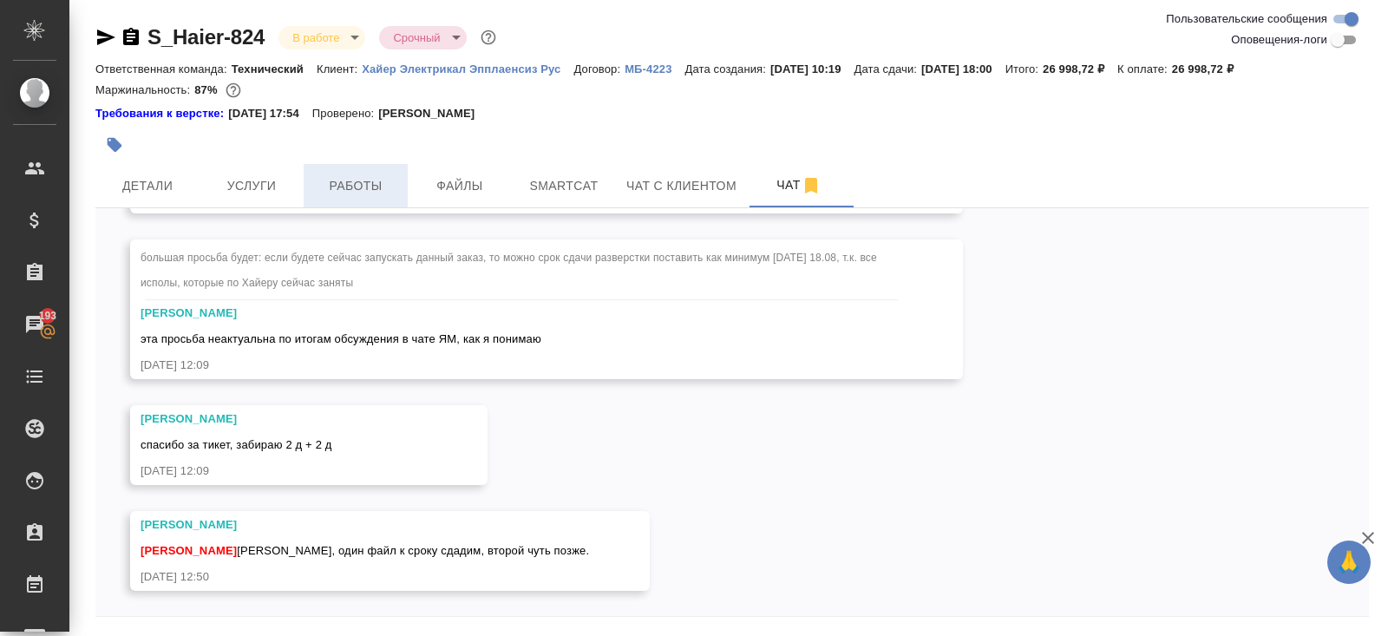
click at [362, 197] on button "Работы" at bounding box center [356, 185] width 104 height 43
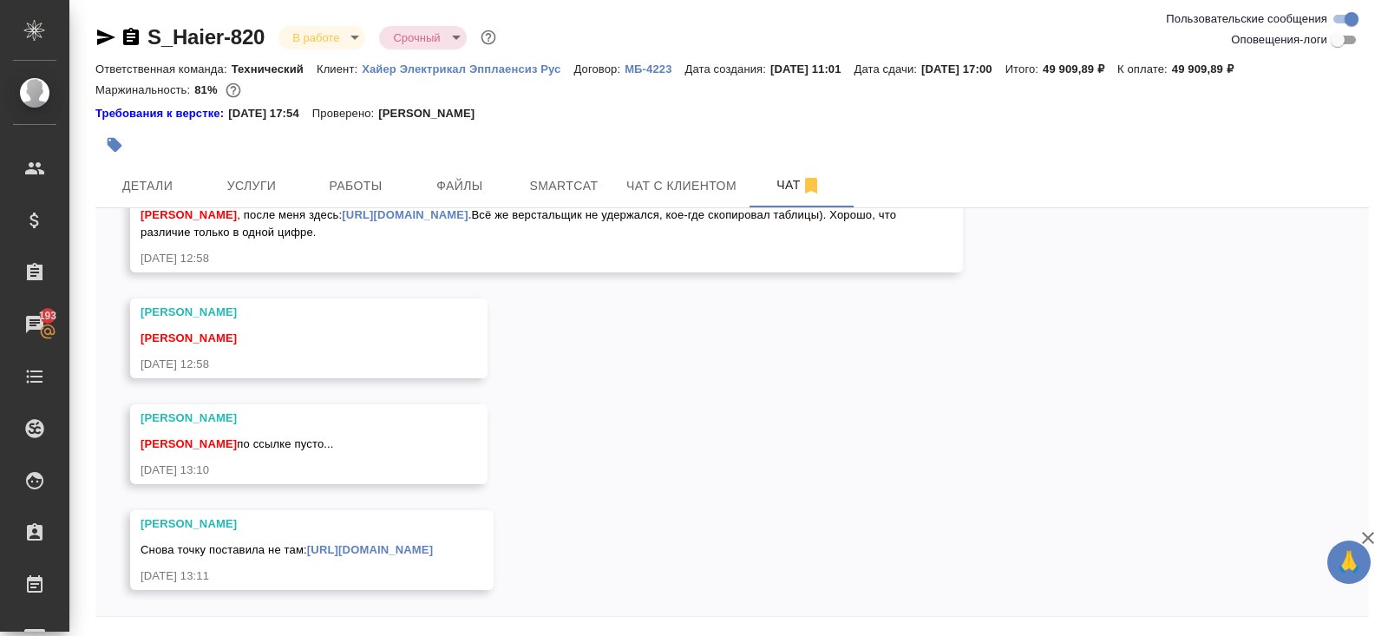
scroll to position [58, 0]
